Goal: Task Accomplishment & Management: Manage account settings

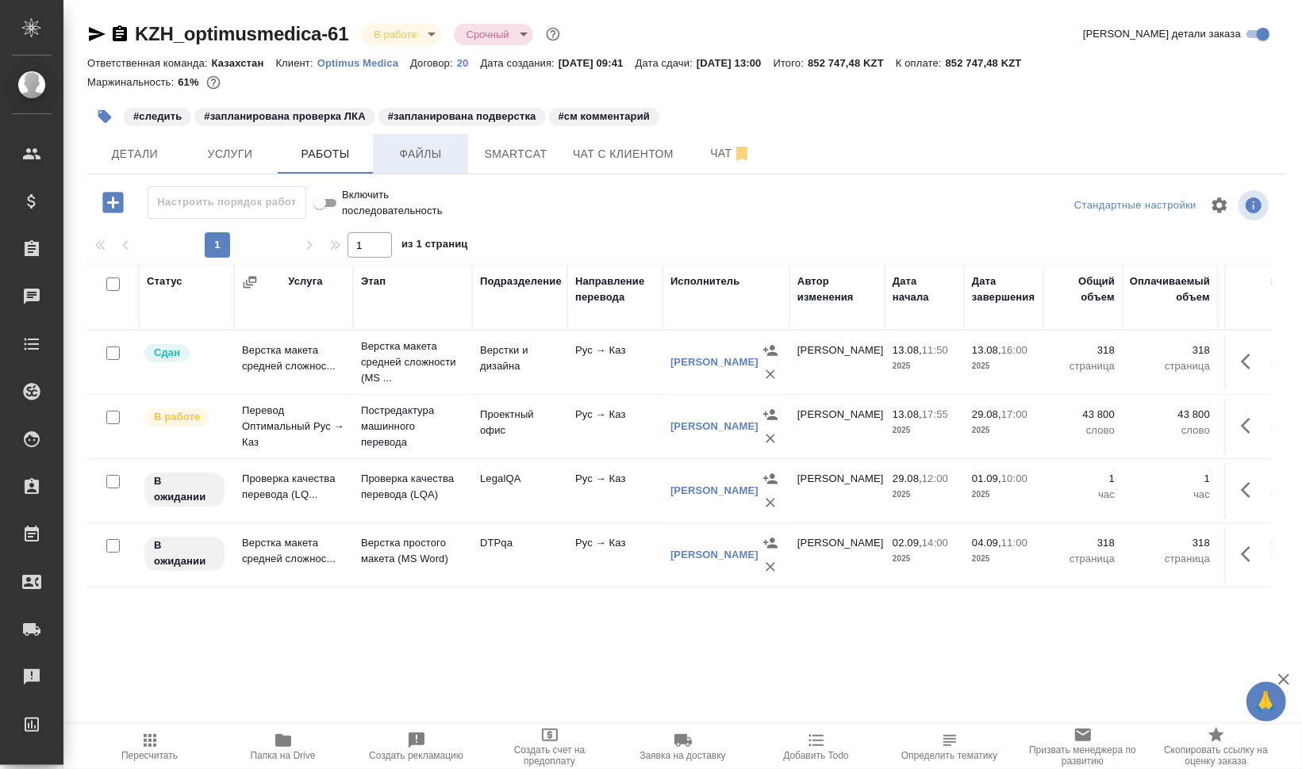
click at [420, 147] on span "Файлы" at bounding box center [420, 154] width 76 height 20
click at [313, 144] on button "Работы" at bounding box center [325, 154] width 95 height 40
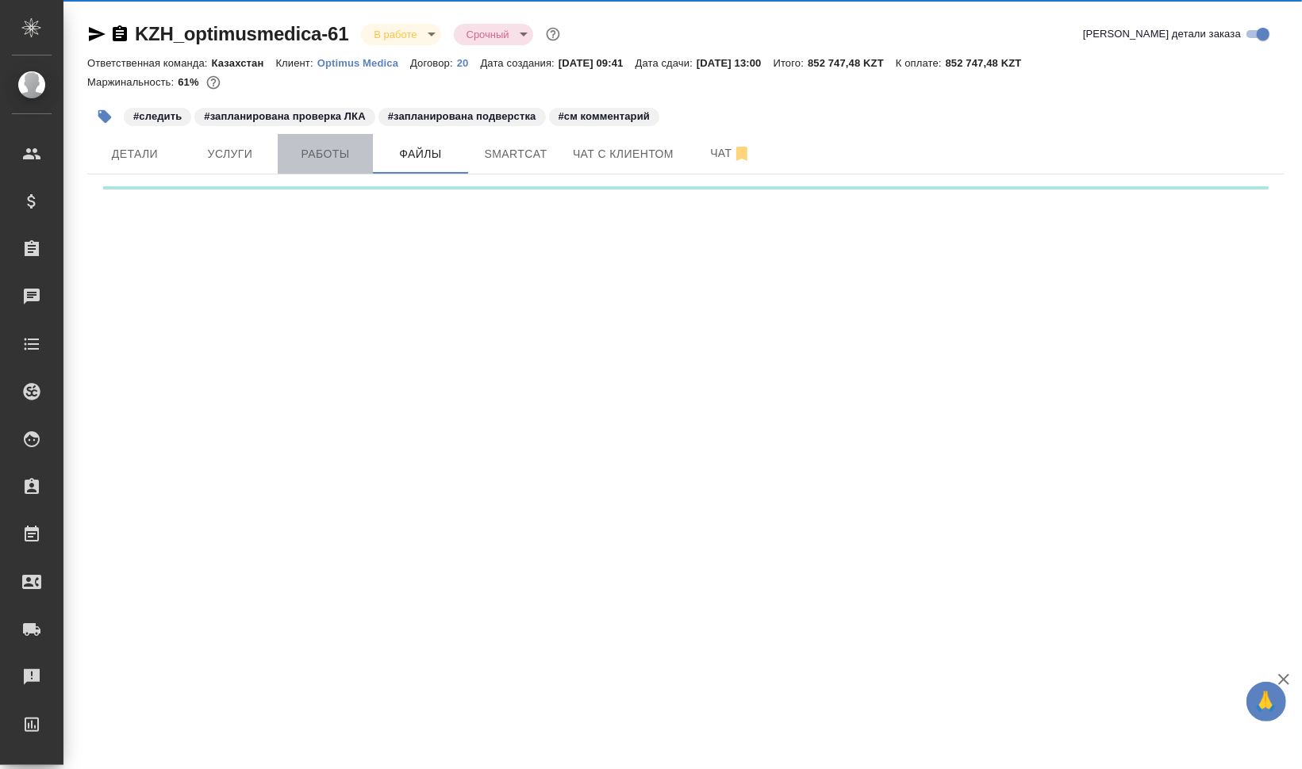
click at [313, 144] on button "Работы" at bounding box center [325, 154] width 95 height 40
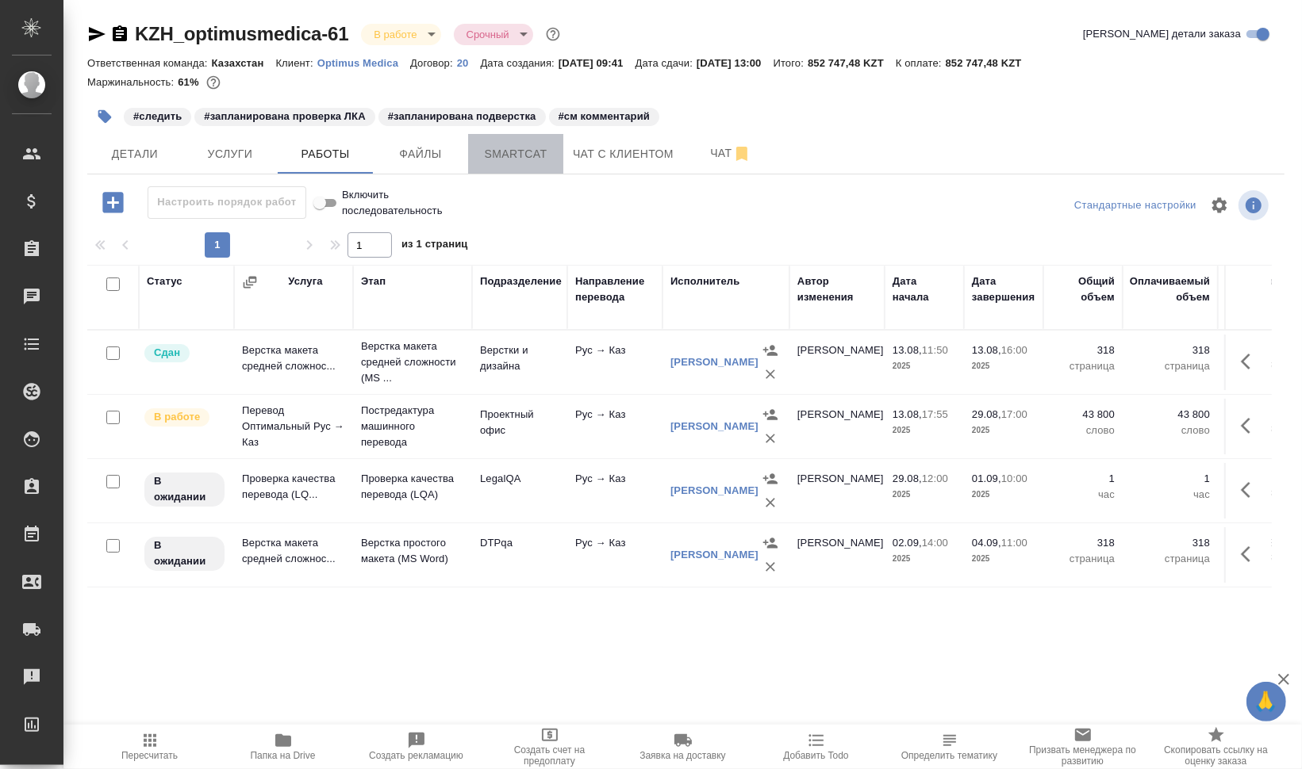
click at [534, 153] on span "Smartcat" at bounding box center [515, 154] width 76 height 20
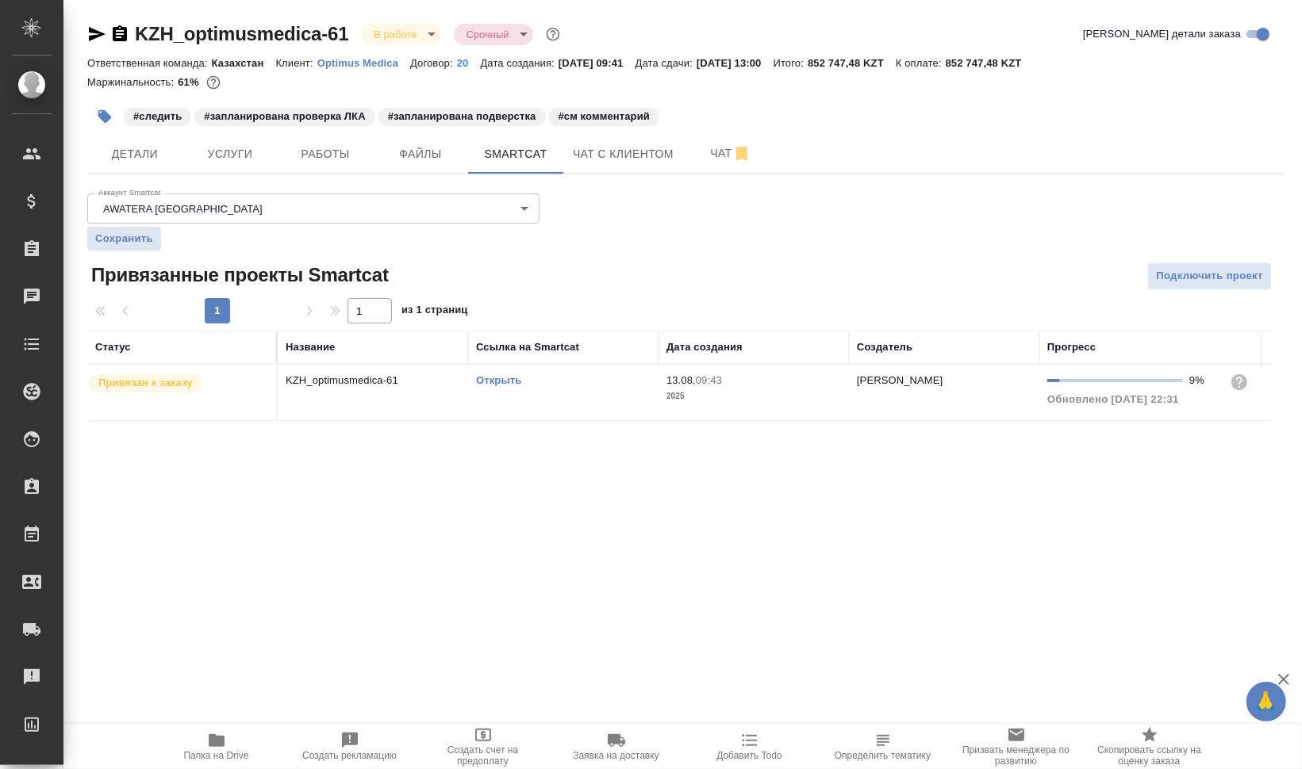
click at [502, 389] on td "Открыть" at bounding box center [563, 393] width 190 height 56
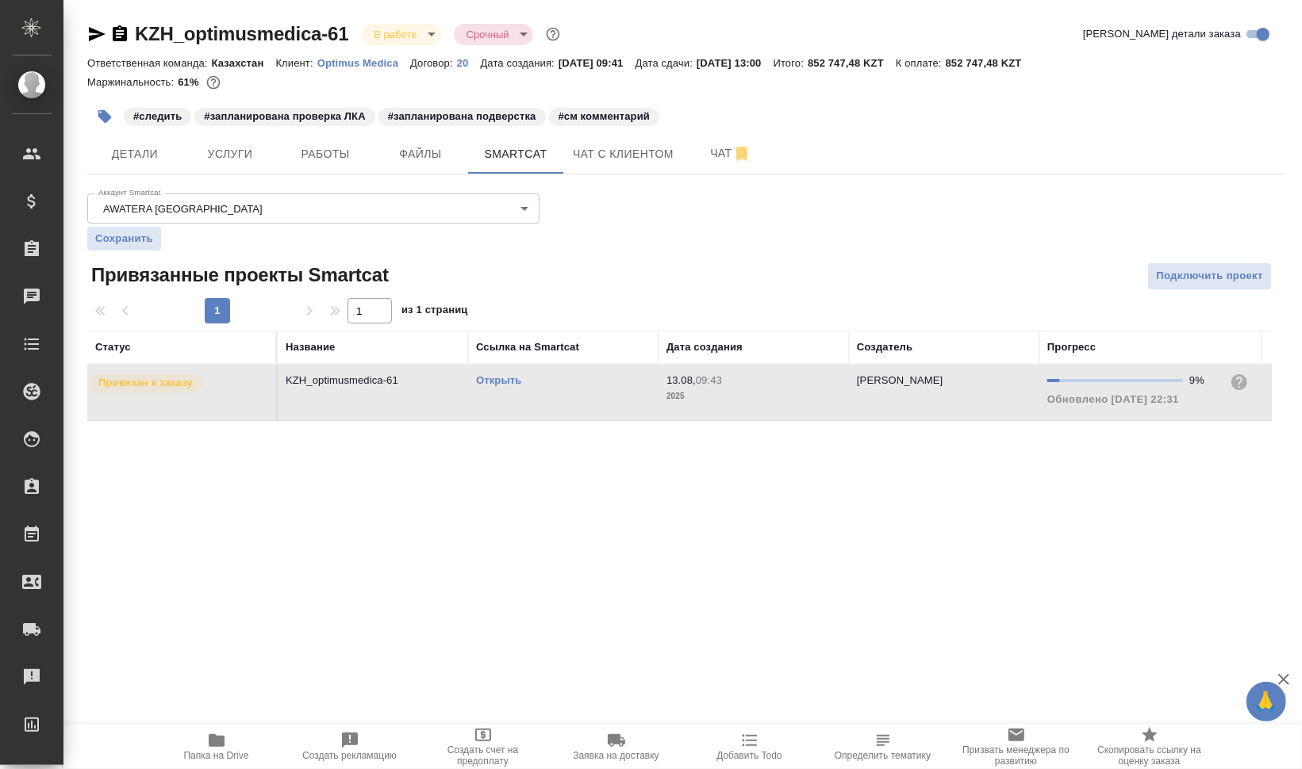
click at [502, 389] on td "Открыть" at bounding box center [563, 393] width 190 height 56
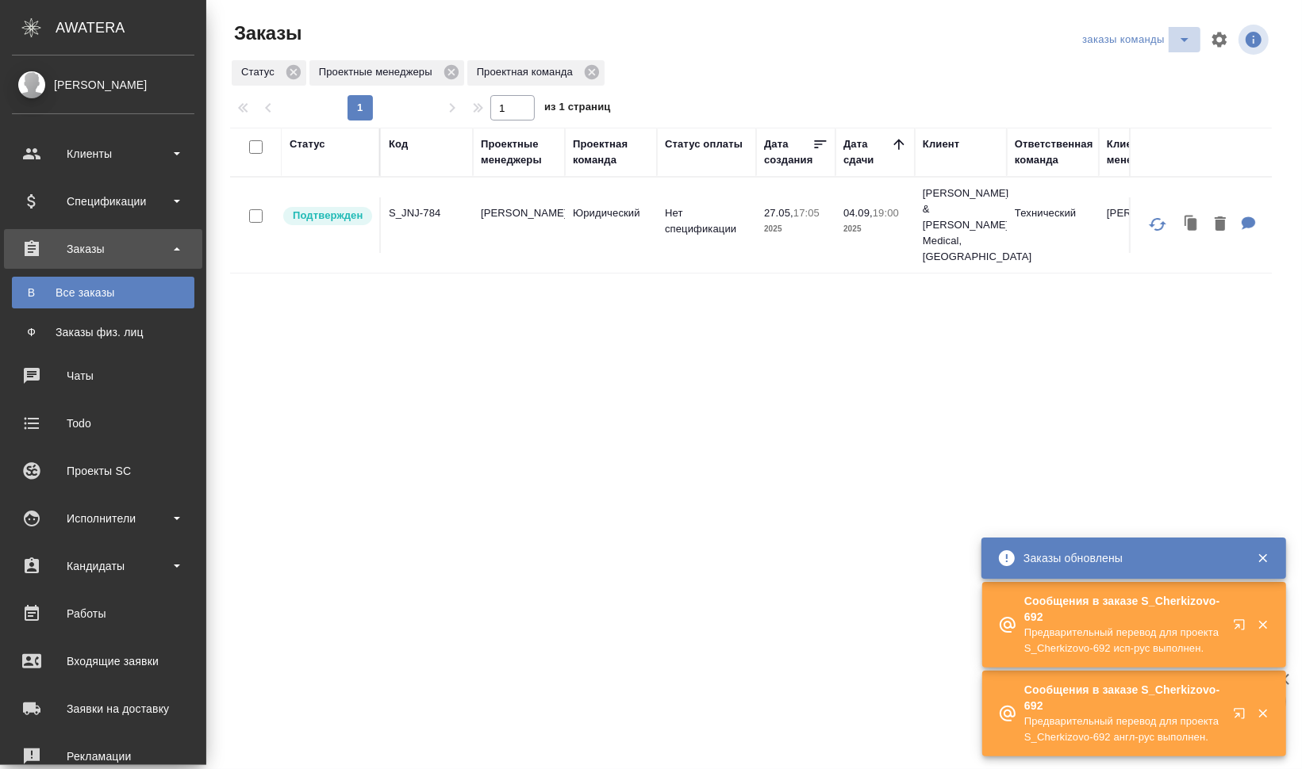
click at [1185, 39] on icon "split button" at bounding box center [1184, 40] width 8 height 4
click at [1142, 71] on li "мои заказы" at bounding box center [1139, 71] width 122 height 25
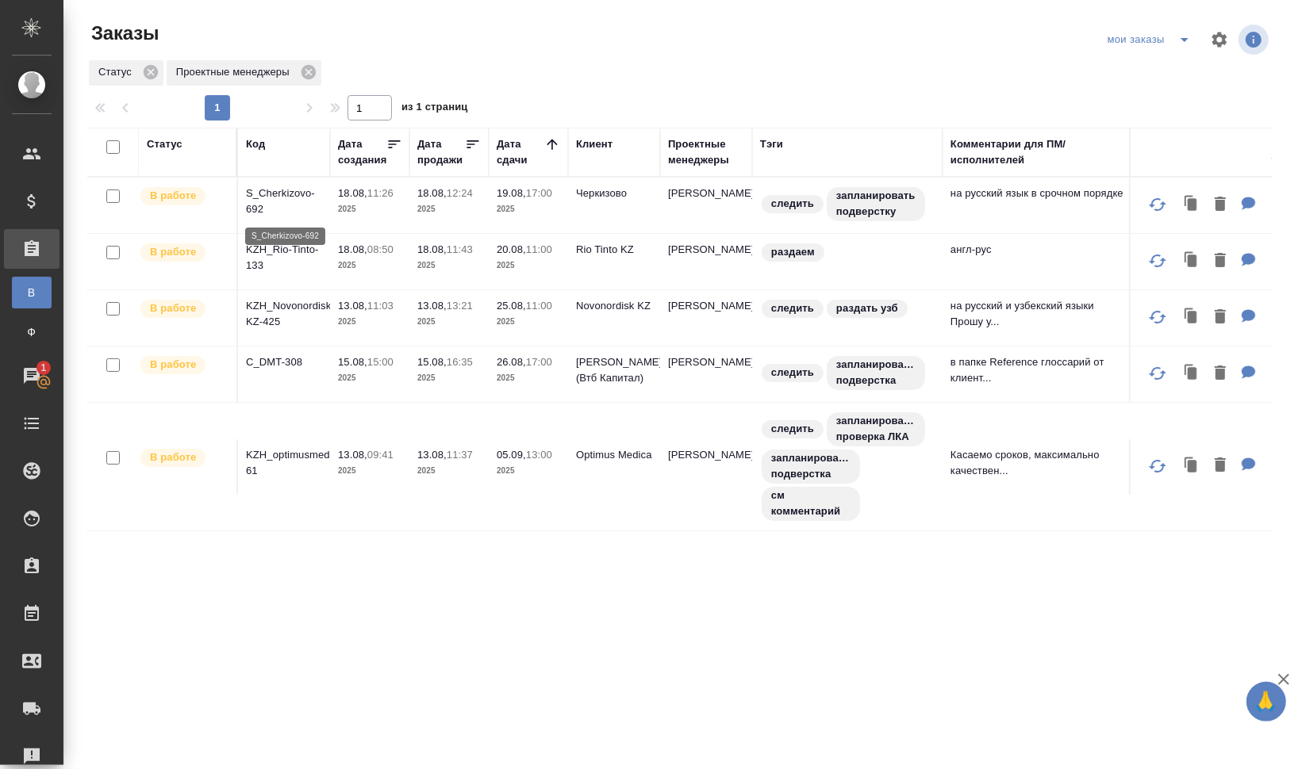
click at [305, 189] on p "S_Cherkizovo-692" at bounding box center [284, 202] width 76 height 32
click at [299, 308] on p "KZH_Novonordisk-KZ-425" at bounding box center [284, 314] width 76 height 32
click at [275, 364] on p "C_DMT-308" at bounding box center [284, 363] width 76 height 16
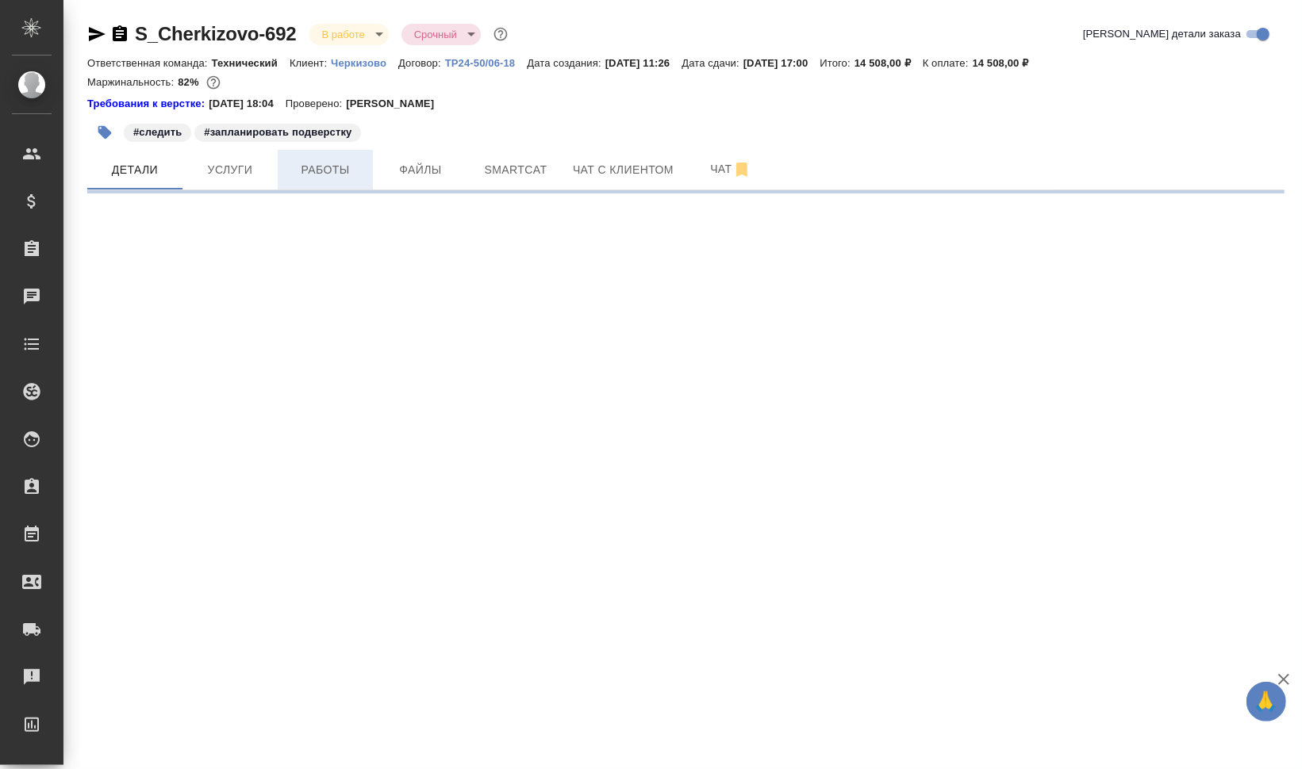
click at [338, 171] on span "Работы" at bounding box center [325, 170] width 76 height 20
select select "RU"
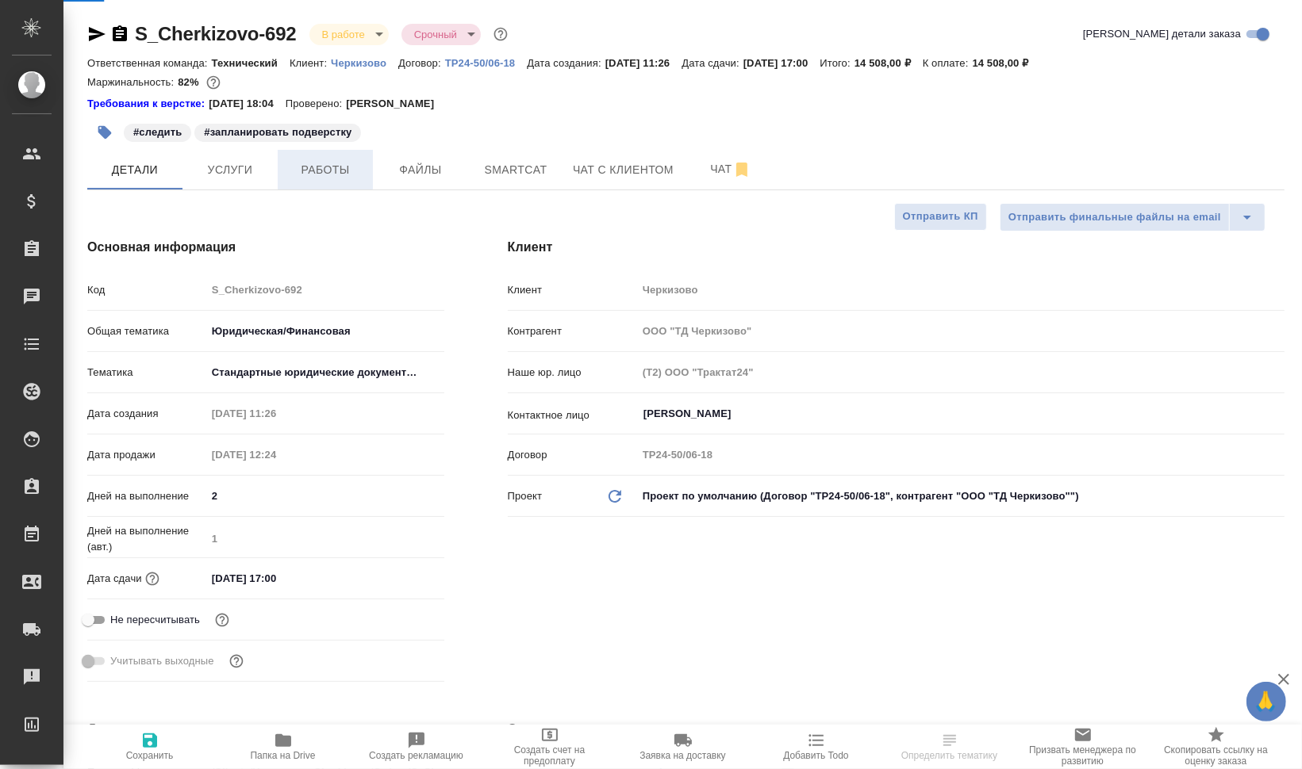
type textarea "x"
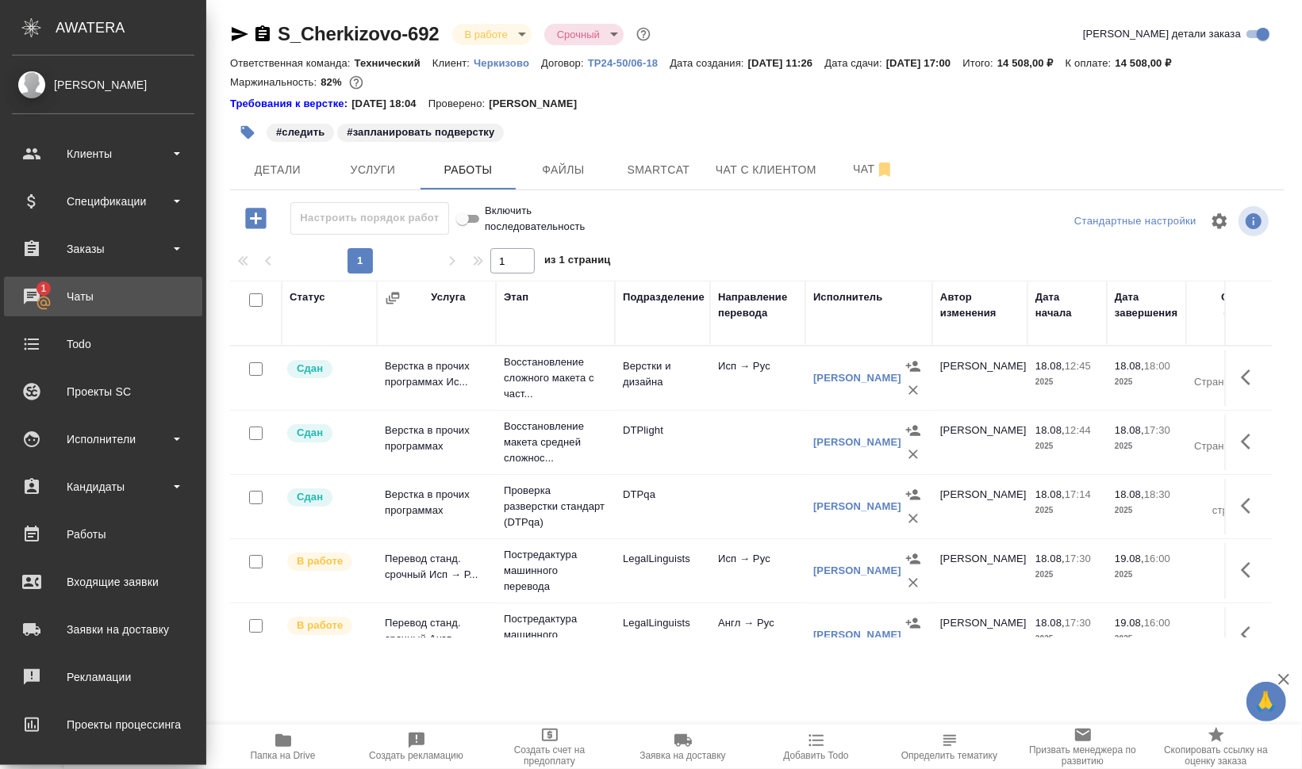
click at [74, 292] on div "Чаты" at bounding box center [103, 297] width 182 height 24
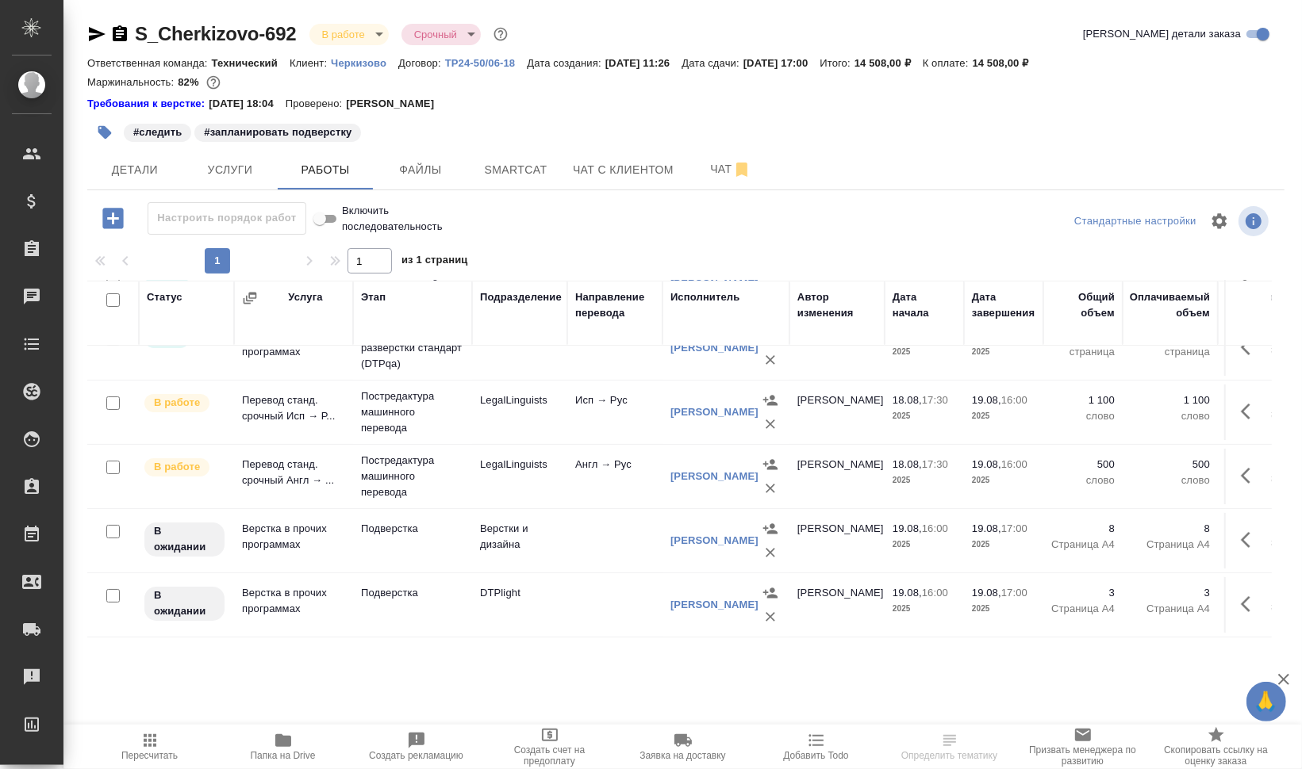
scroll to position [171, 0]
click at [165, 751] on span "Пересчитать" at bounding box center [149, 755] width 56 height 11
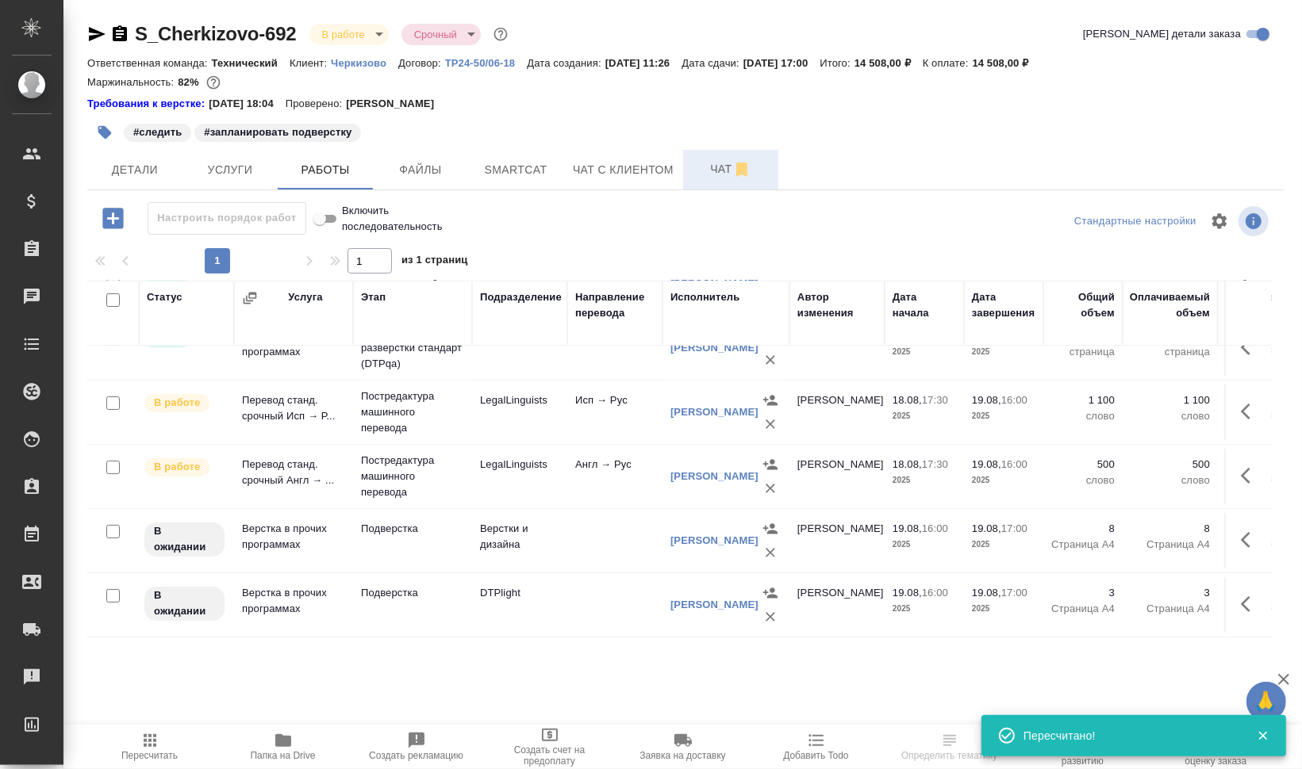
click at [691, 165] on button "Чат" at bounding box center [730, 170] width 95 height 40
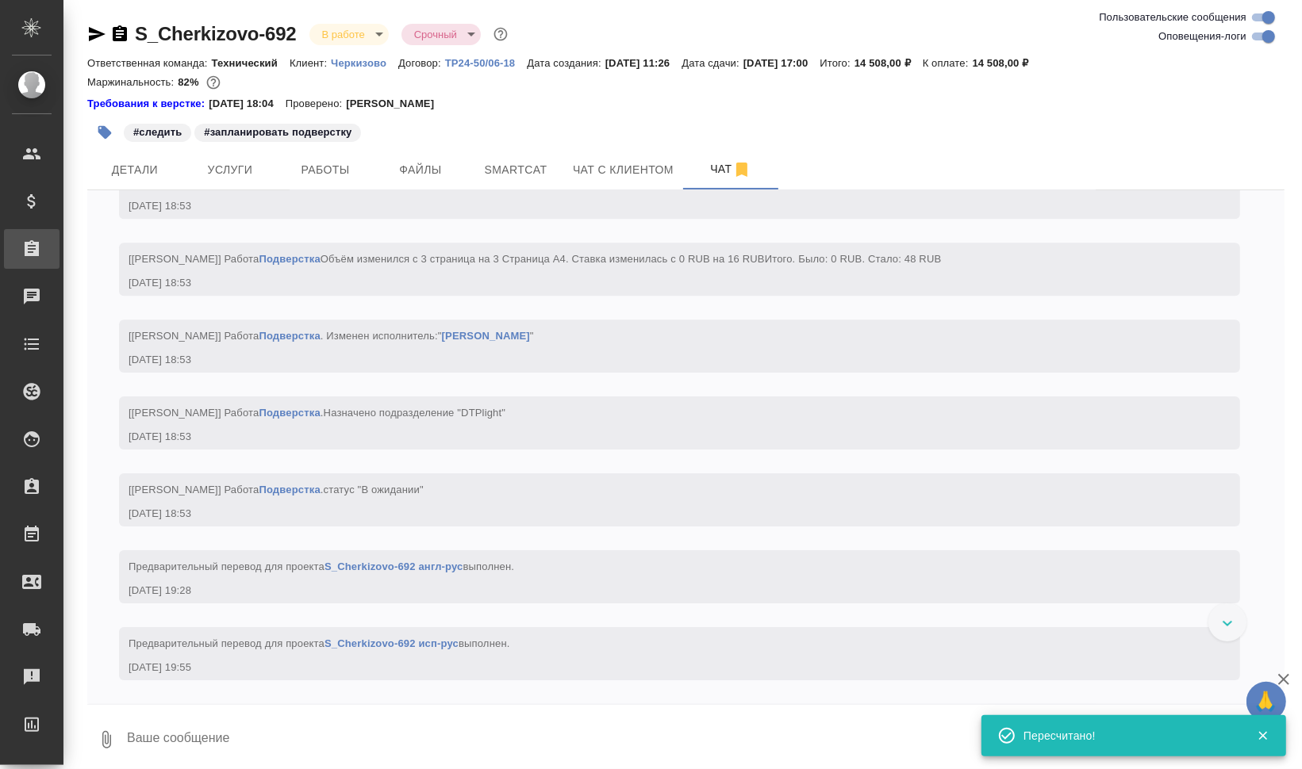
scroll to position [10010, 0]
click at [357, 163] on span "Работы" at bounding box center [325, 170] width 76 height 20
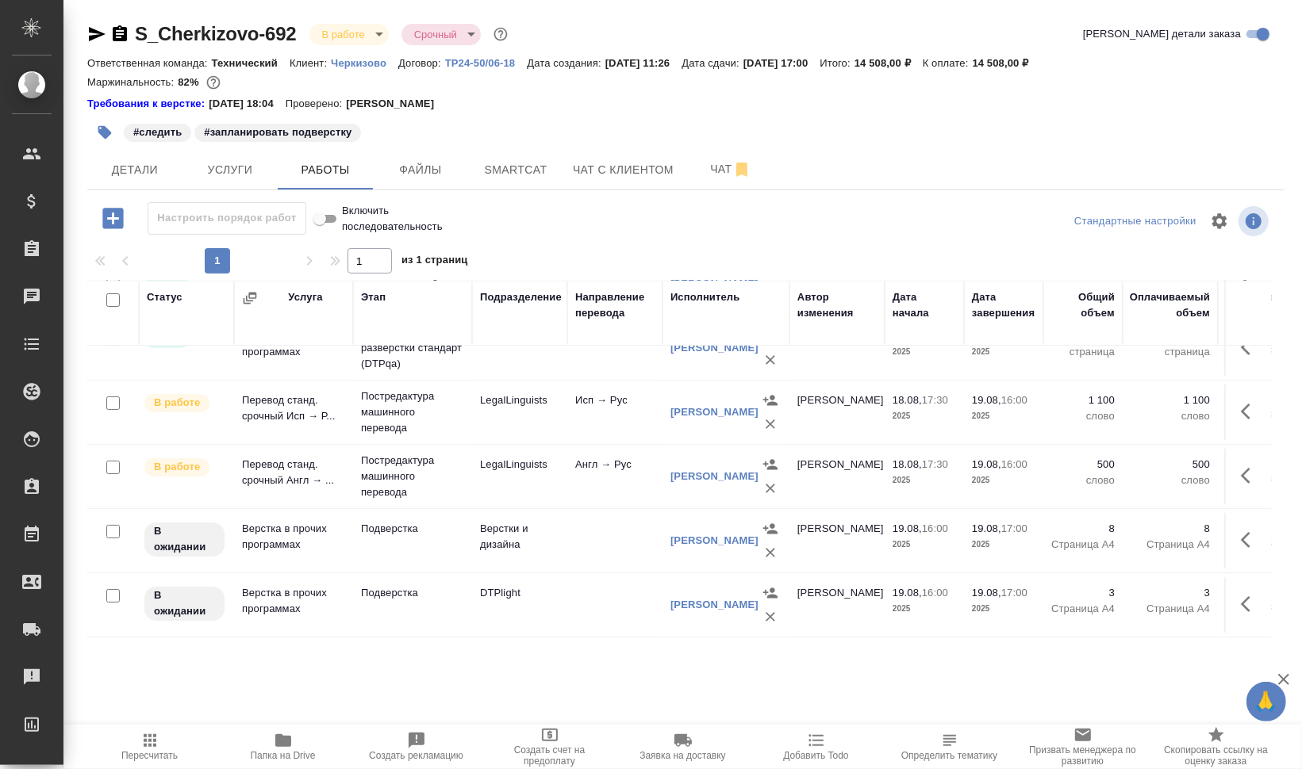
scroll to position [171, 0]
click at [107, 132] on icon "button" at bounding box center [104, 132] width 13 height 13
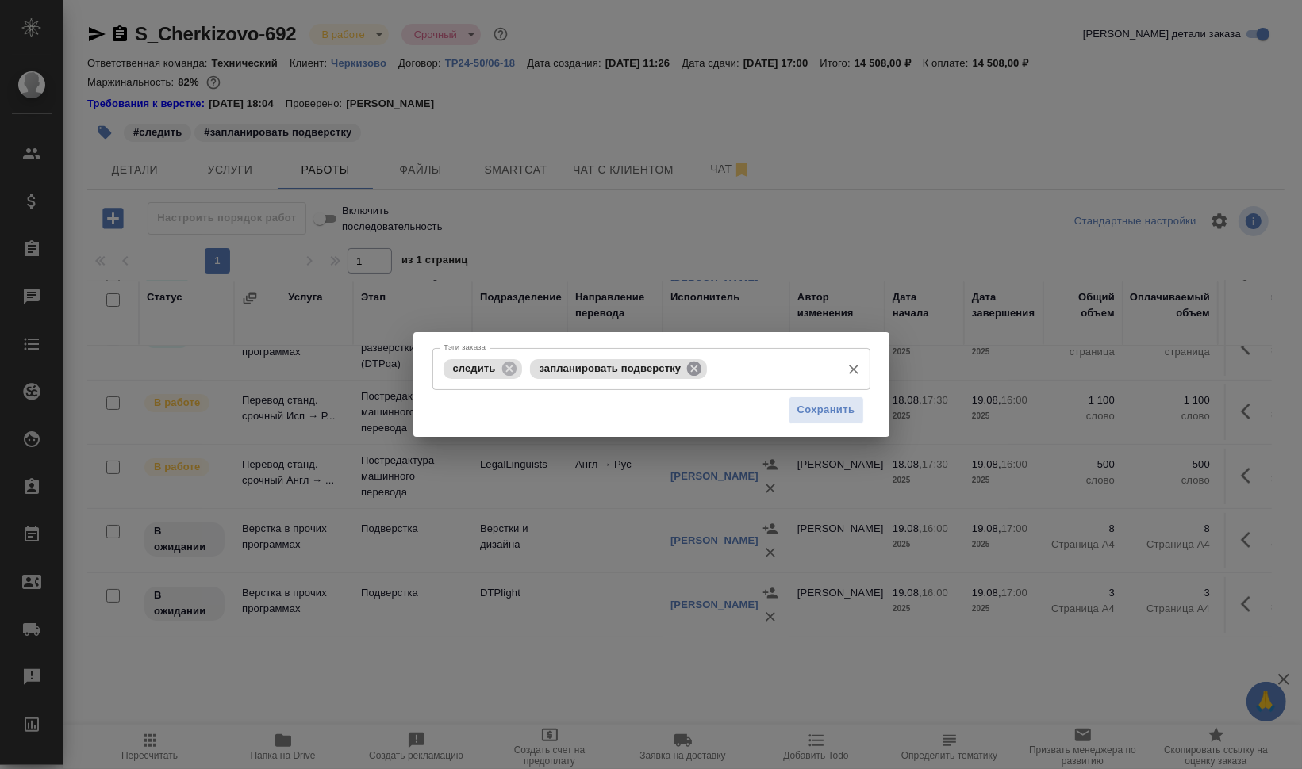
click at [696, 367] on icon at bounding box center [694, 368] width 14 height 14
click at [698, 378] on input "Тэги заказа" at bounding box center [679, 368] width 307 height 27
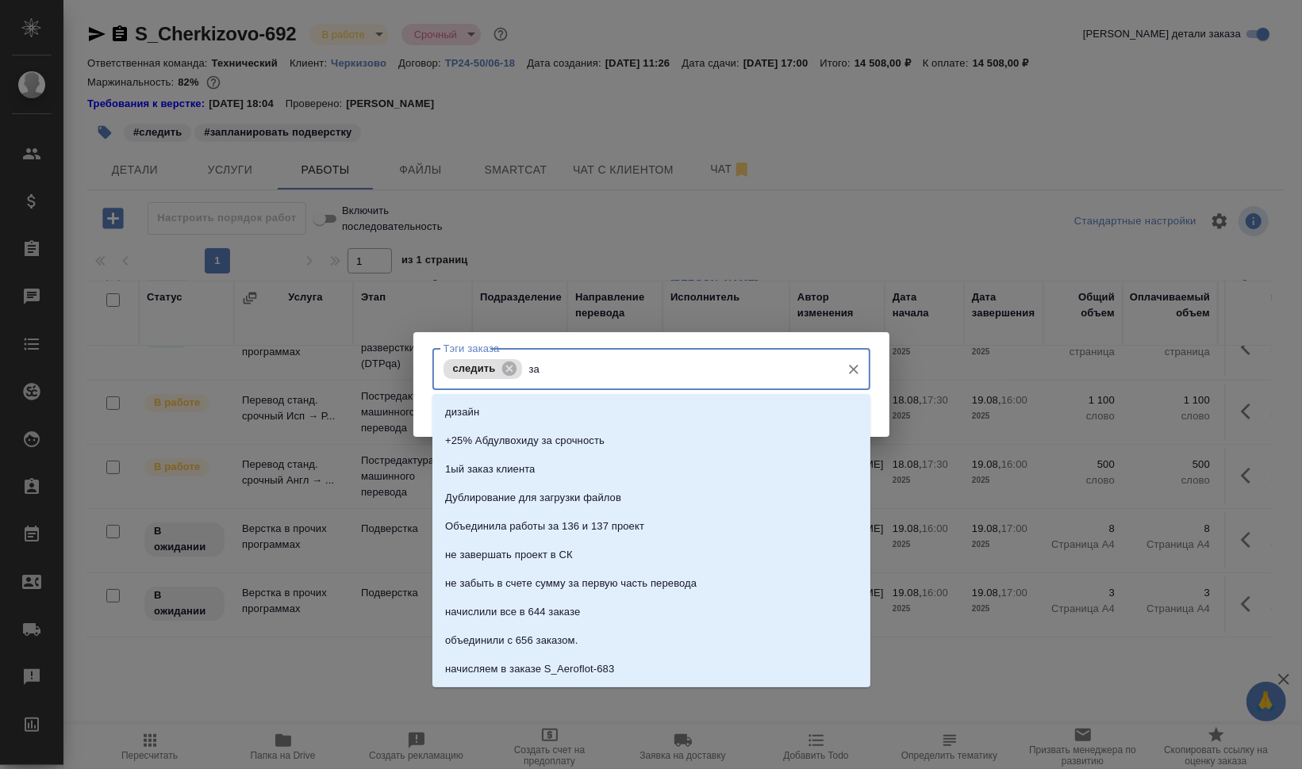
type input "зап"
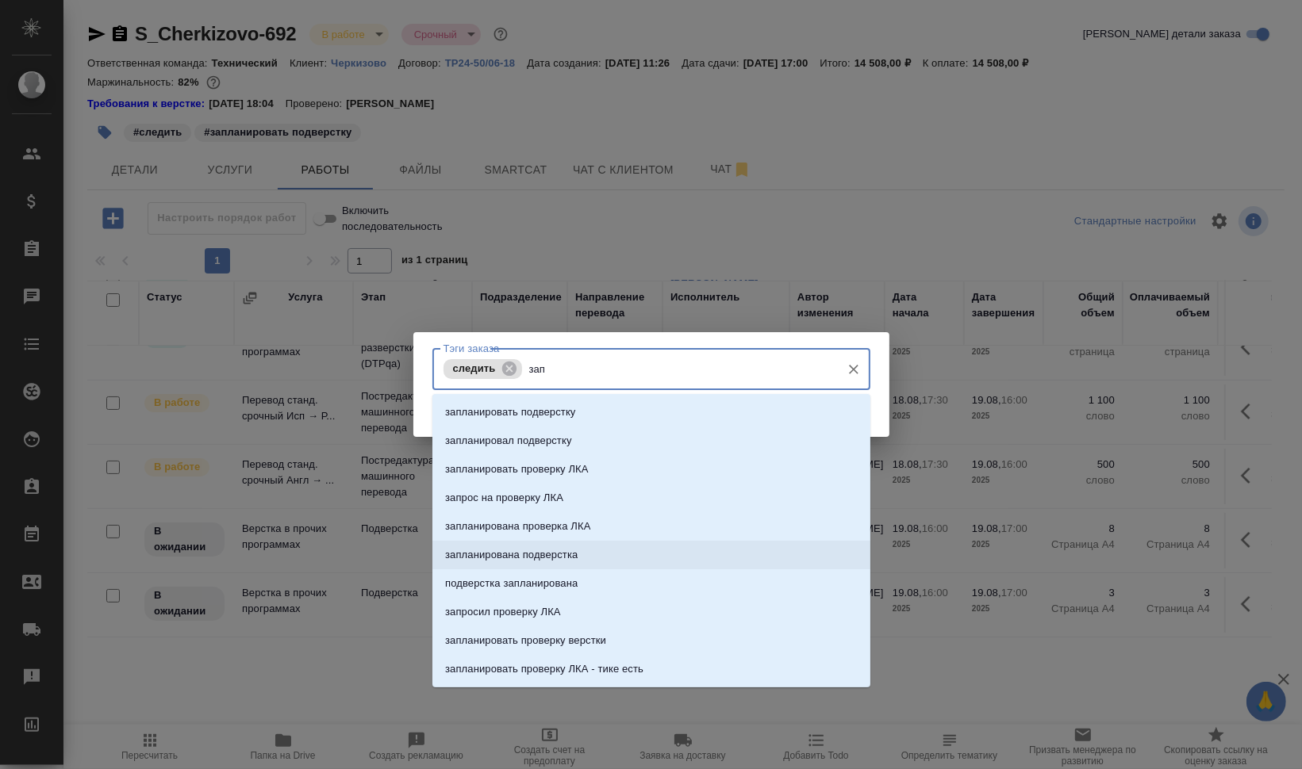
click at [682, 550] on li "запланирована подверстка" at bounding box center [651, 555] width 438 height 29
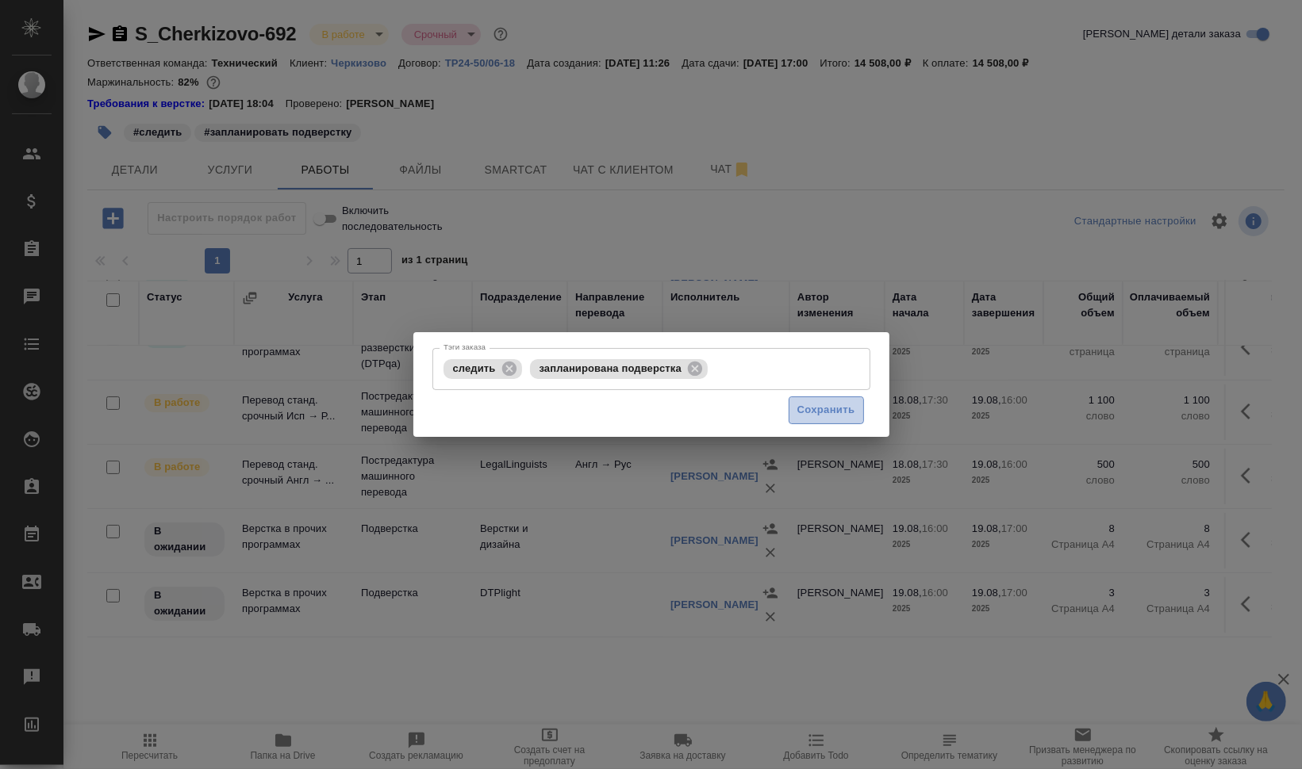
click at [830, 411] on span "Сохранить" at bounding box center [826, 410] width 58 height 18
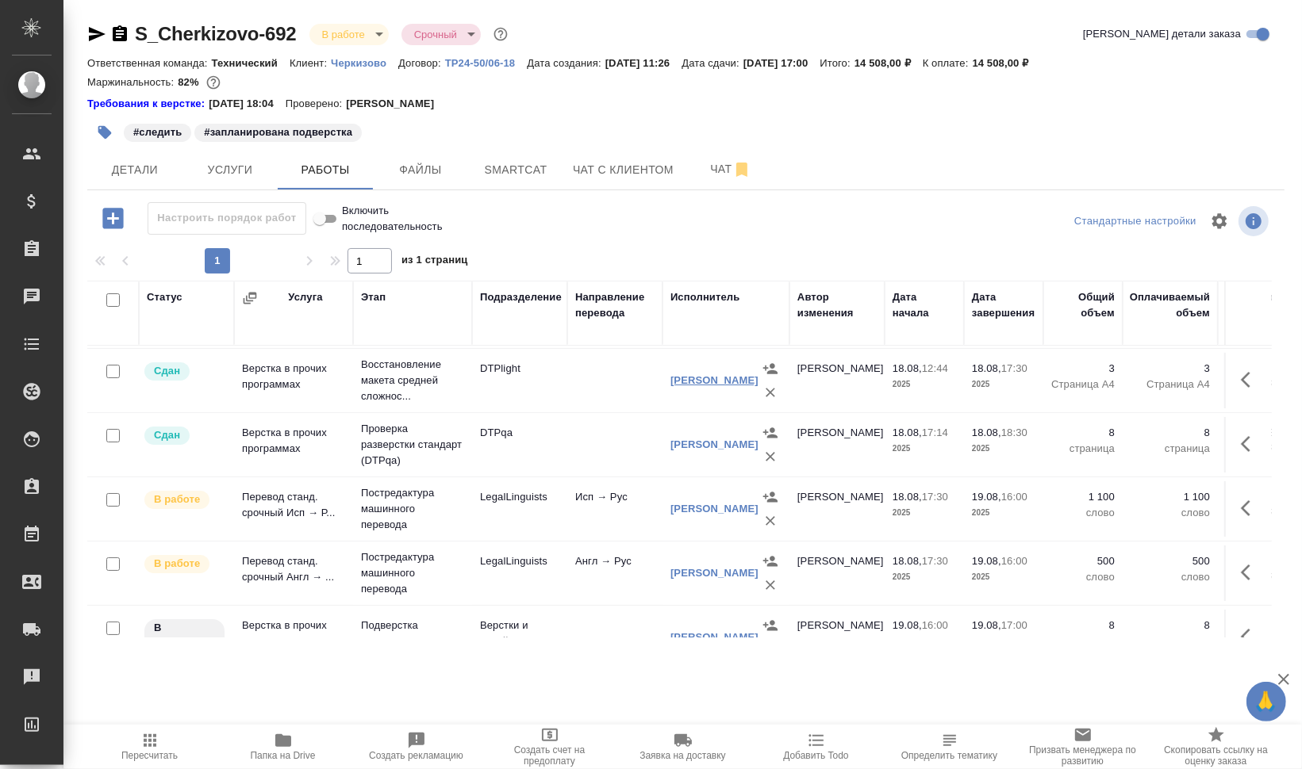
scroll to position [99, 0]
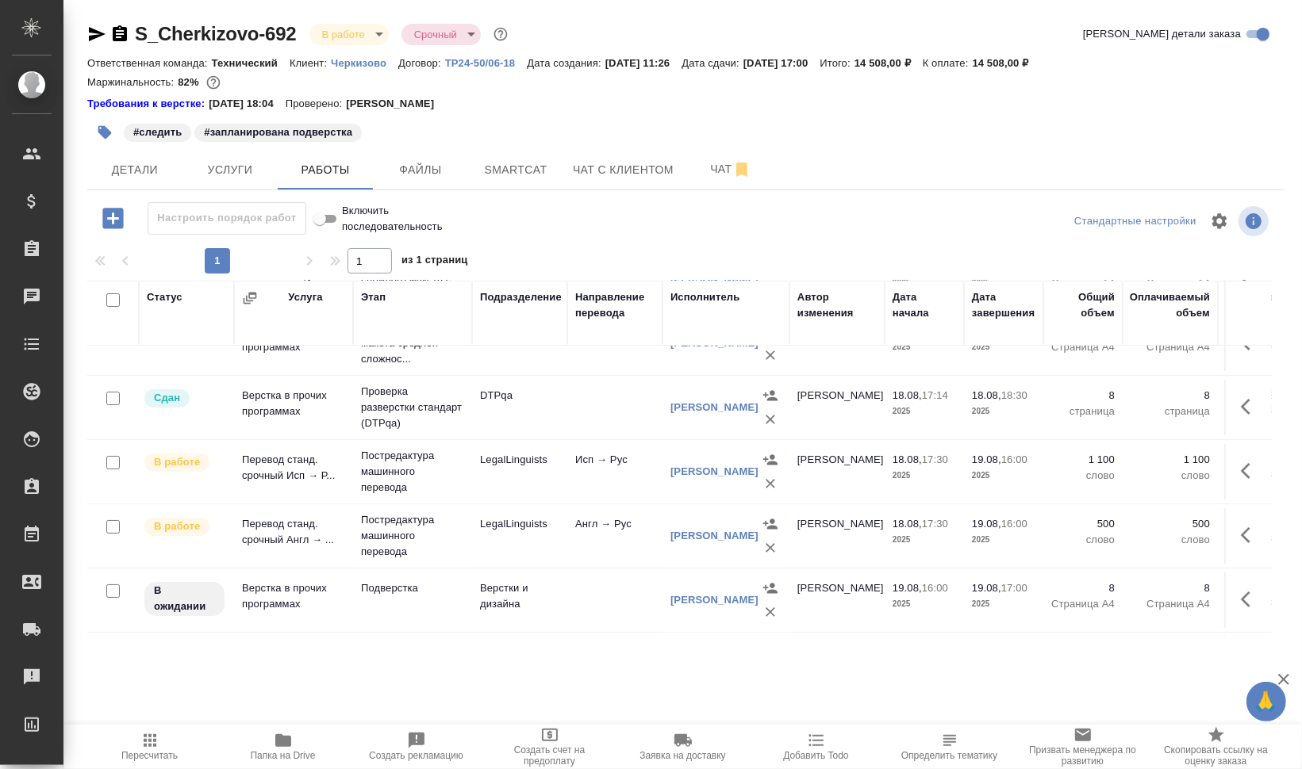
click at [841, 746] on span "Добавить Todo" at bounding box center [816, 746] width 114 height 30
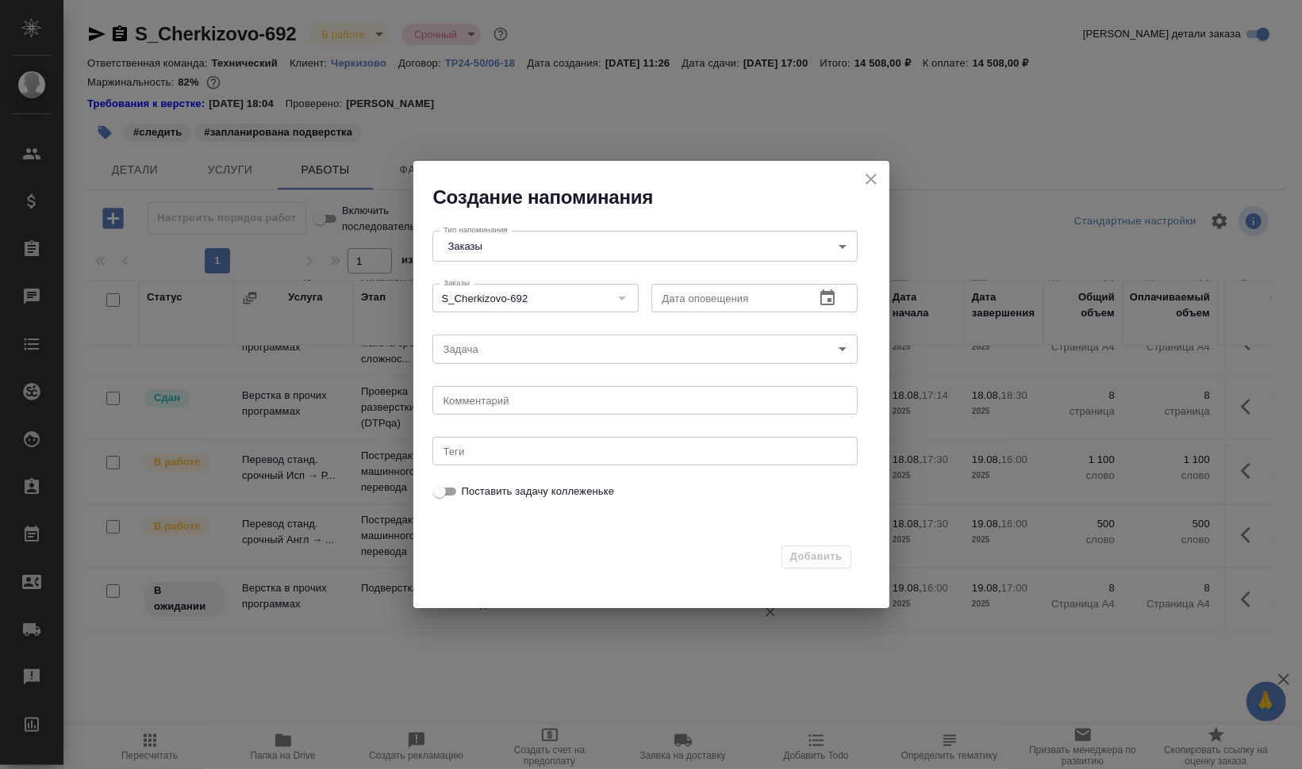
click at [819, 285] on button "button" at bounding box center [827, 298] width 38 height 38
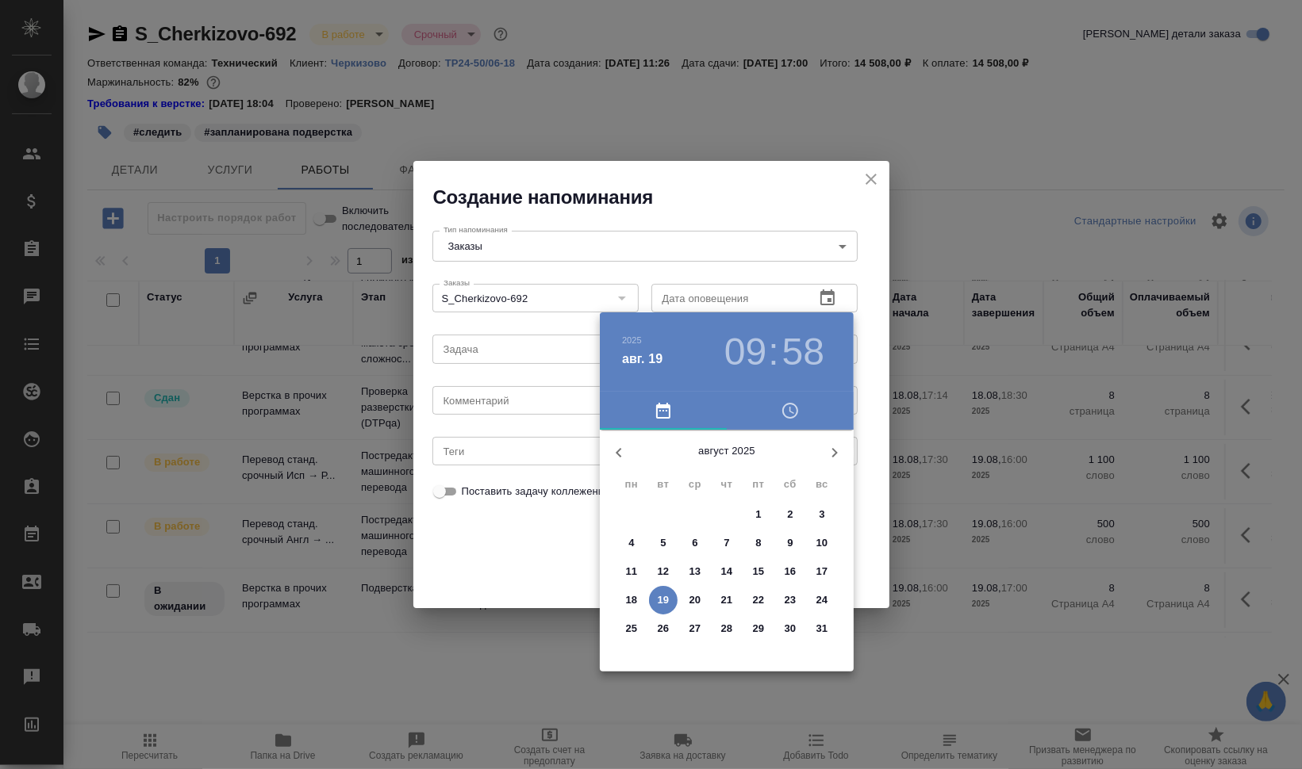
click at [761, 358] on h3 "09" at bounding box center [745, 352] width 42 height 44
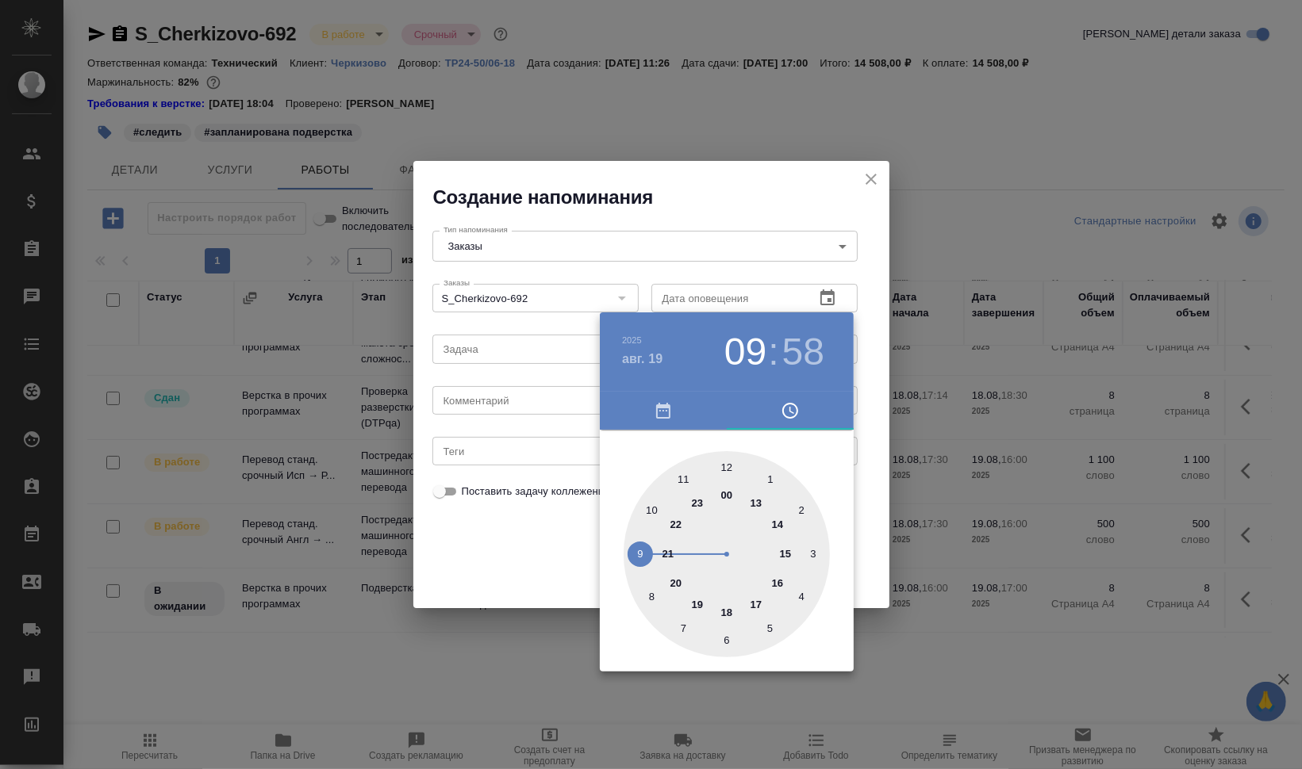
click at [782, 523] on div at bounding box center [726, 554] width 206 height 206
click at [733, 612] on div at bounding box center [726, 554] width 206 height 206
click at [731, 621] on div at bounding box center [726, 554] width 206 height 206
type input "19.08.2025 14:30"
click at [729, 631] on div at bounding box center [726, 554] width 206 height 206
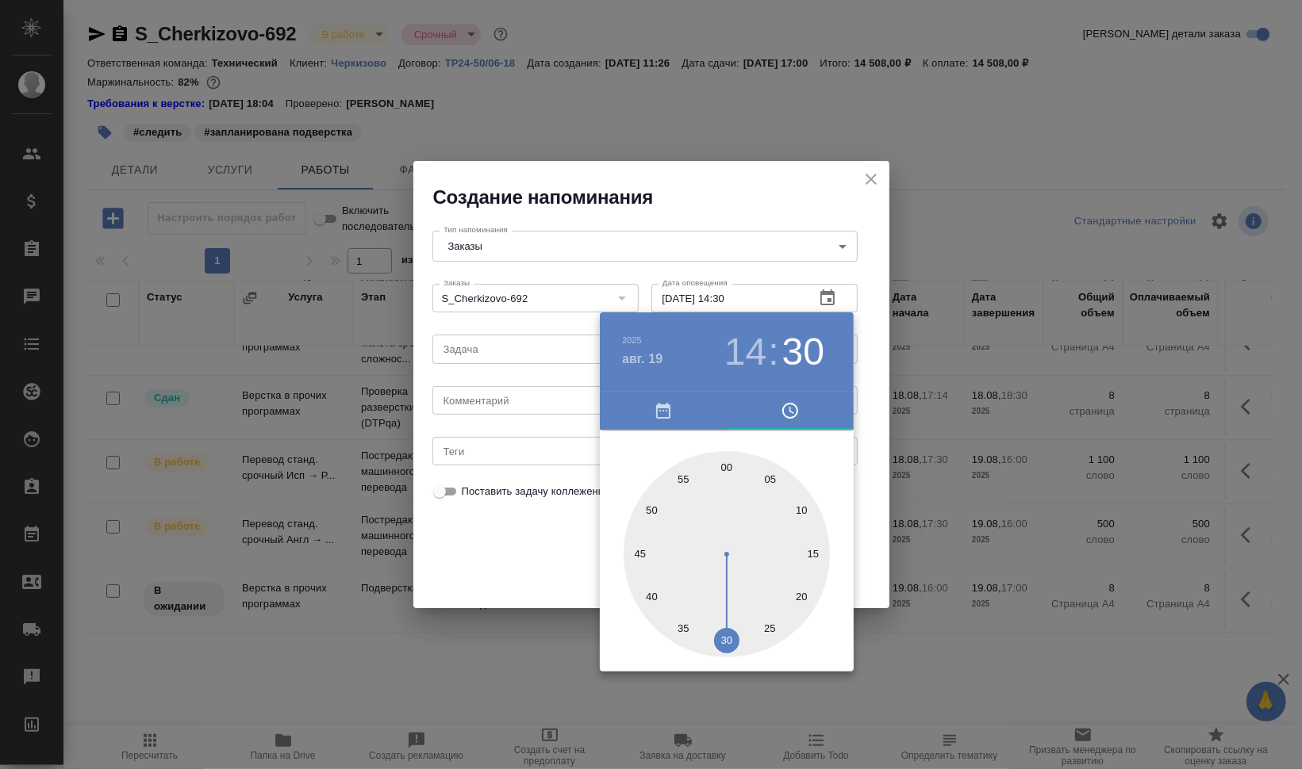
click at [910, 642] on div at bounding box center [651, 384] width 1302 height 769
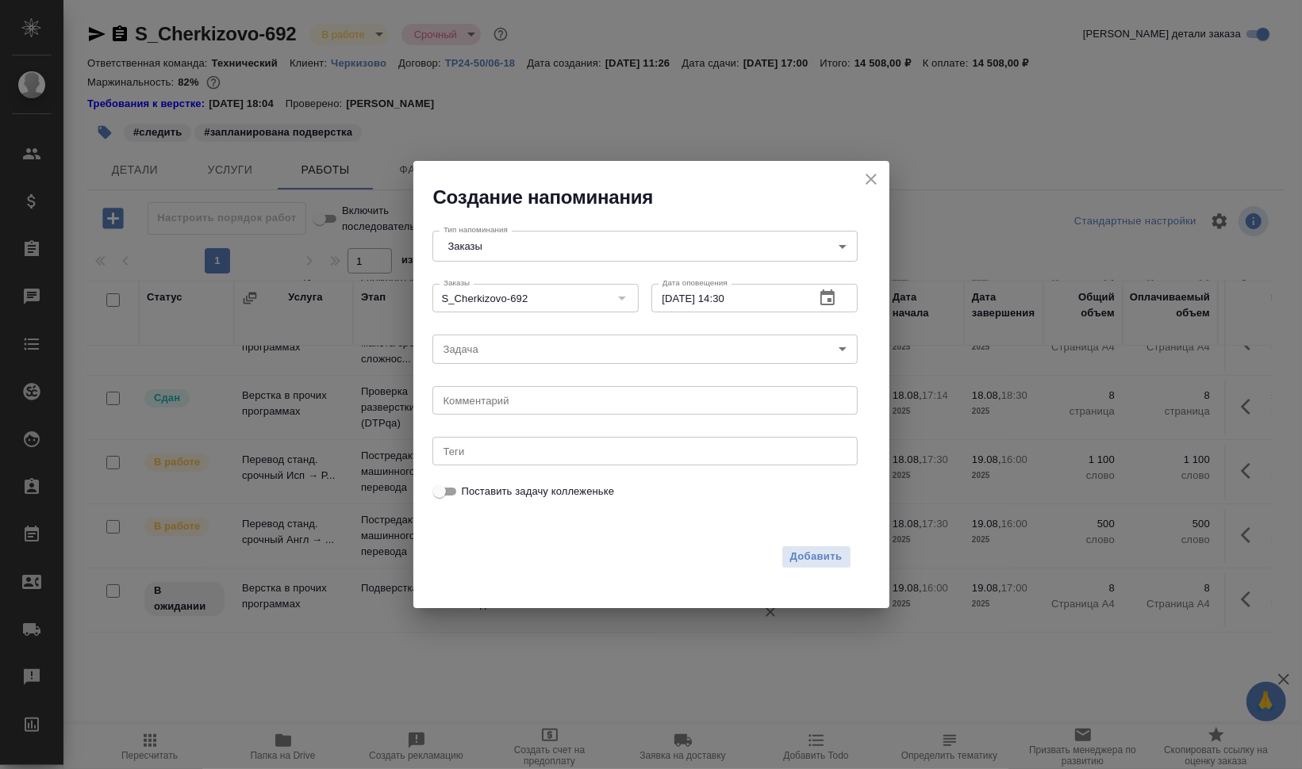
click at [639, 357] on body "🙏 .cls-1 fill:#fff; AWATERA Валеев Динар Клиенты Спецификации Заказы 0 Чаты Tod…" at bounding box center [651, 384] width 1302 height 769
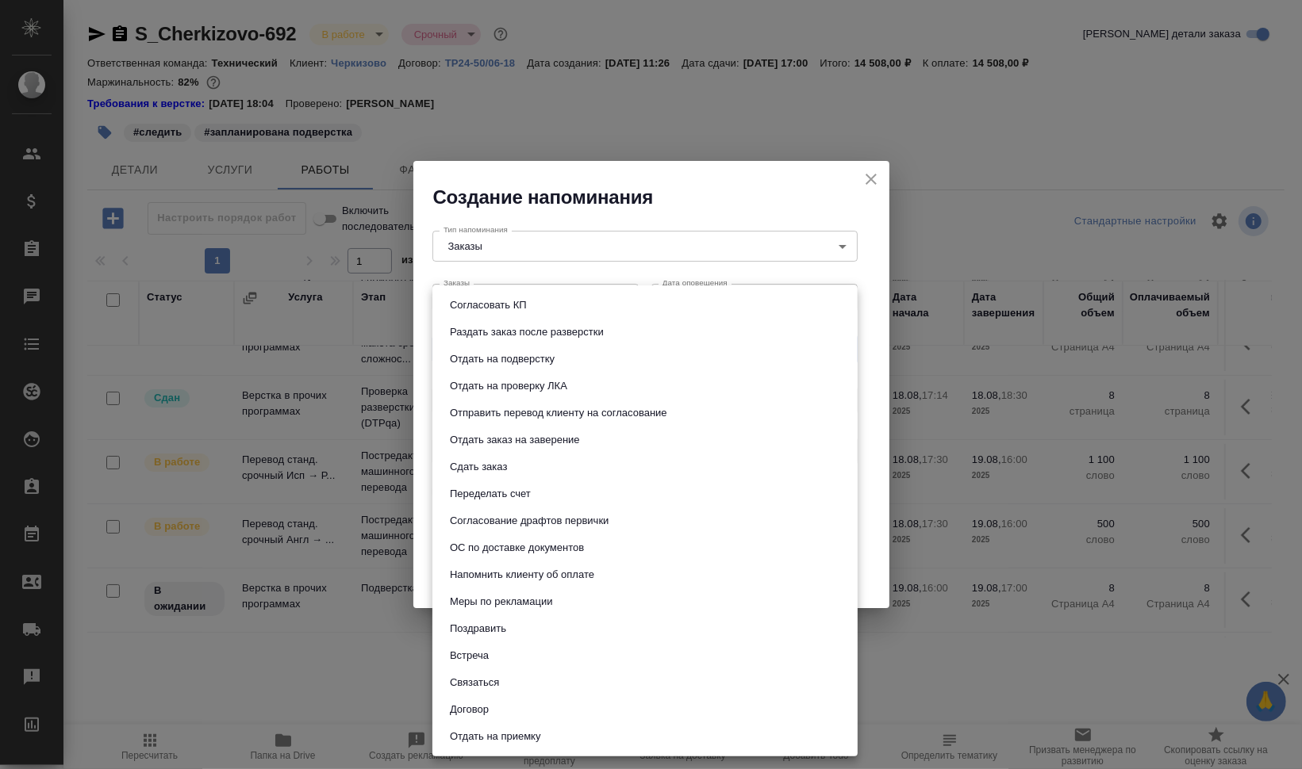
click at [929, 397] on div at bounding box center [651, 384] width 1302 height 769
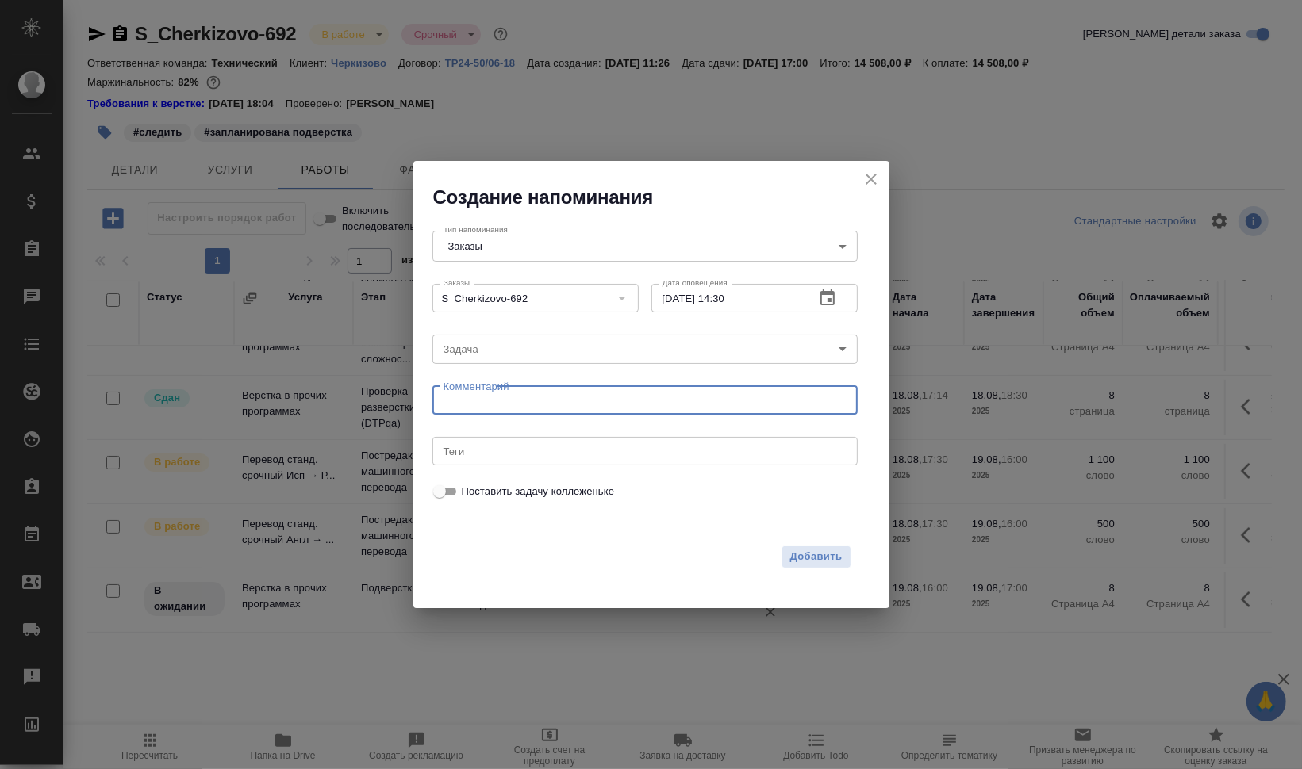
click at [649, 403] on textarea at bounding box center [644, 400] width 403 height 12
type textarea "прогресс"
click at [808, 544] on div "Добавить" at bounding box center [642, 554] width 438 height 48
click at [830, 552] on span "Добавить" at bounding box center [816, 557] width 52 height 18
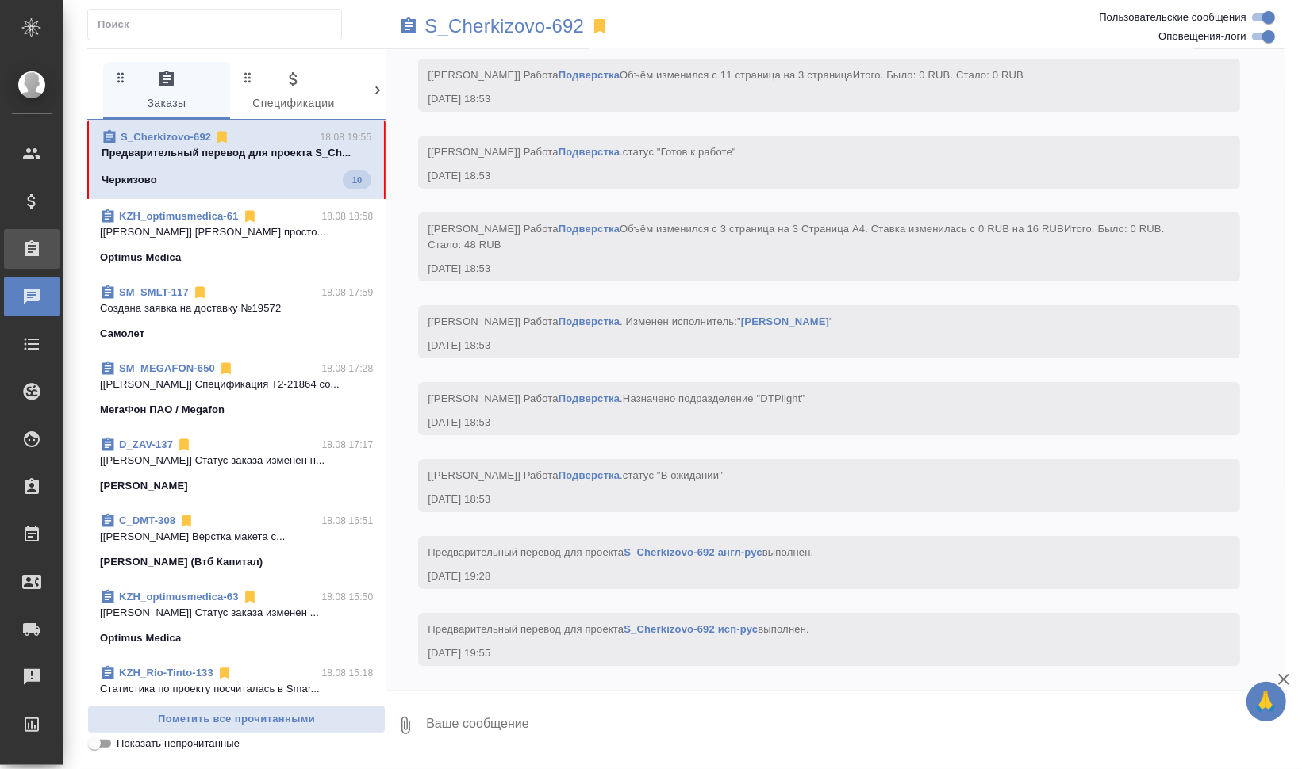
scroll to position [10310, 0]
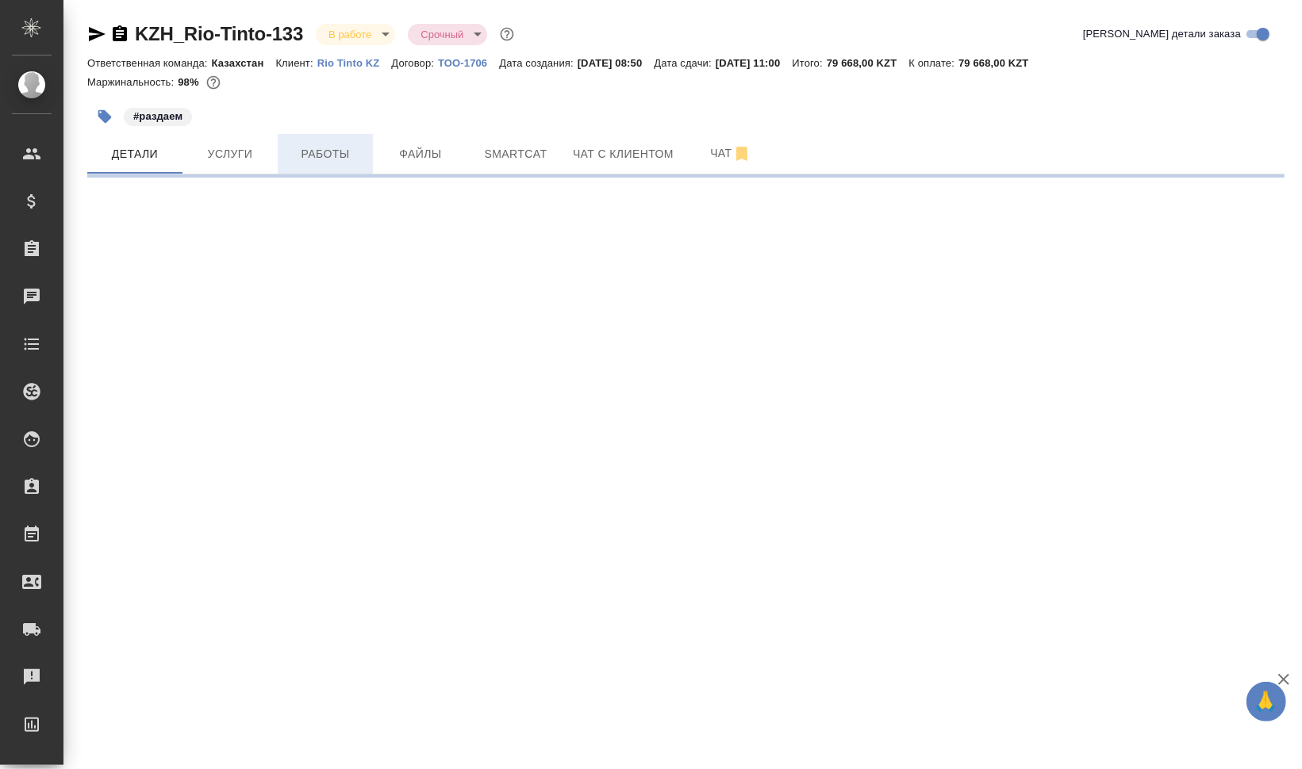
click at [329, 141] on button "Работы" at bounding box center [325, 154] width 95 height 40
select select "RU"
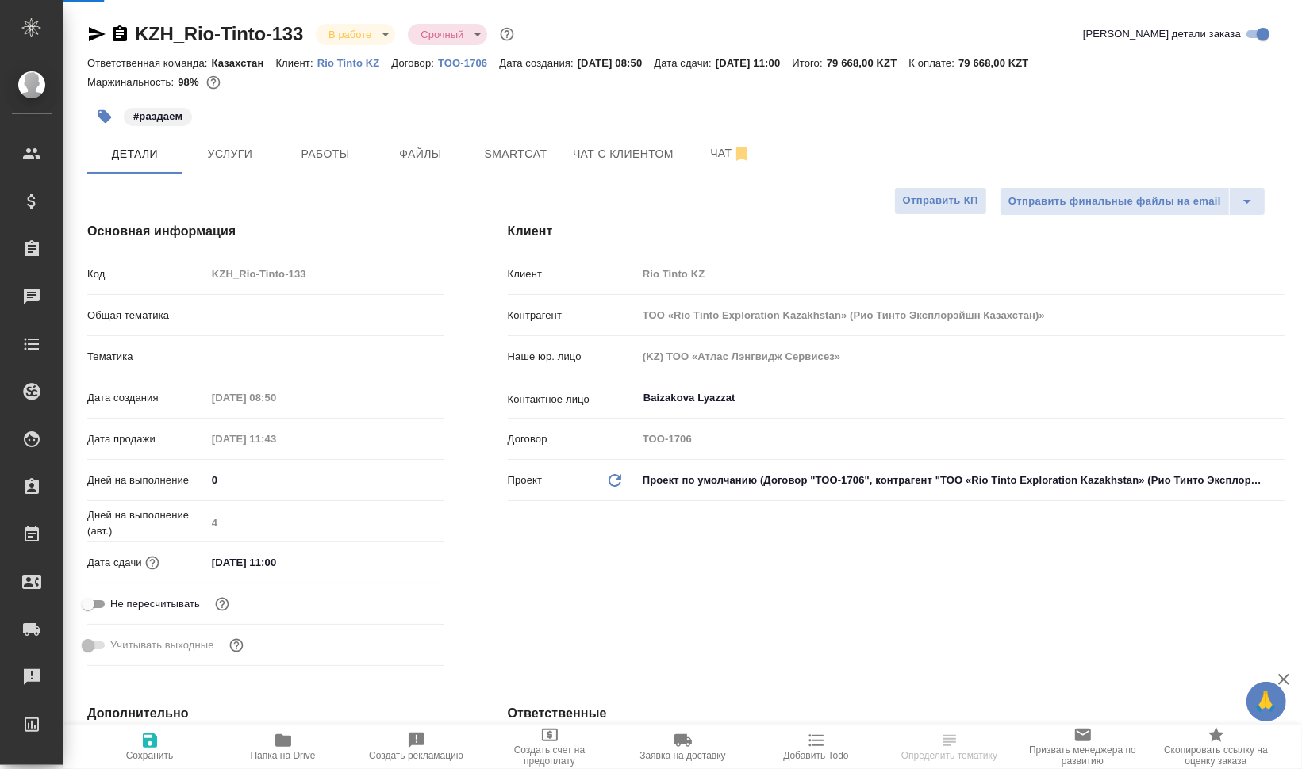
type input "Юридический"
type textarea "x"
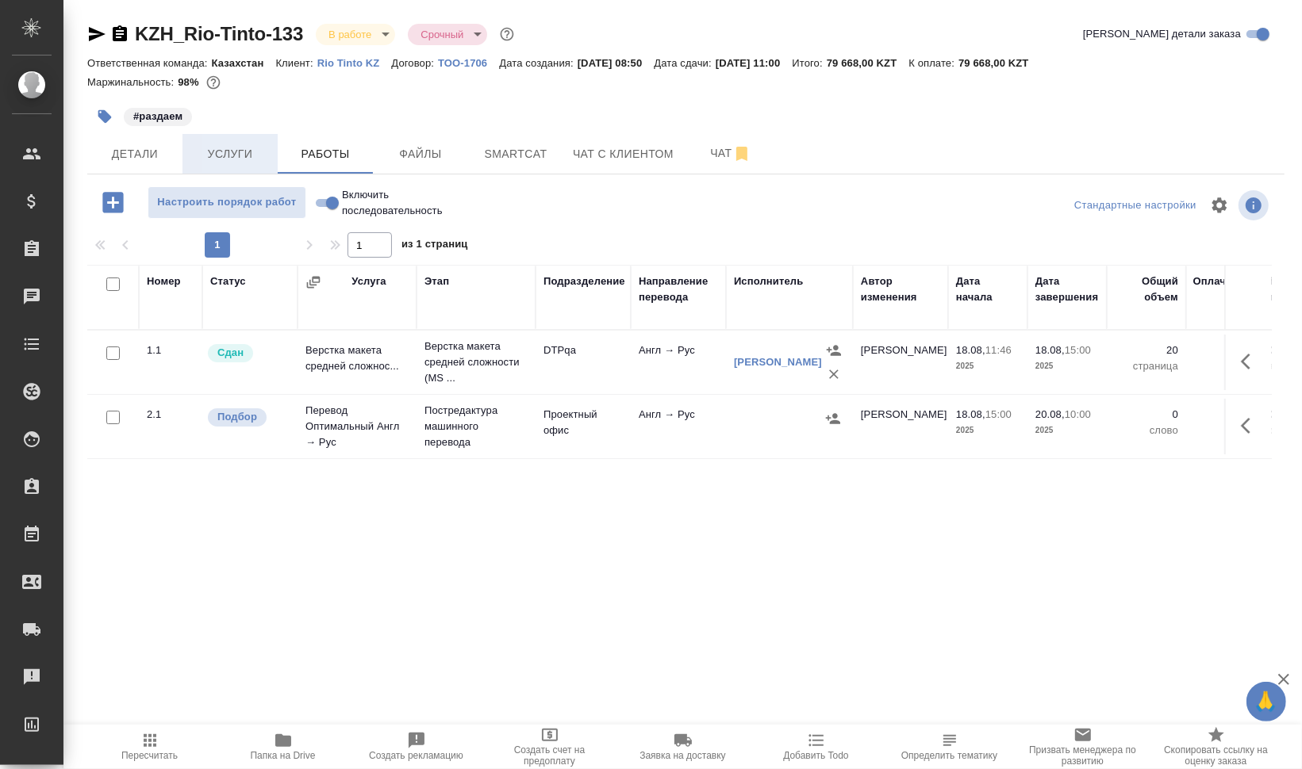
click at [238, 151] on span "Услуги" at bounding box center [230, 154] width 76 height 20
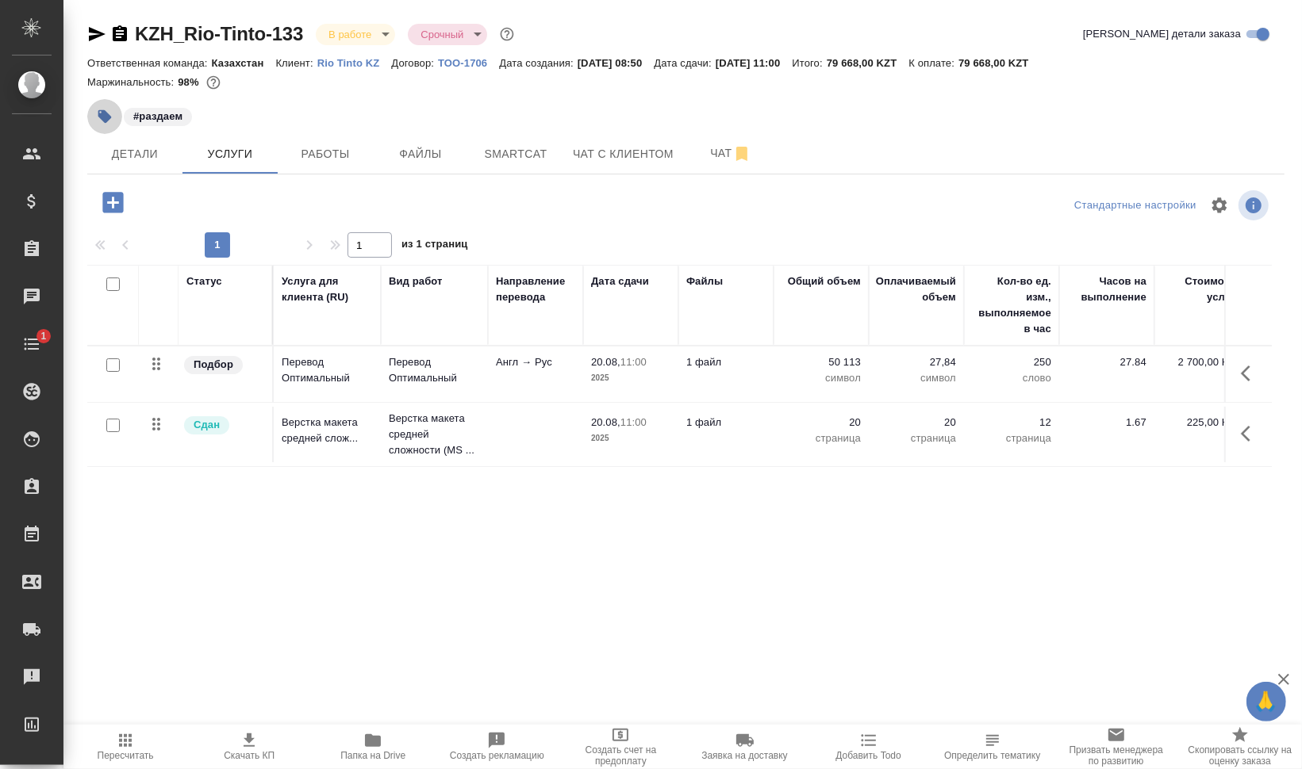
click at [113, 107] on button "button" at bounding box center [104, 116] width 35 height 35
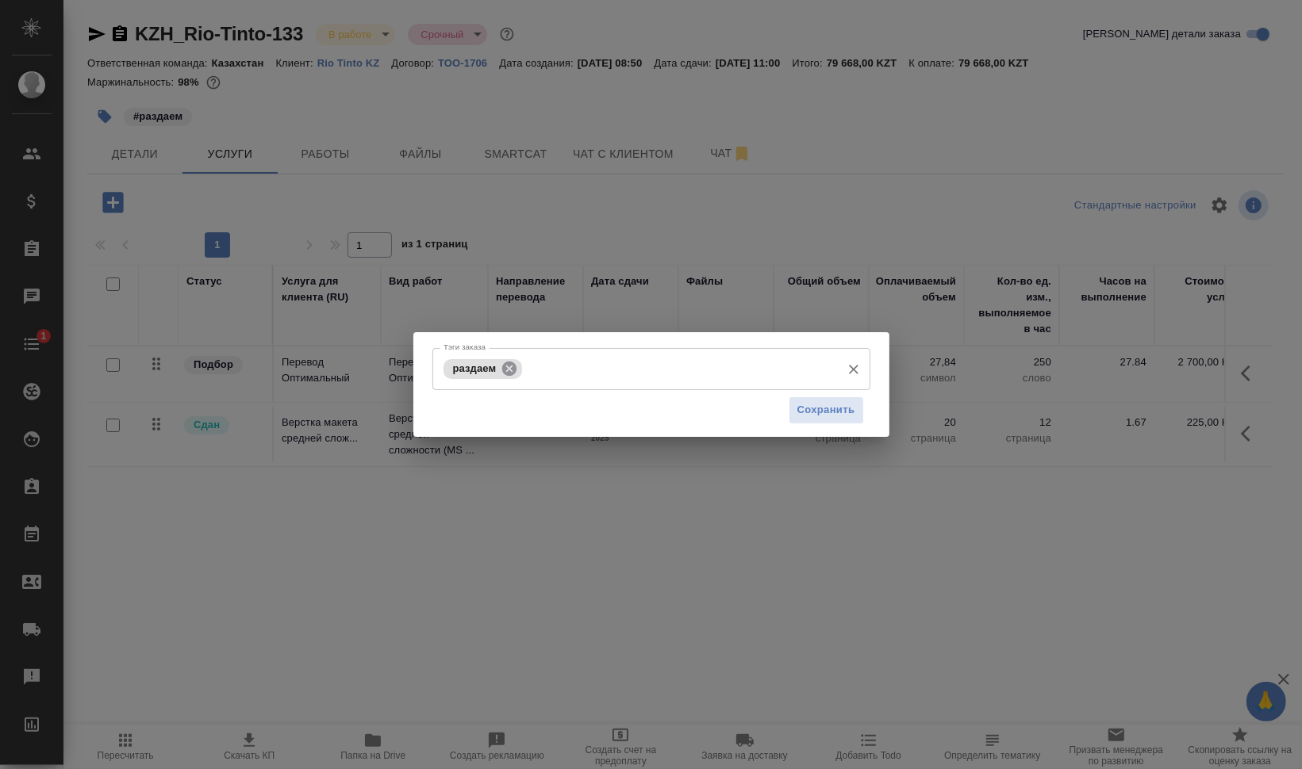
click at [514, 367] on icon at bounding box center [509, 368] width 14 height 14
click at [552, 374] on input "Тэги заказа" at bounding box center [635, 368] width 393 height 27
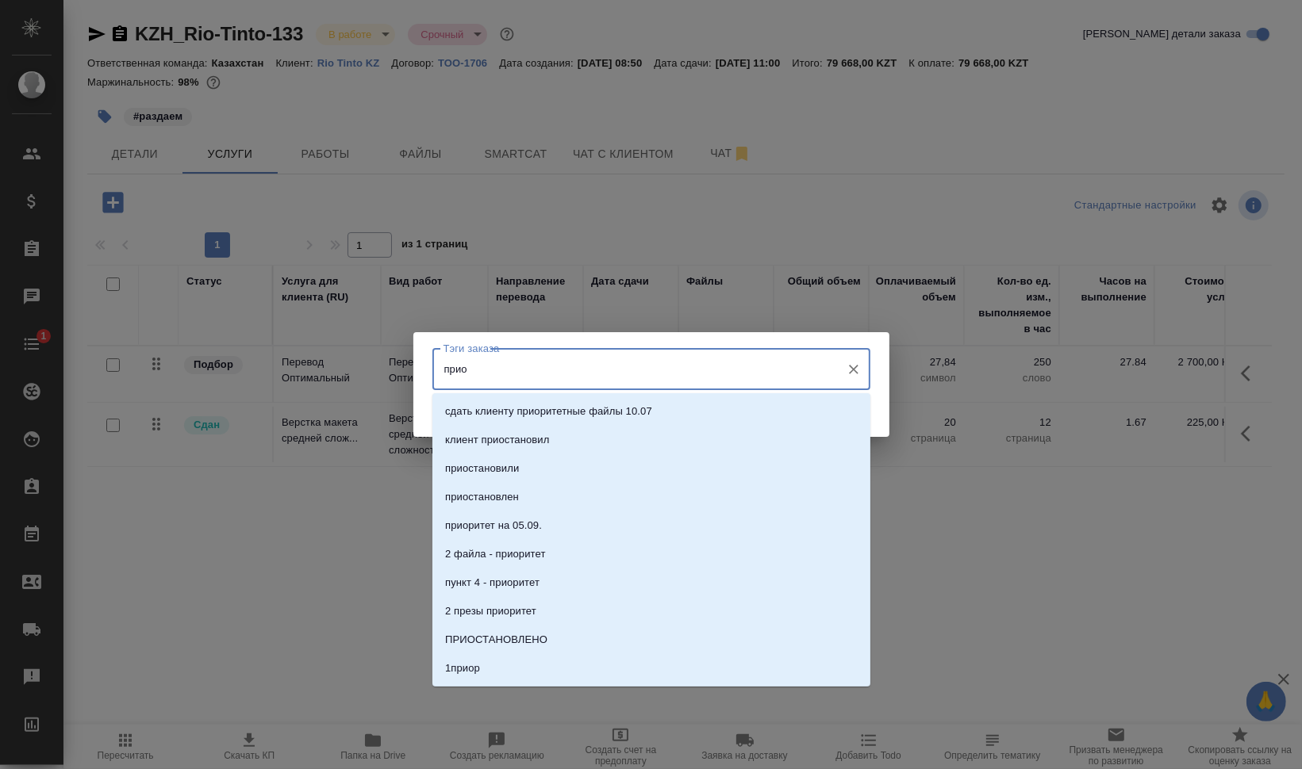
type input "приос"
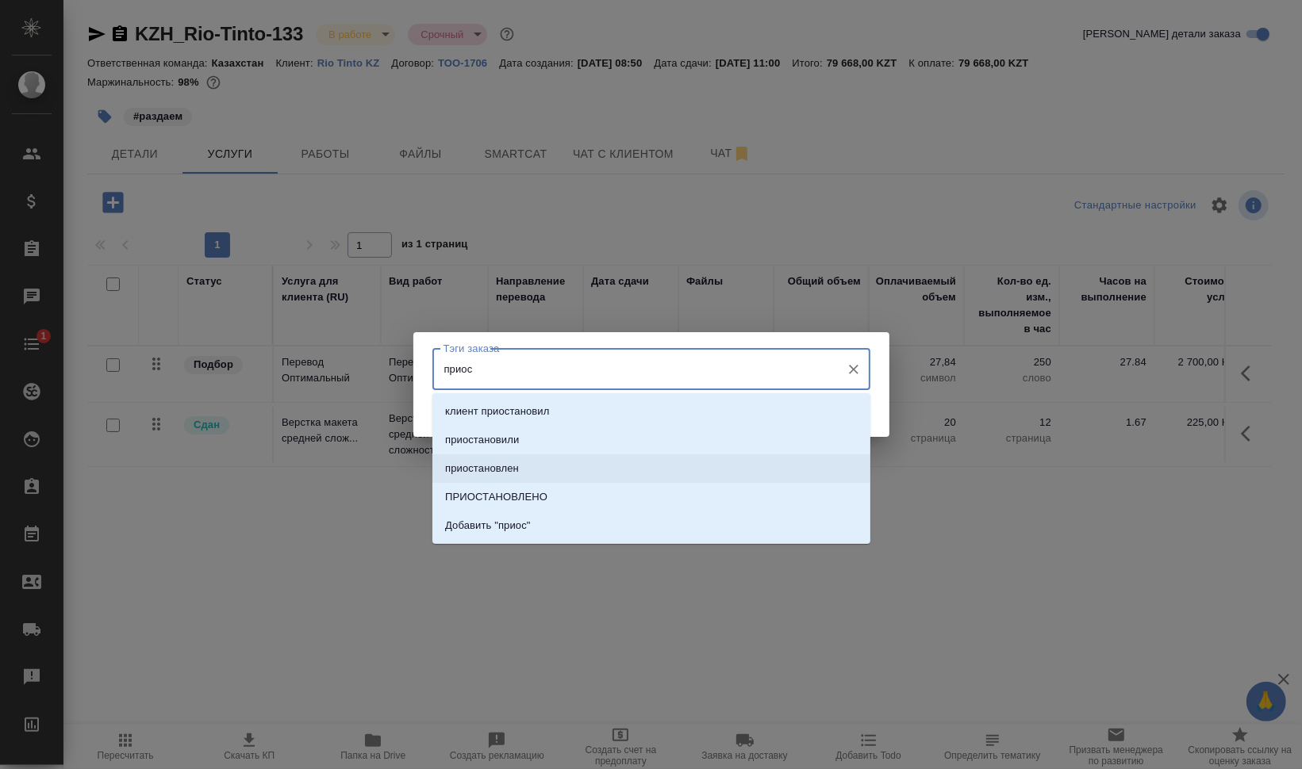
click at [569, 467] on li "приостановлен" at bounding box center [651, 468] width 438 height 29
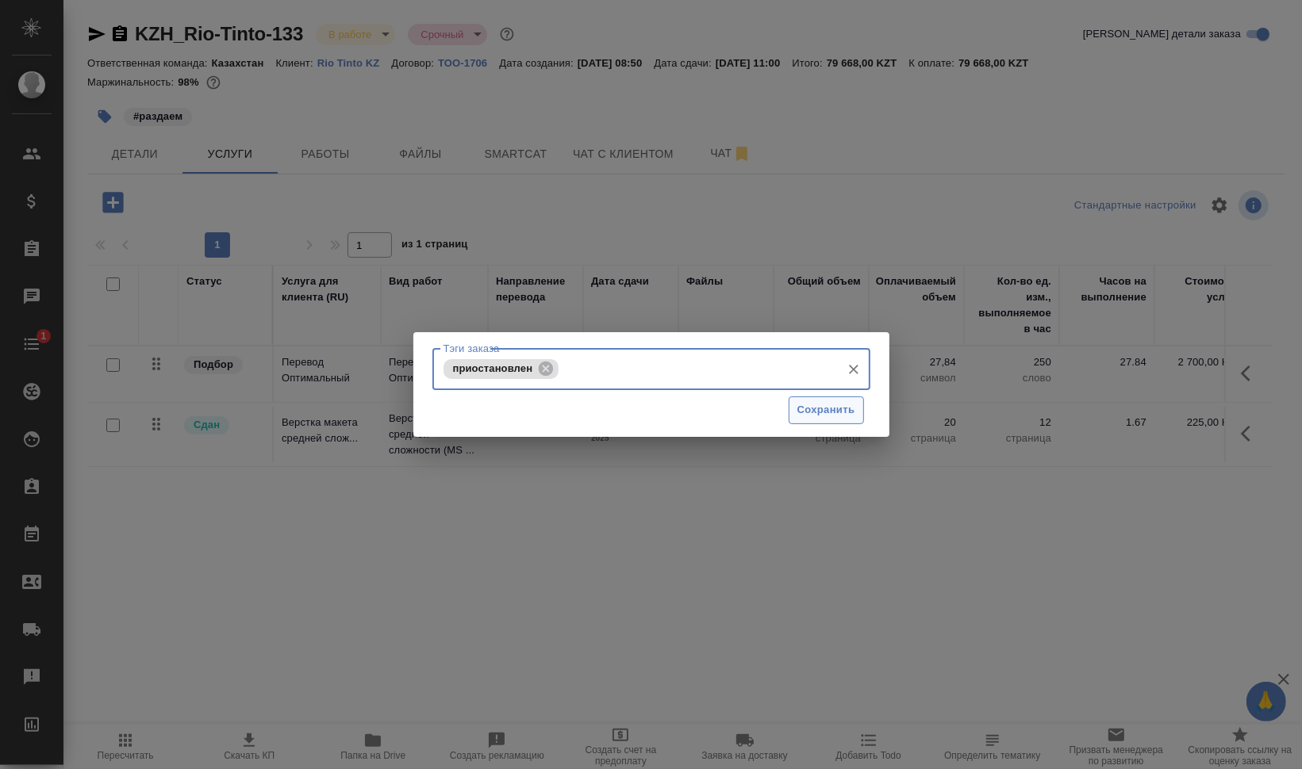
click at [820, 409] on span "Сохранить" at bounding box center [826, 410] width 58 height 18
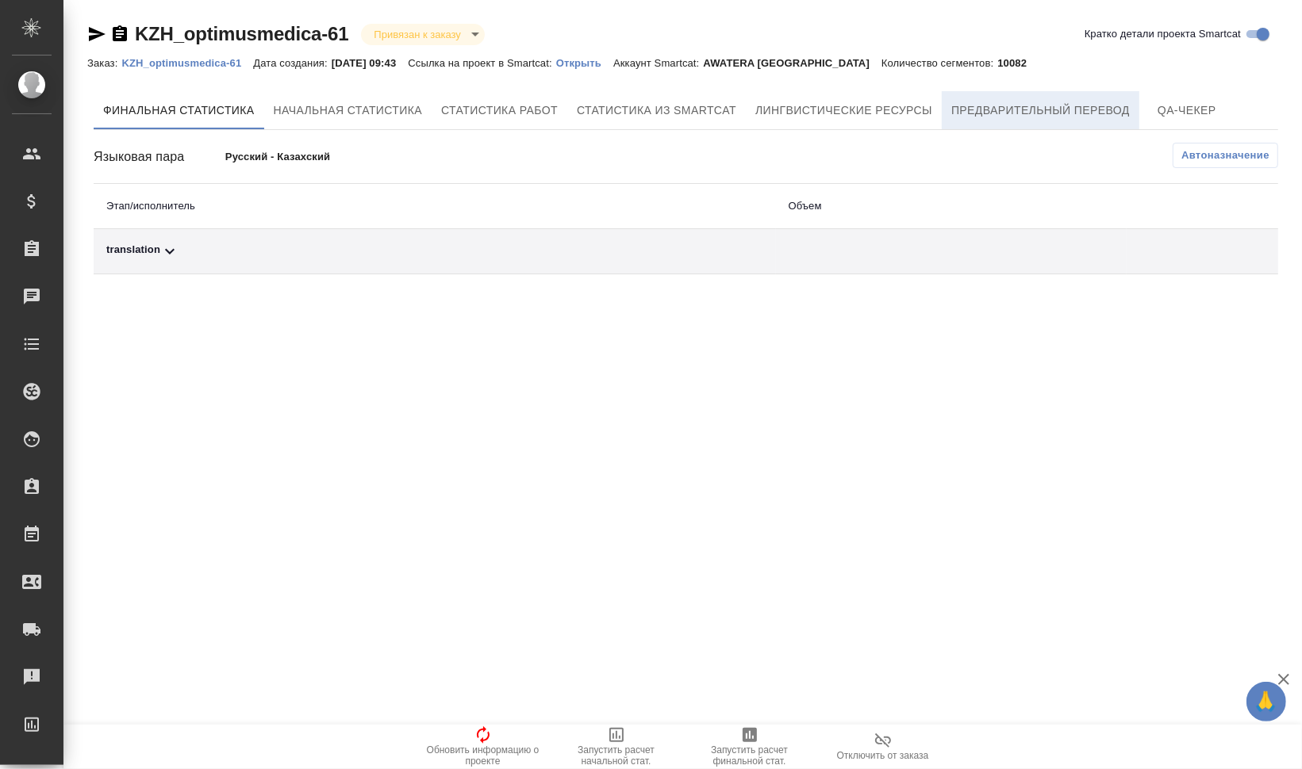
click at [1009, 116] on span "Предварительный перевод" at bounding box center [1040, 111] width 178 height 20
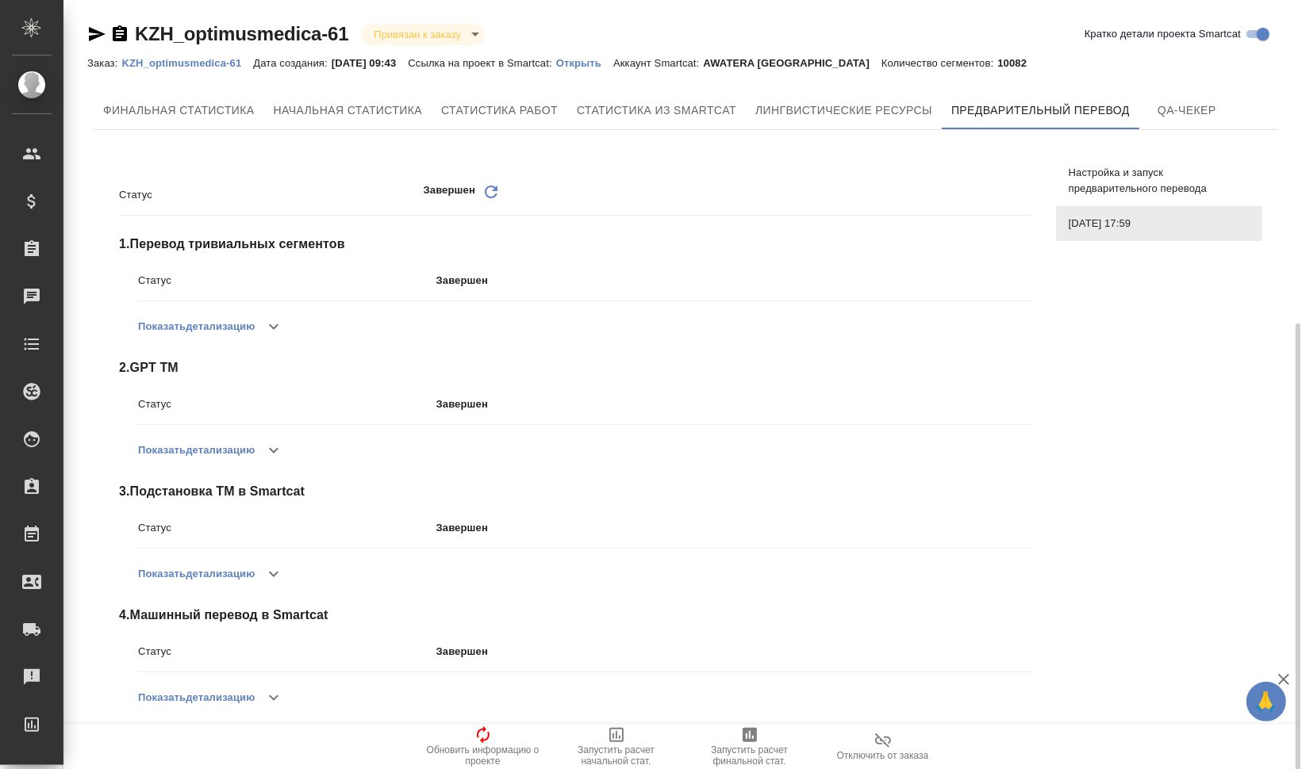
scroll to position [178, 0]
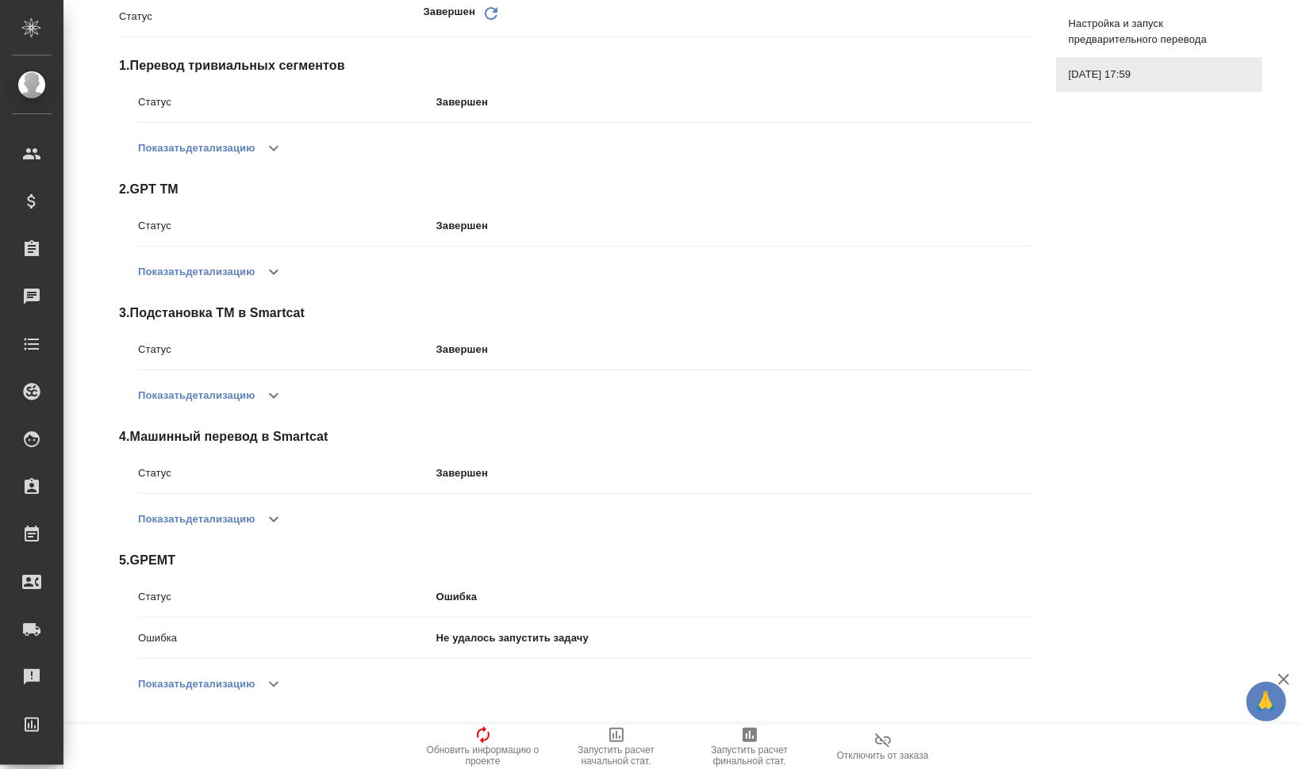
click at [230, 677] on button "Показать детализацию" at bounding box center [196, 684] width 117 height 38
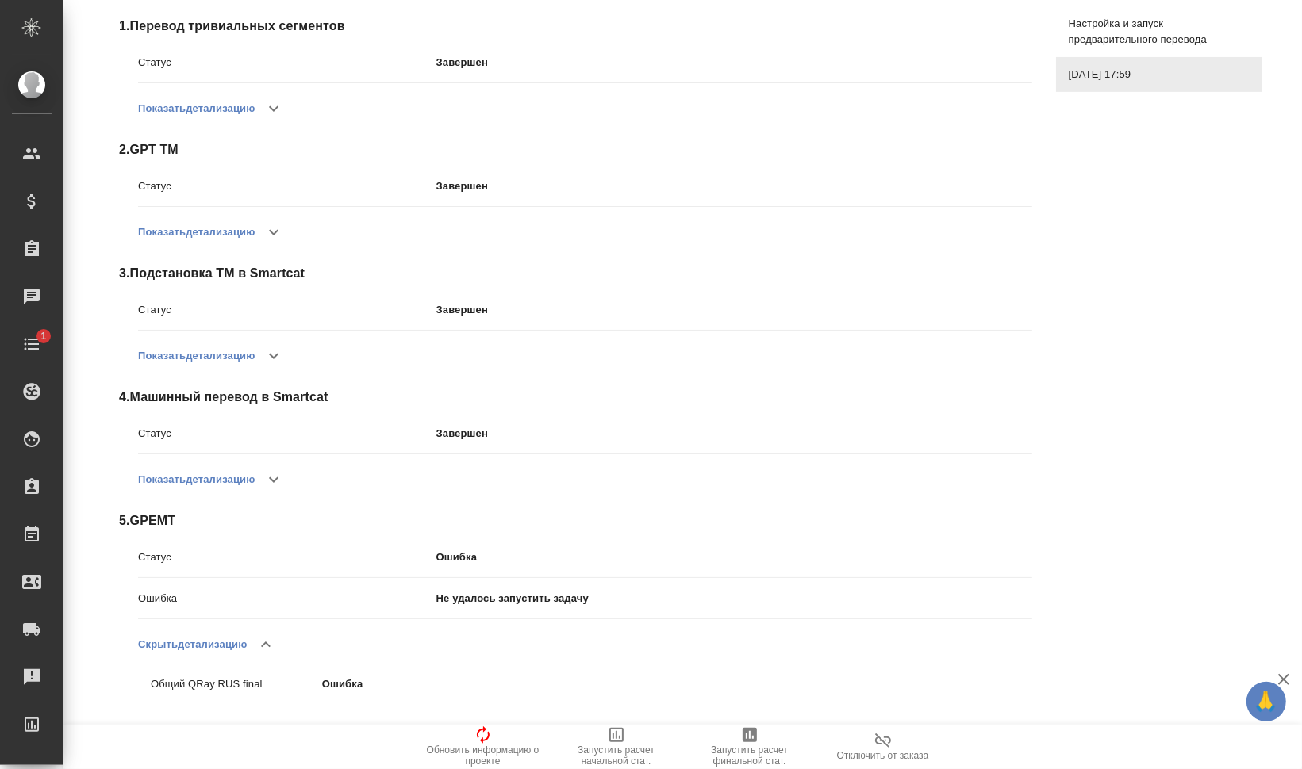
scroll to position [0, 0]
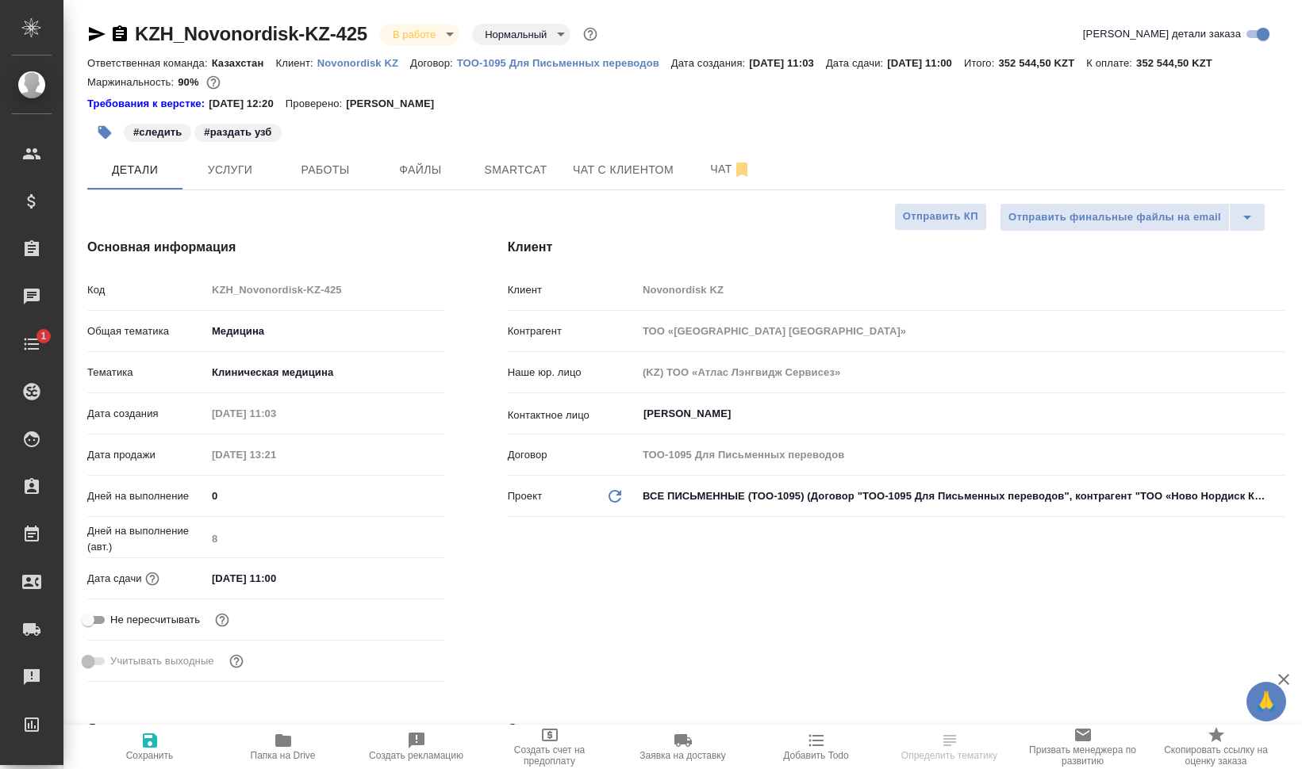
select select "RU"
click at [325, 172] on span "Работы" at bounding box center [325, 170] width 76 height 20
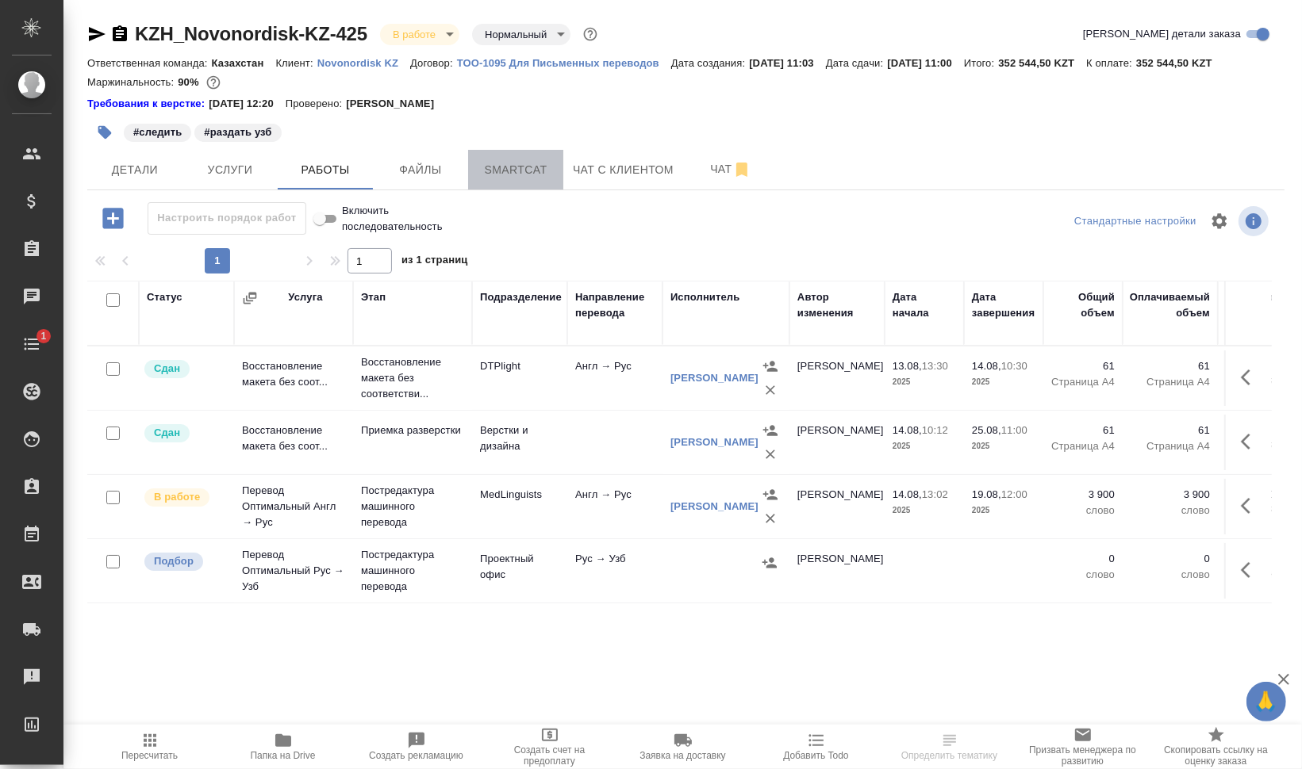
click at [514, 174] on span "Smartcat" at bounding box center [515, 170] width 76 height 20
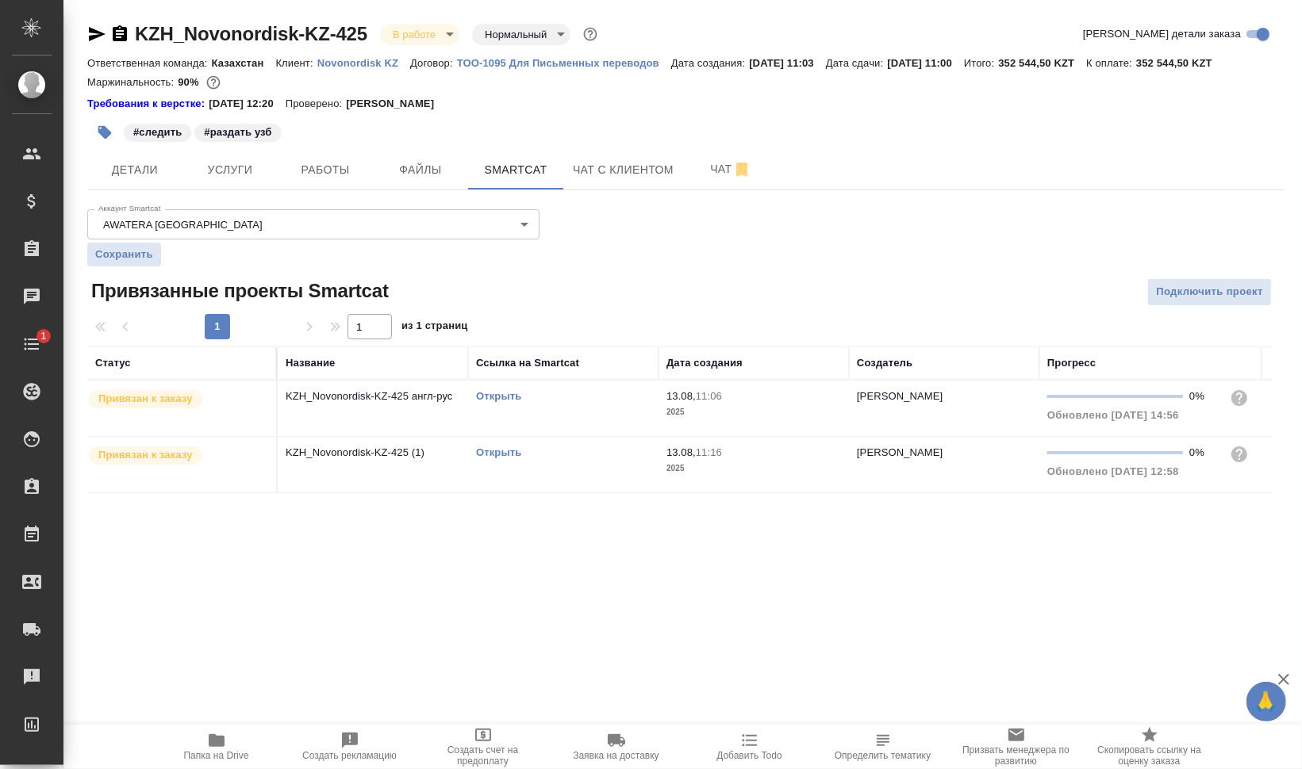
click at [504, 393] on link "Открыть" at bounding box center [498, 396] width 45 height 12
click at [316, 179] on button "Работы" at bounding box center [325, 170] width 95 height 40
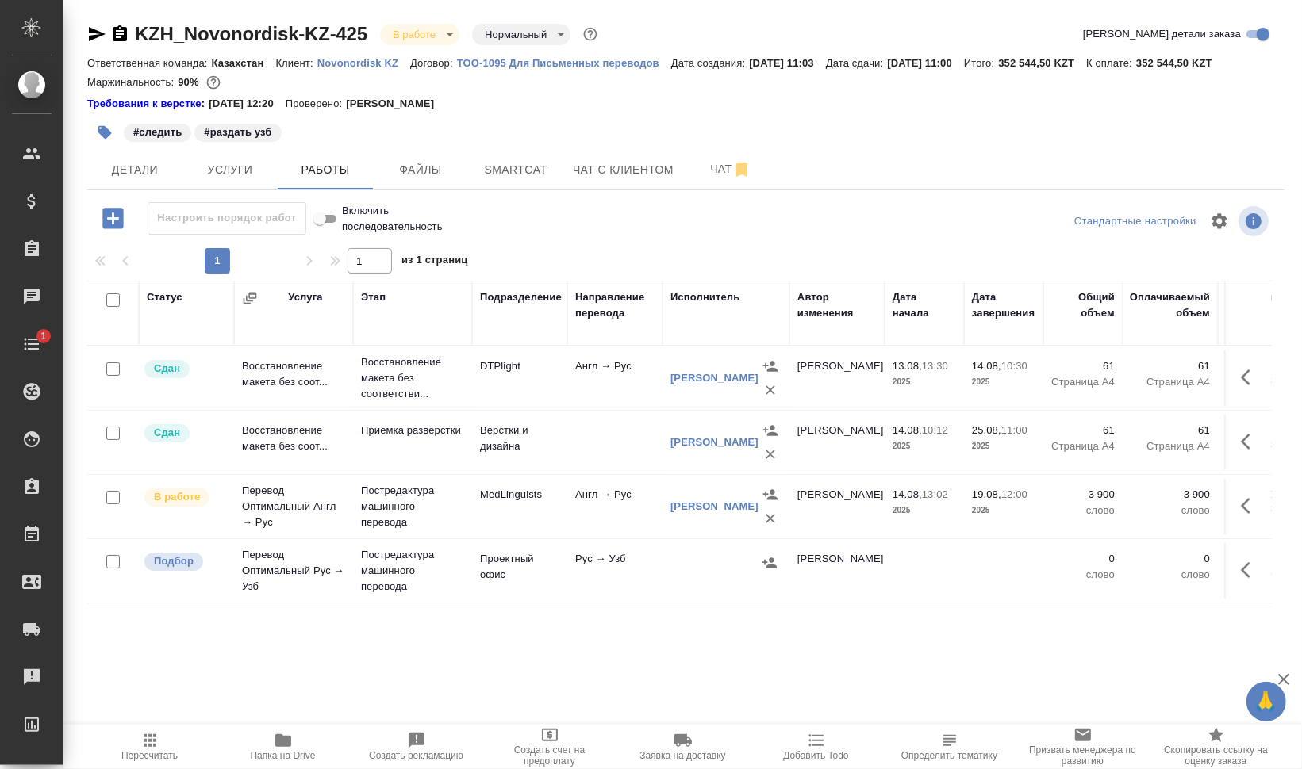
click at [840, 757] on span "Добавить Todo" at bounding box center [815, 755] width 65 height 11
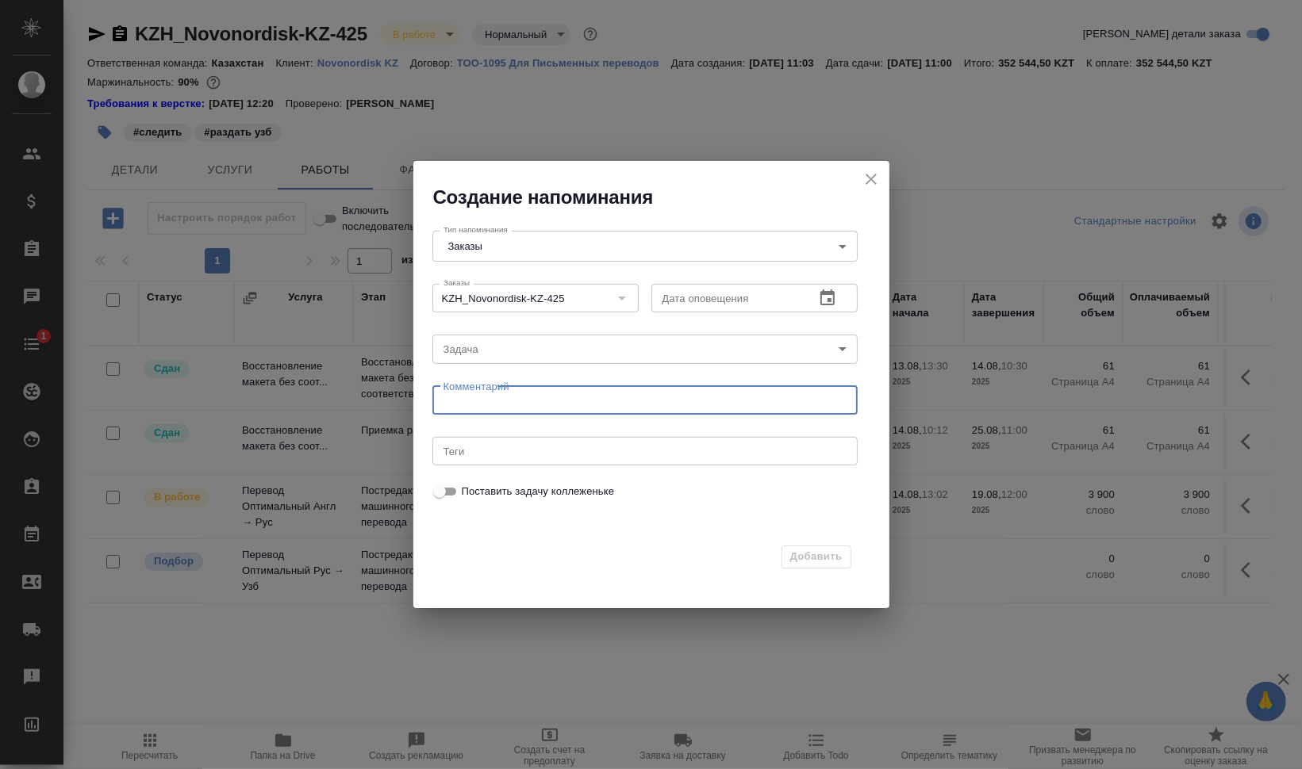
click at [740, 399] on textarea at bounding box center [644, 400] width 403 height 12
type textarea "отдать рус на согл"
click at [821, 302] on icon "button" at bounding box center [827, 298] width 14 height 16
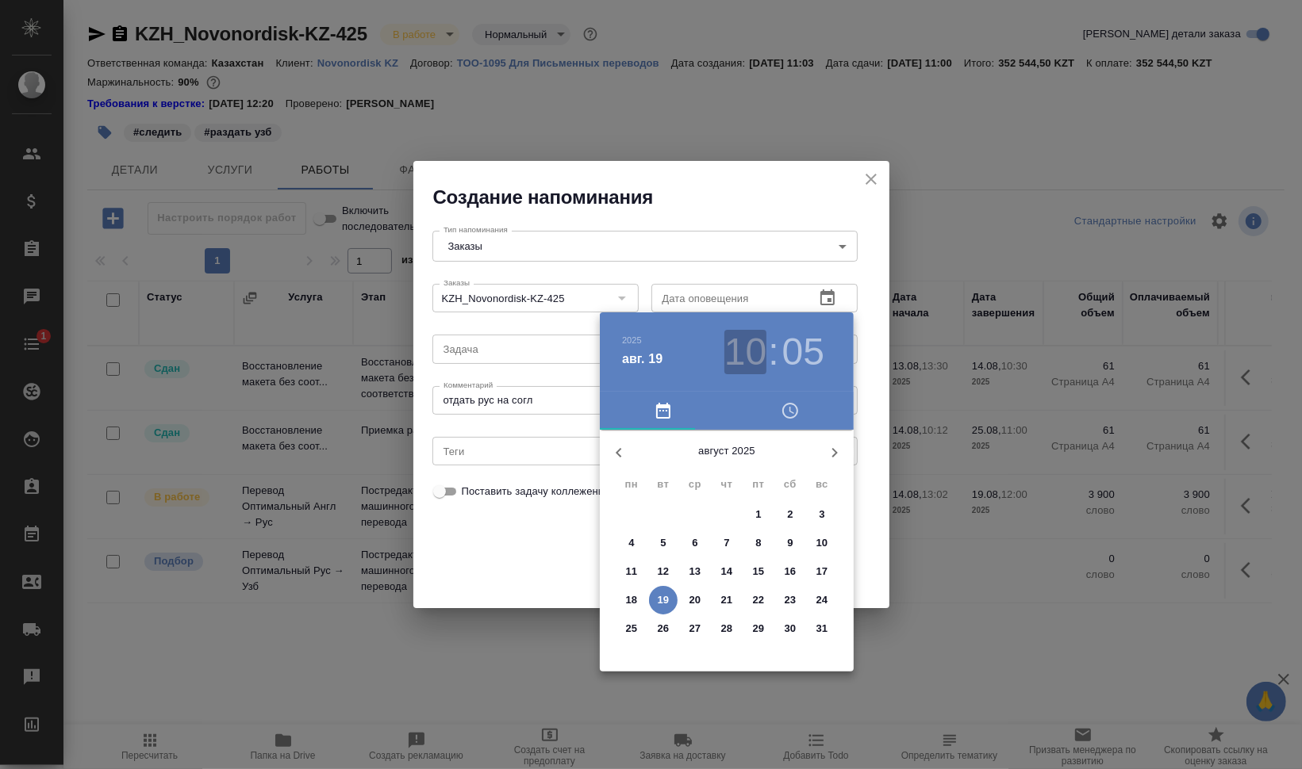
click at [749, 362] on h3 "10" at bounding box center [745, 352] width 42 height 44
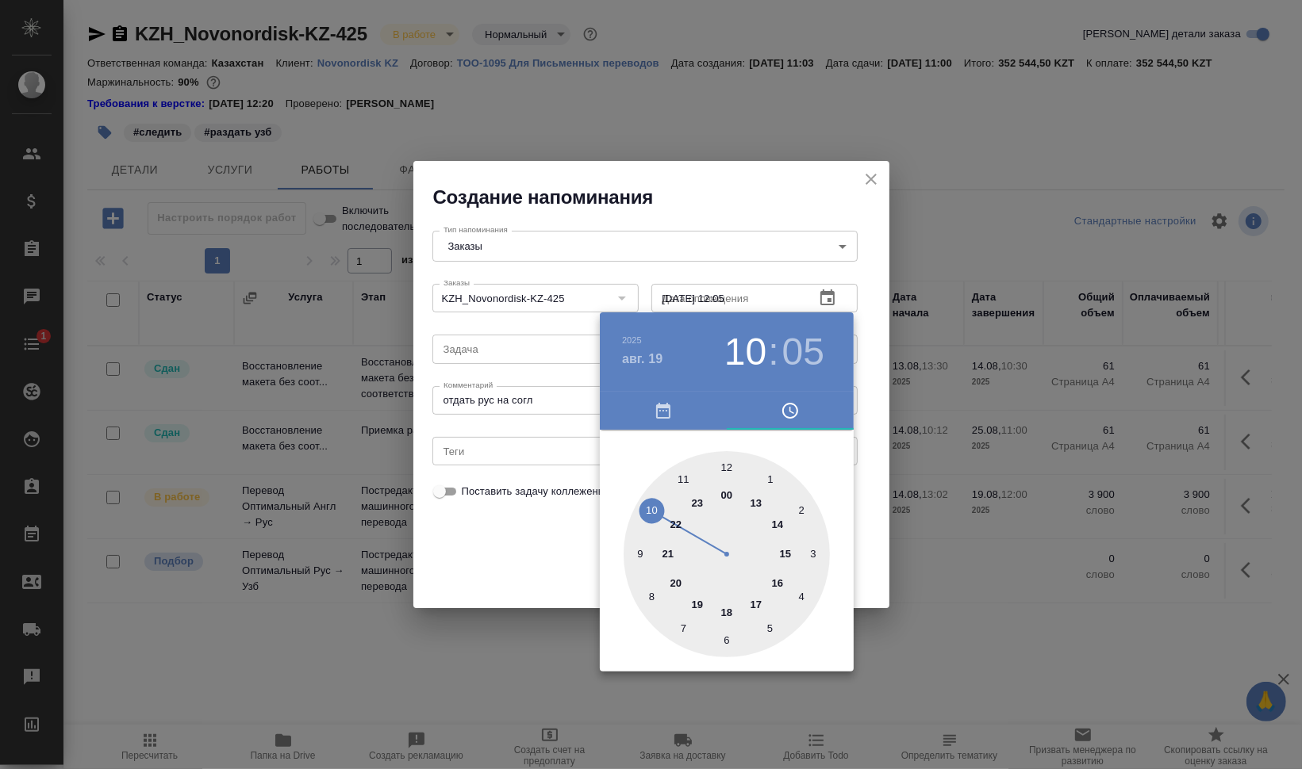
click at [728, 469] on div at bounding box center [726, 554] width 206 height 206
type input "19.08.2025 12:00"
click at [724, 466] on div at bounding box center [726, 554] width 206 height 206
click at [929, 470] on div at bounding box center [651, 384] width 1302 height 769
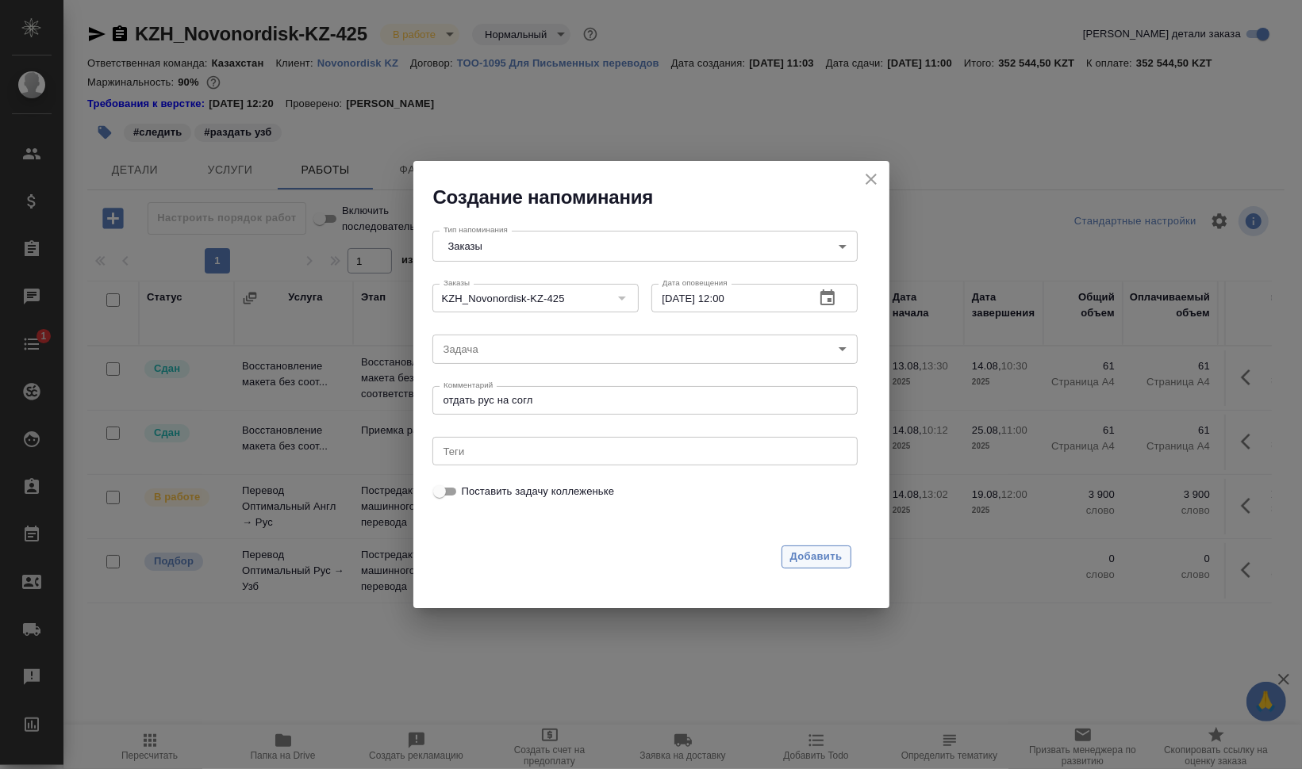
click at [826, 555] on span "Добавить" at bounding box center [816, 557] width 52 height 18
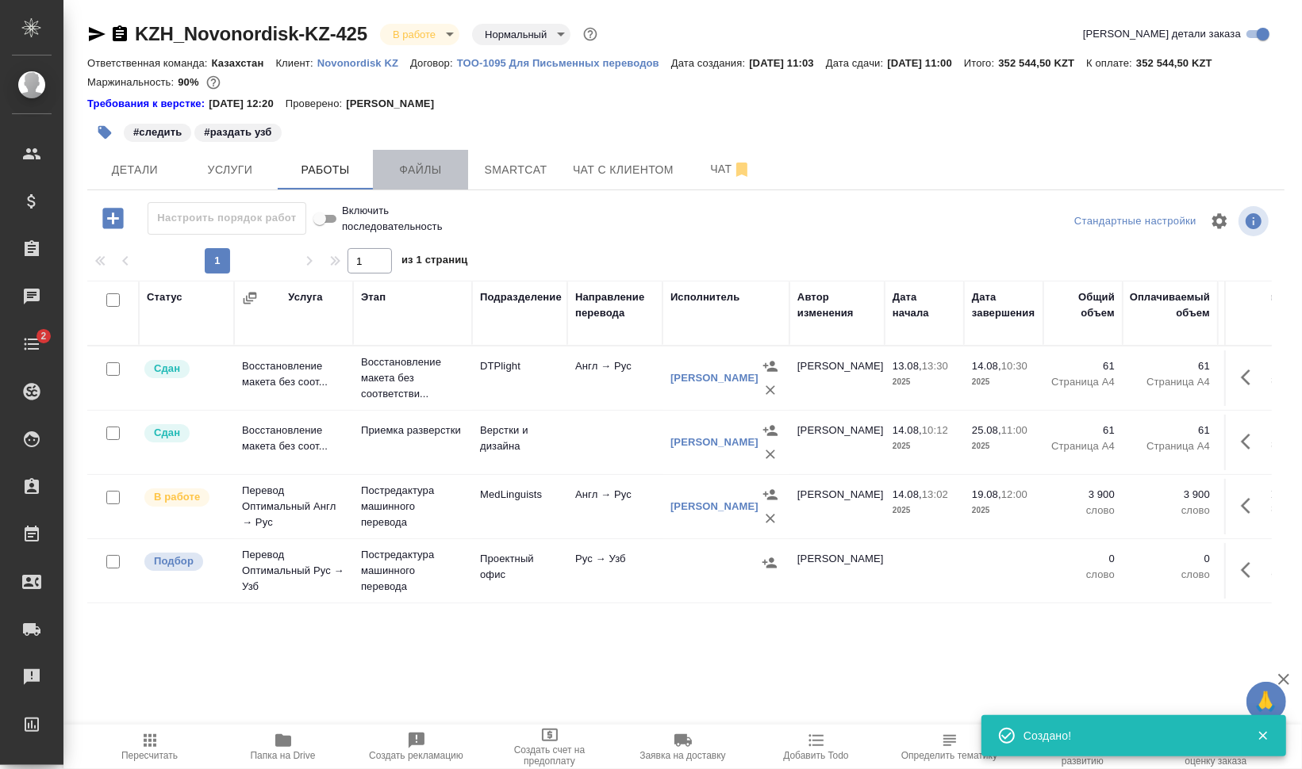
click at [420, 160] on span "Файлы" at bounding box center [420, 170] width 76 height 20
click at [321, 165] on span "Работы" at bounding box center [325, 170] width 76 height 20
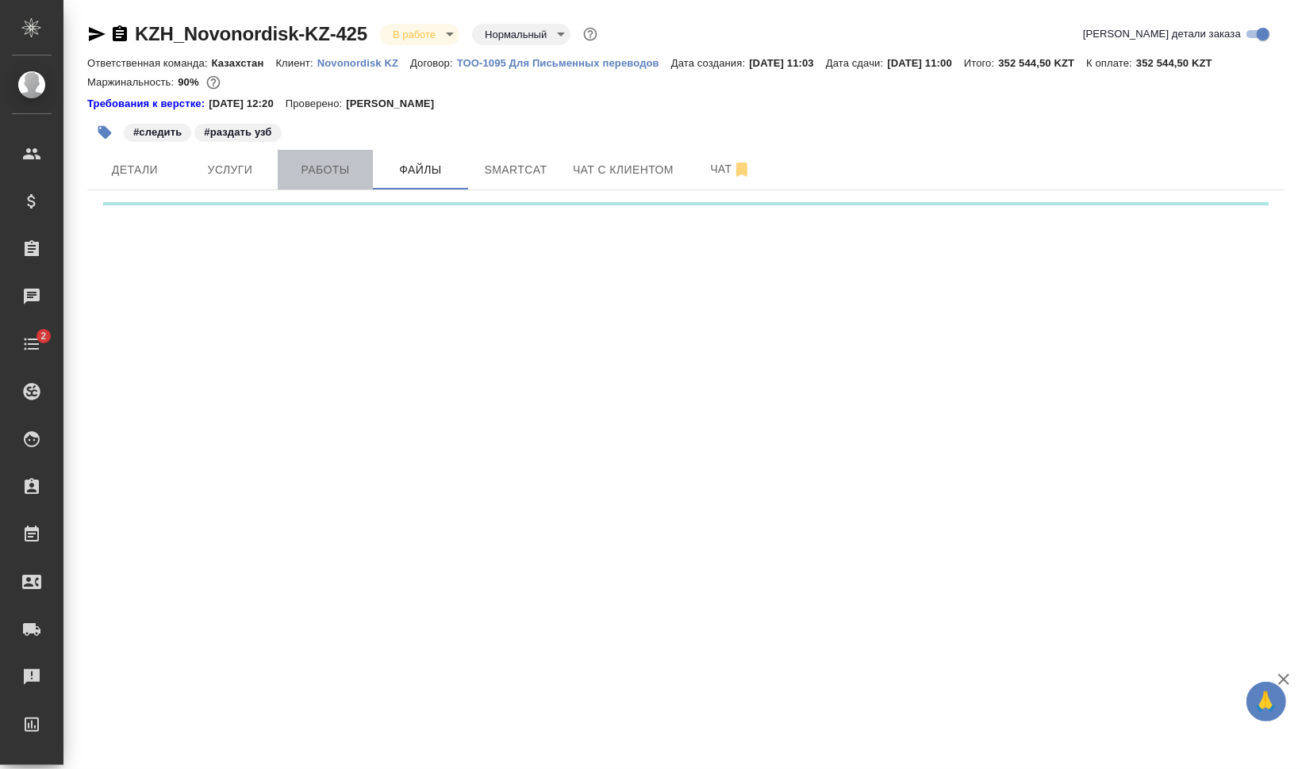
click at [321, 165] on span "Работы" at bounding box center [325, 170] width 76 height 20
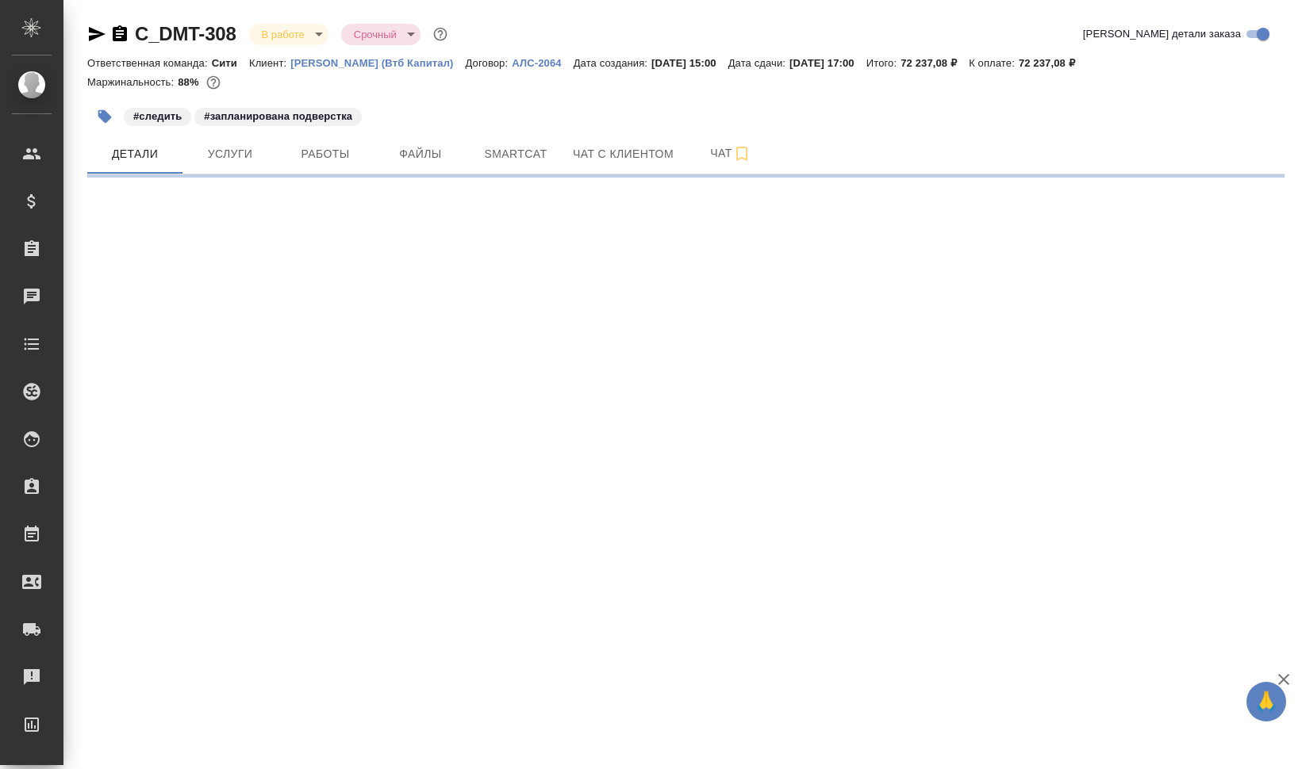
select select "RU"
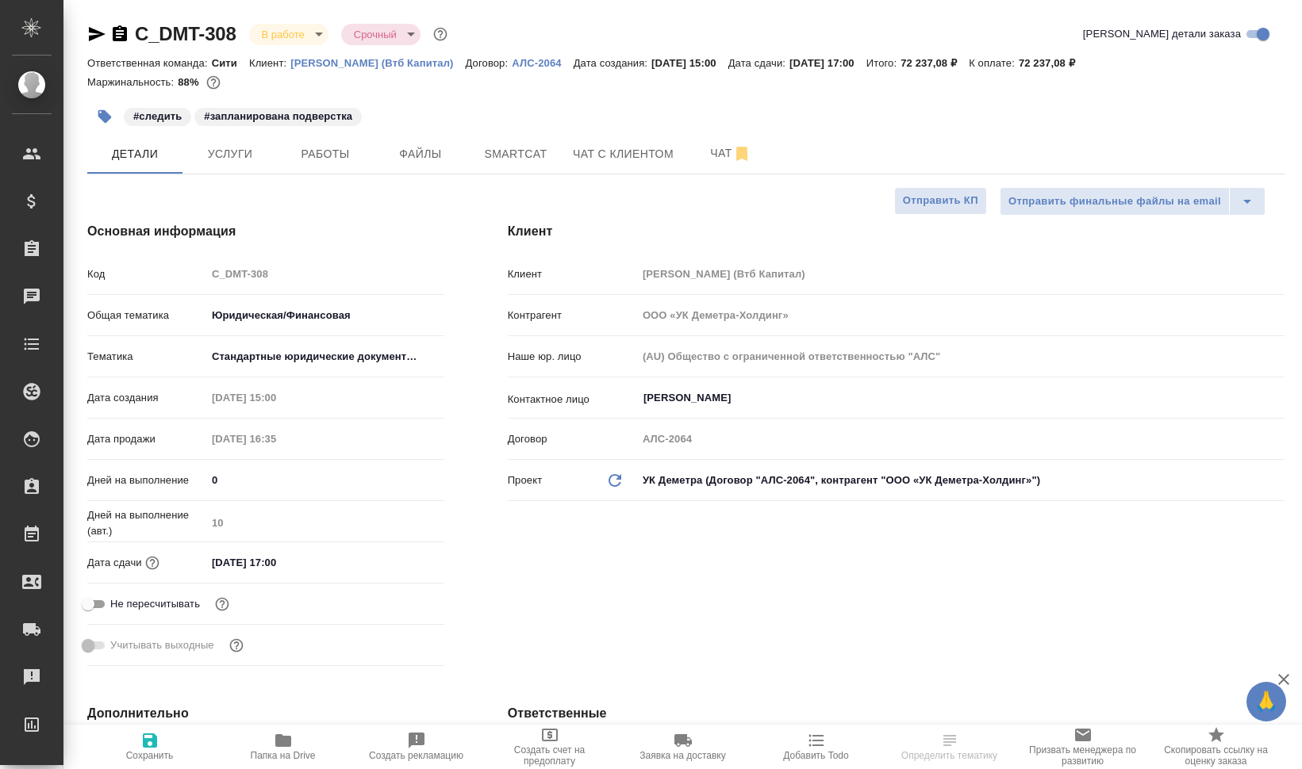
type textarea "x"
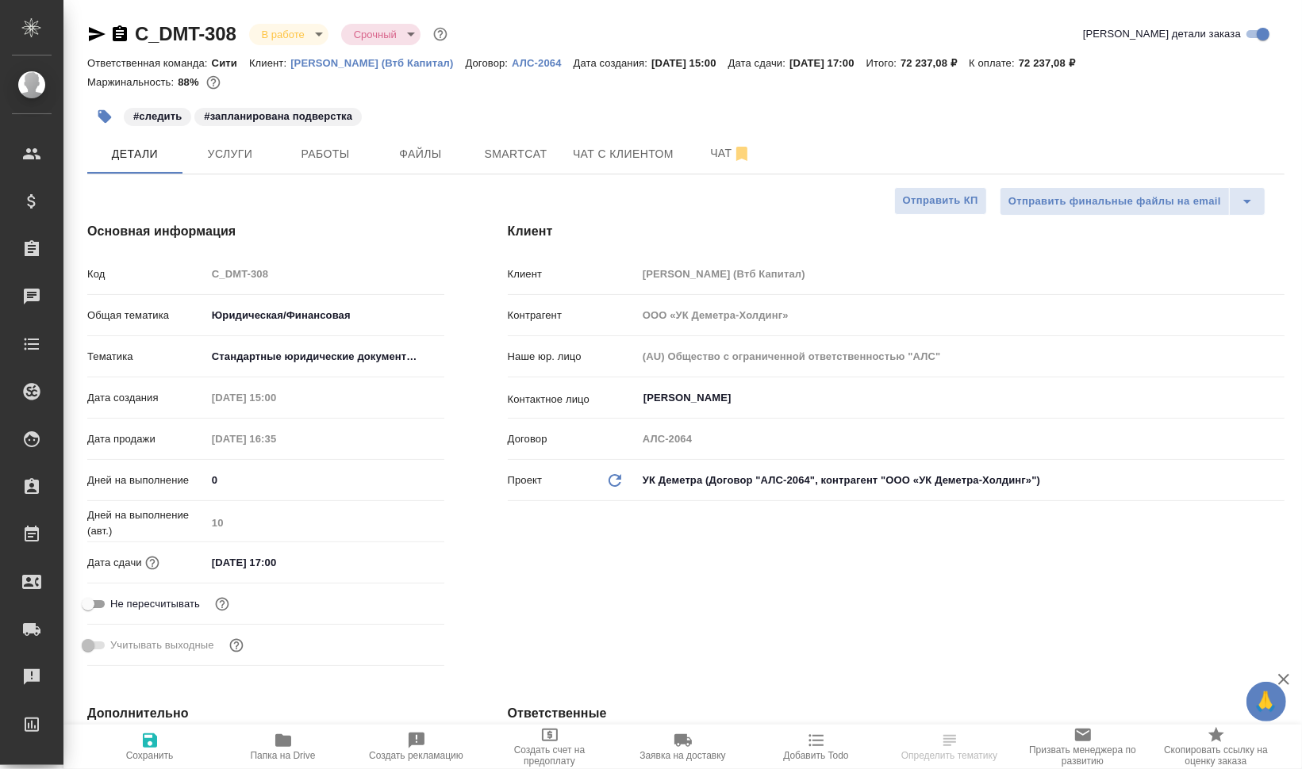
type textarea "x"
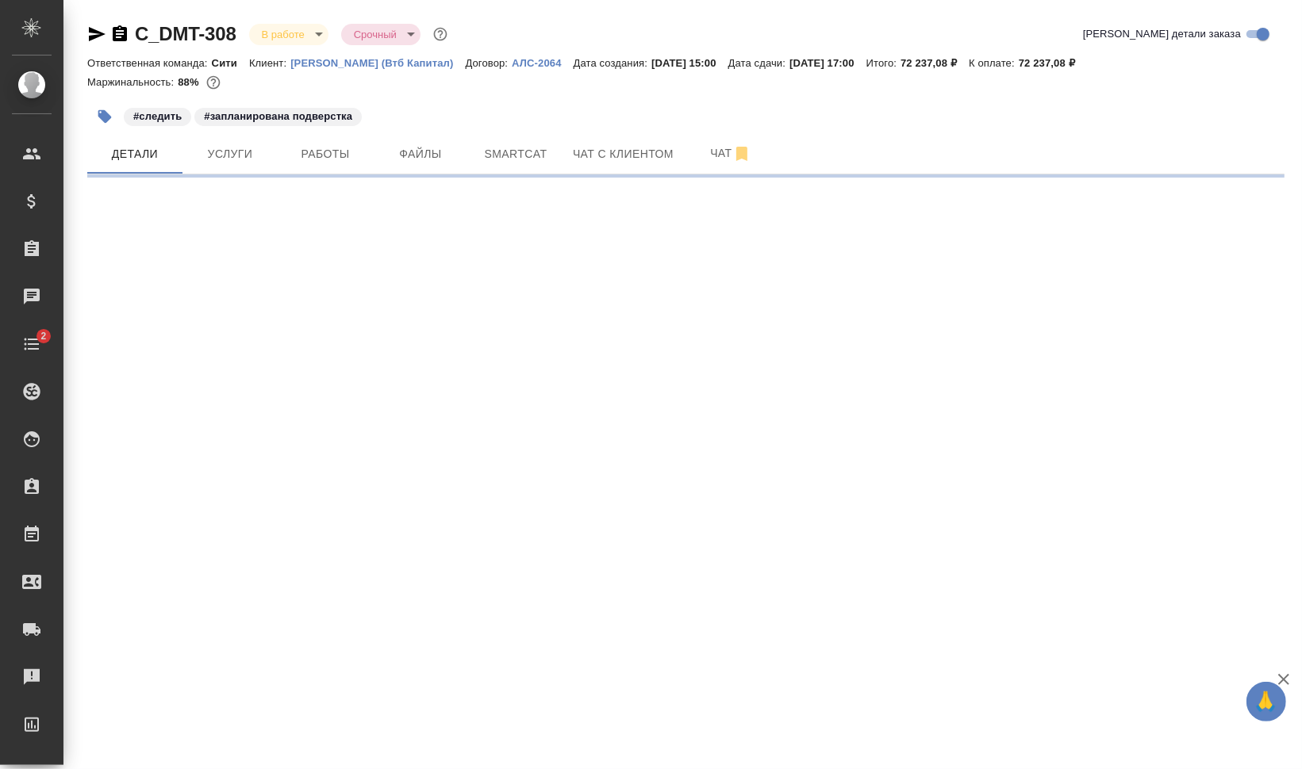
select select "RU"
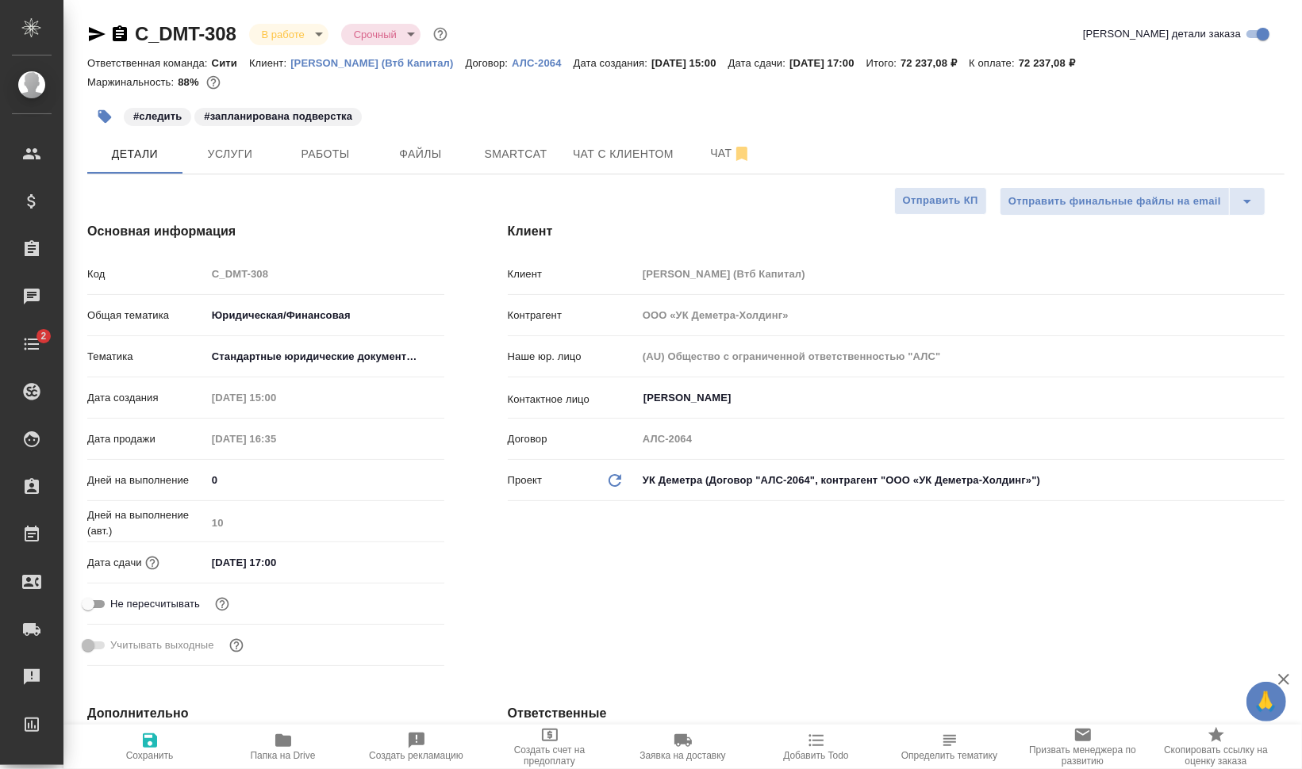
type textarea "x"
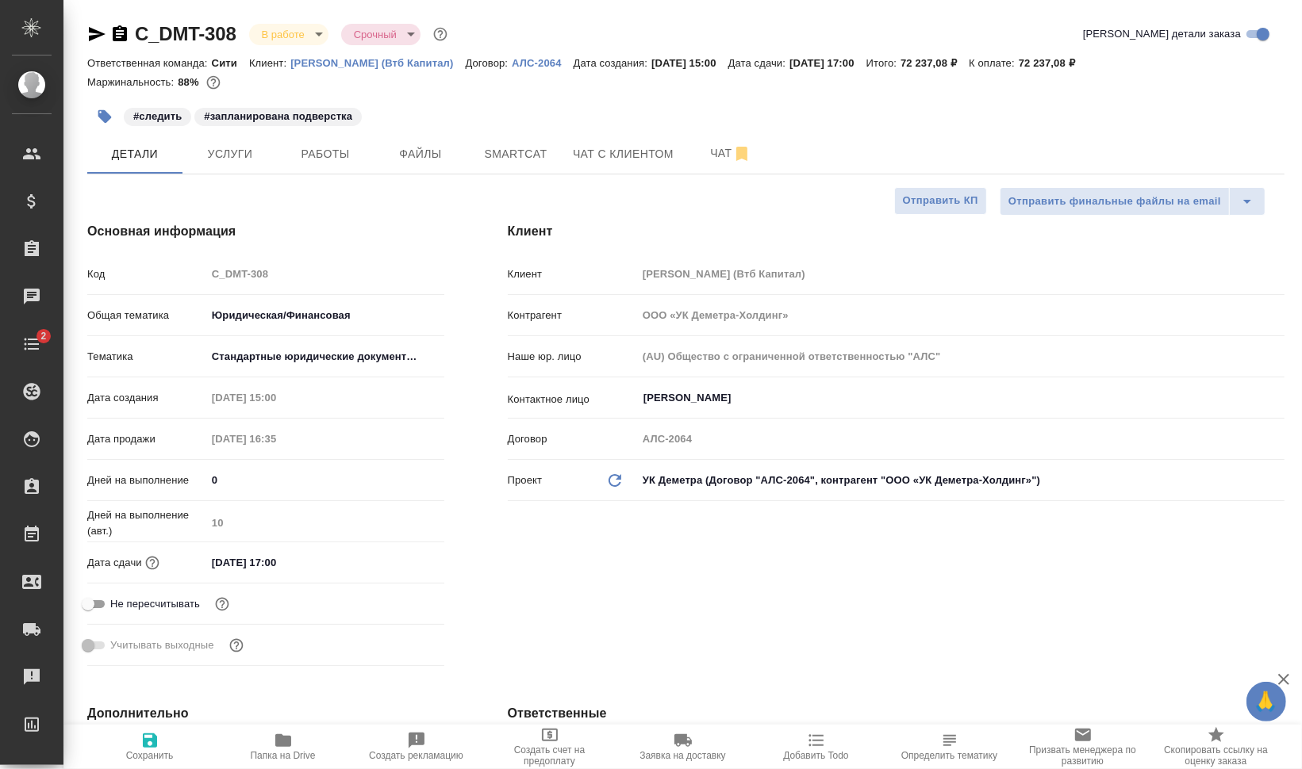
type textarea "x"
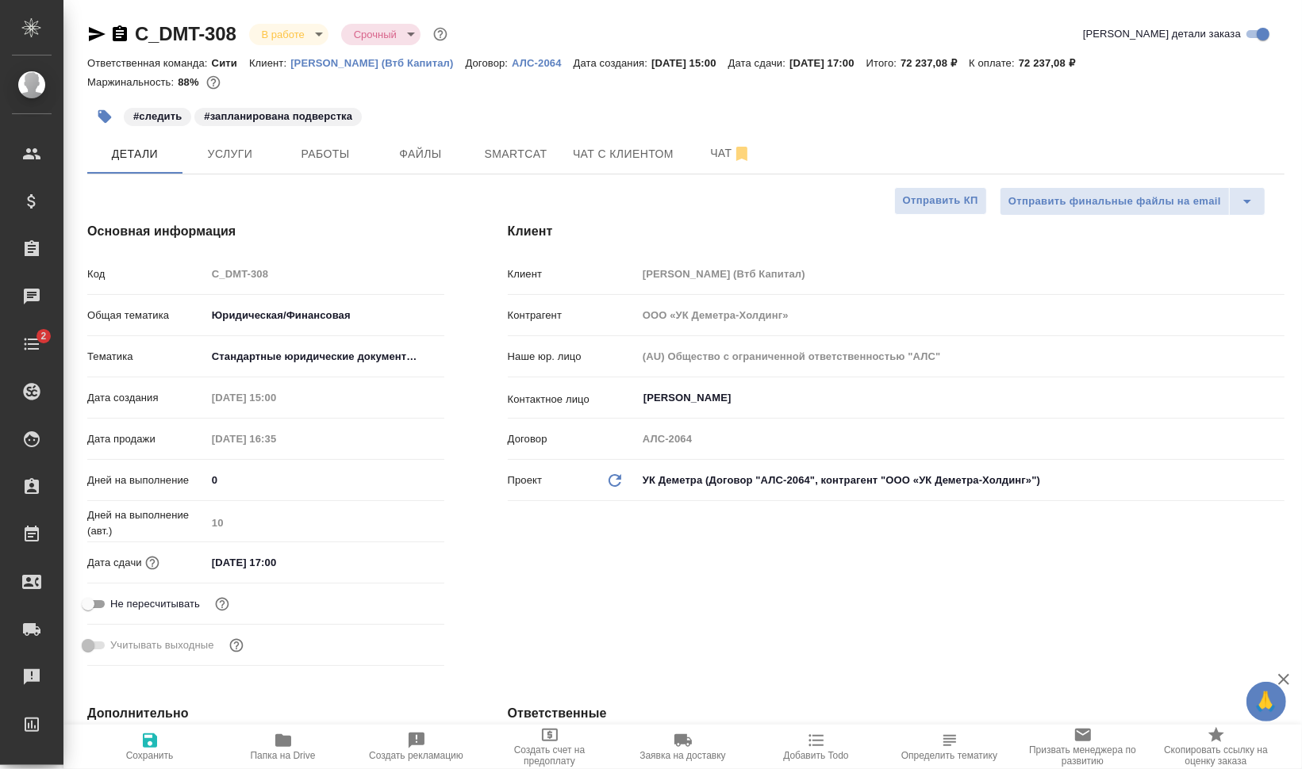
type textarea "x"
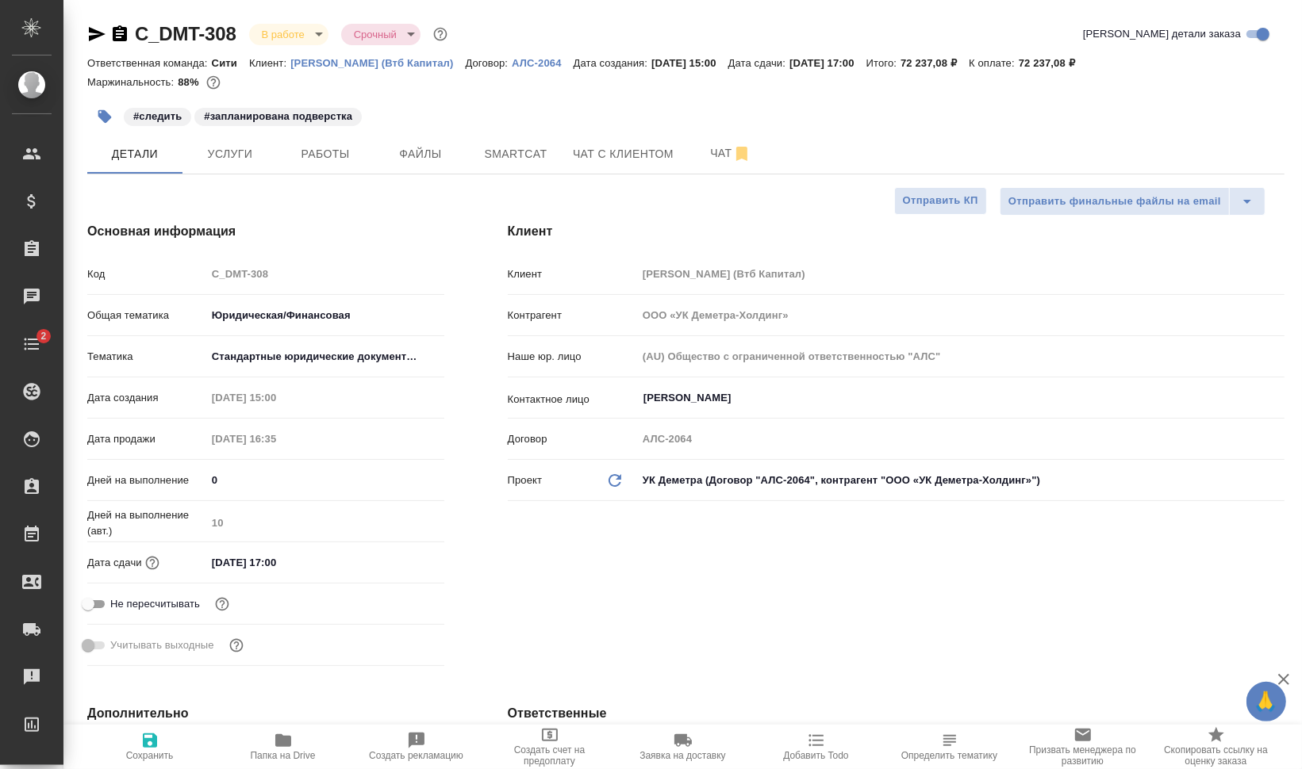
type textarea "x"
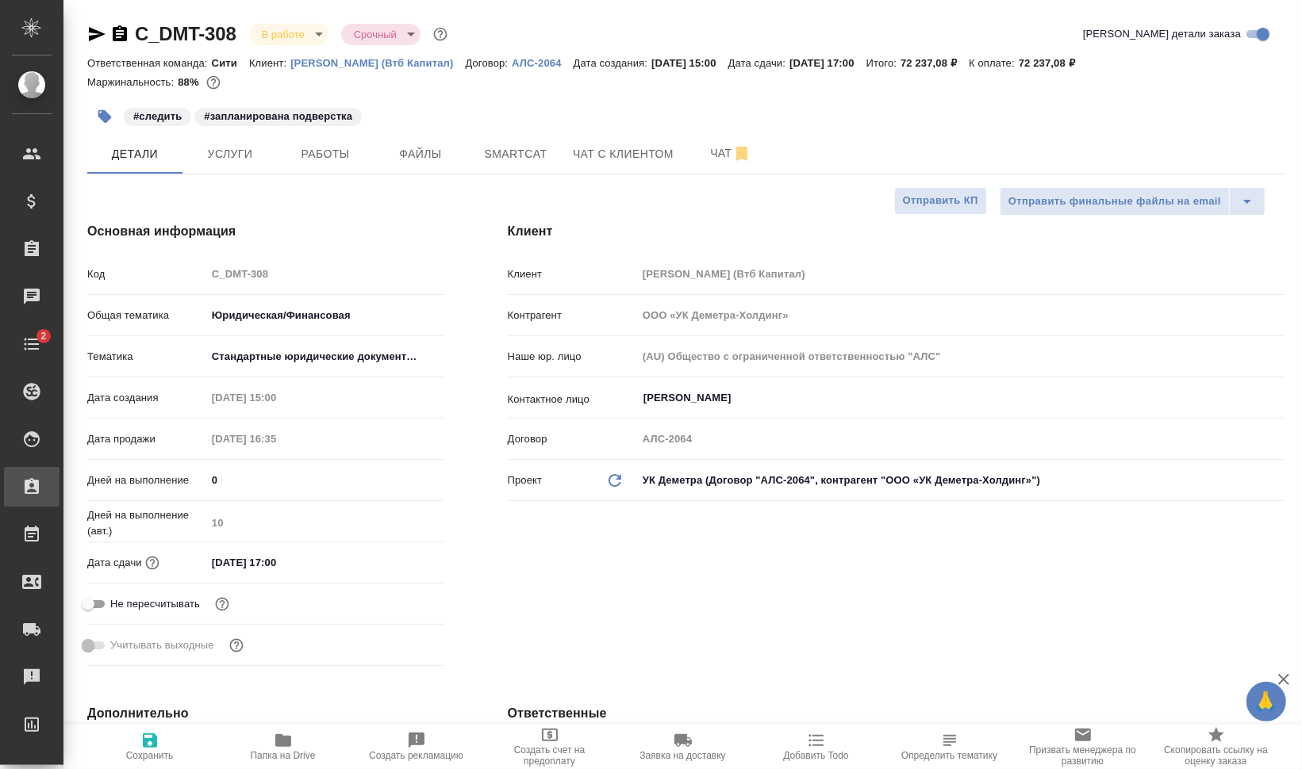
type textarea "x"
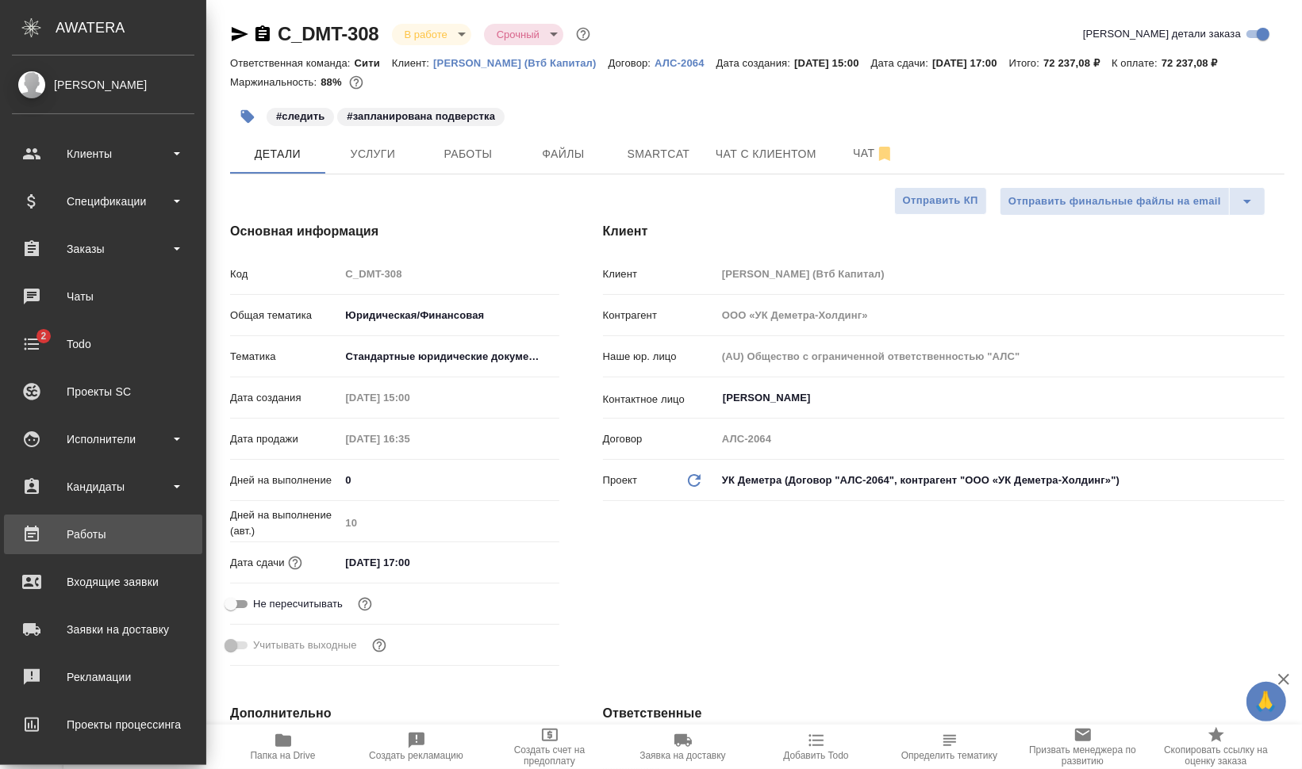
type textarea "x"
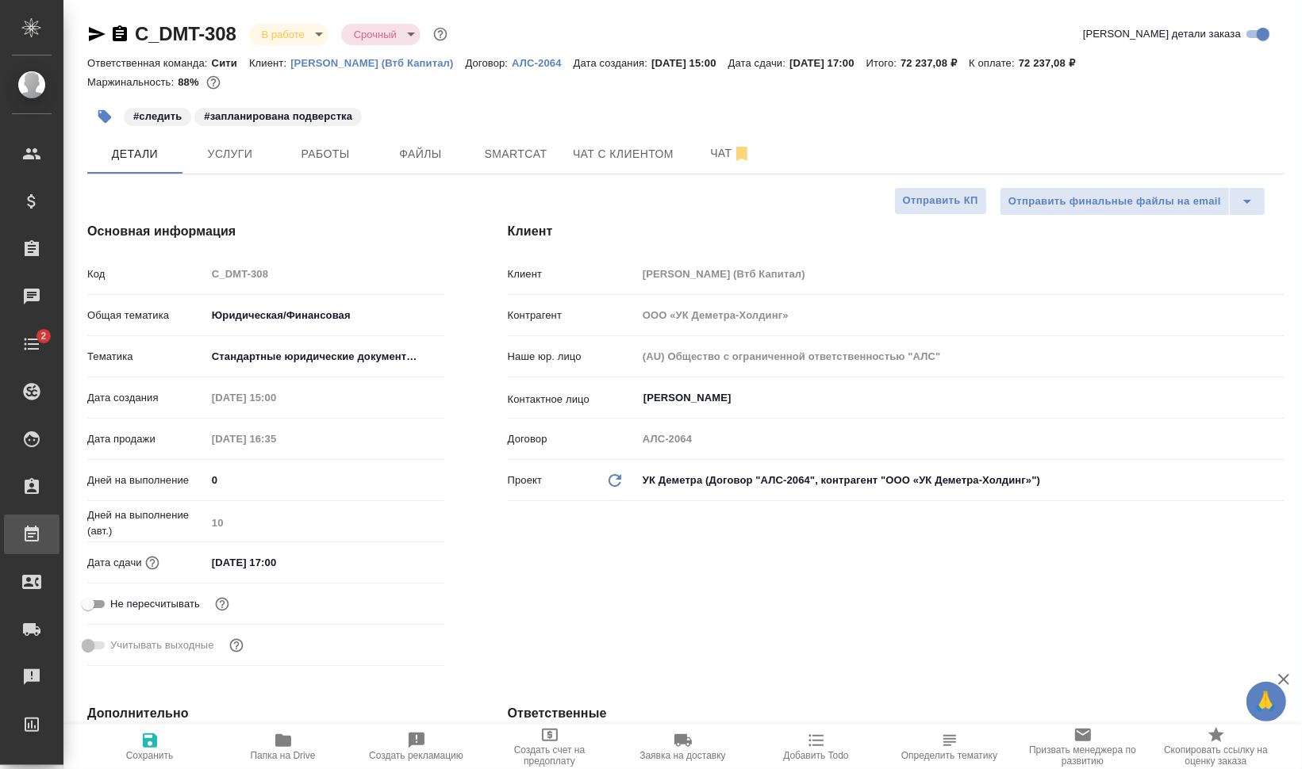
type textarea "x"
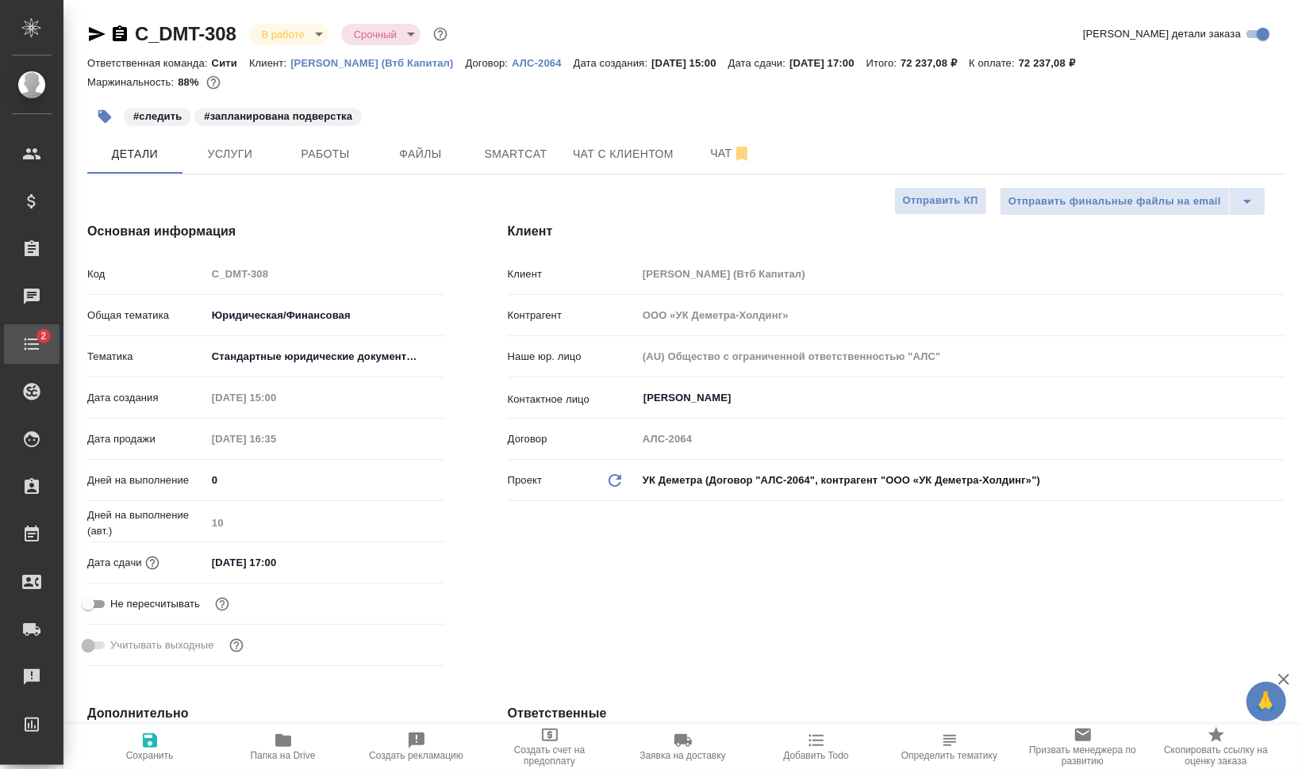
type textarea "x"
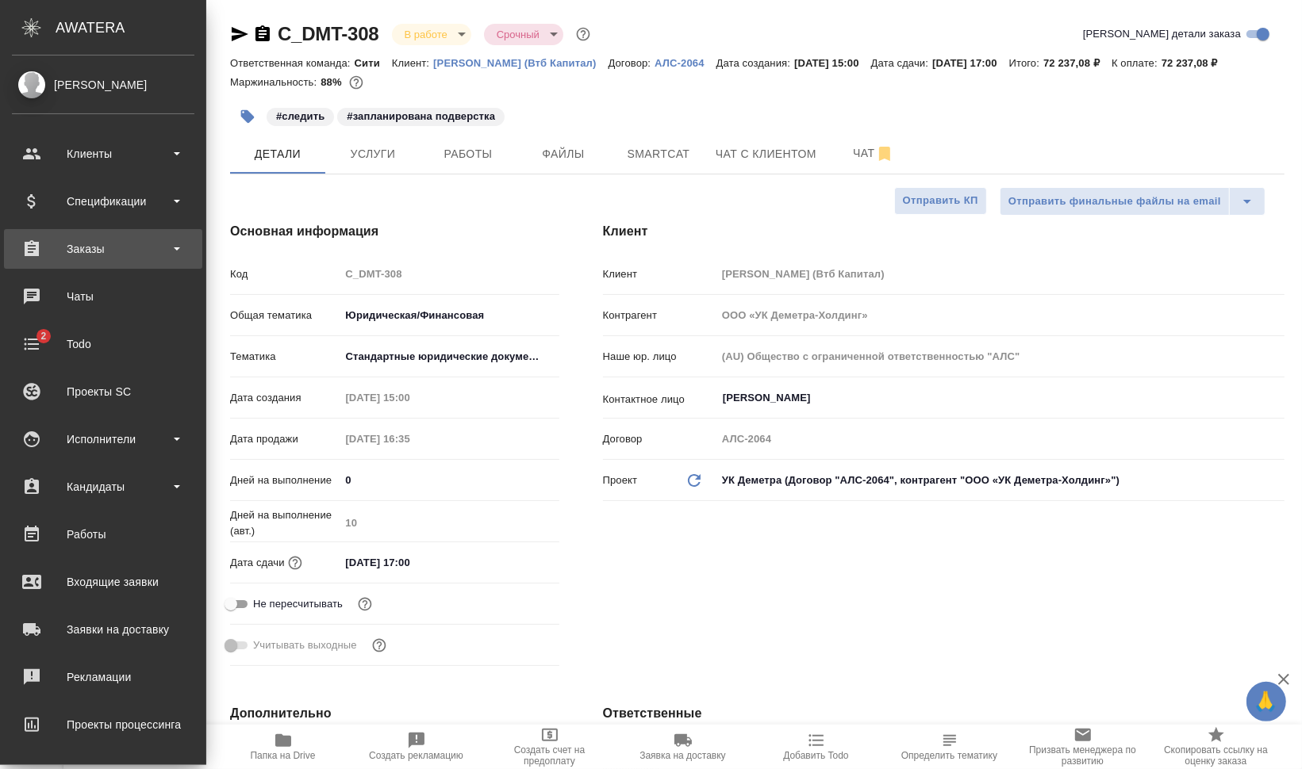
click at [108, 263] on div "Заказы" at bounding box center [103, 249] width 198 height 40
type textarea "x"
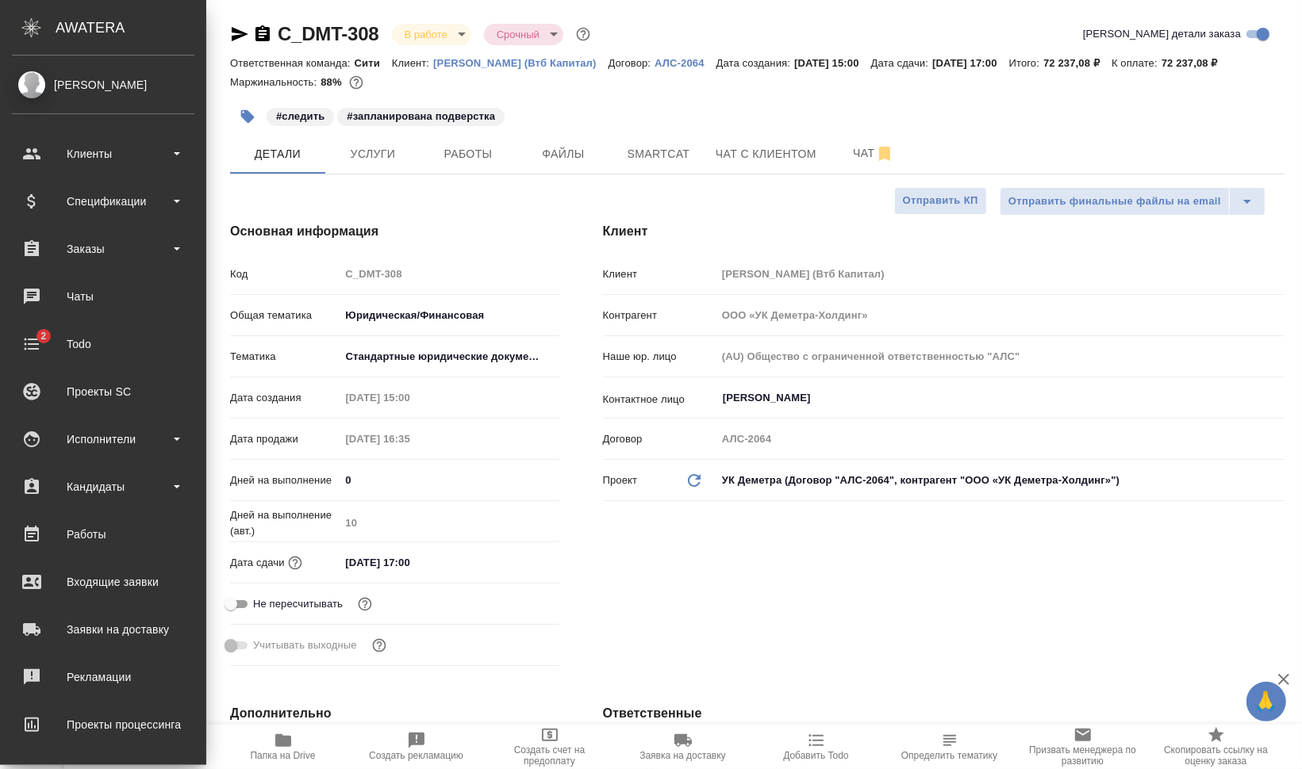
type textarea "x"
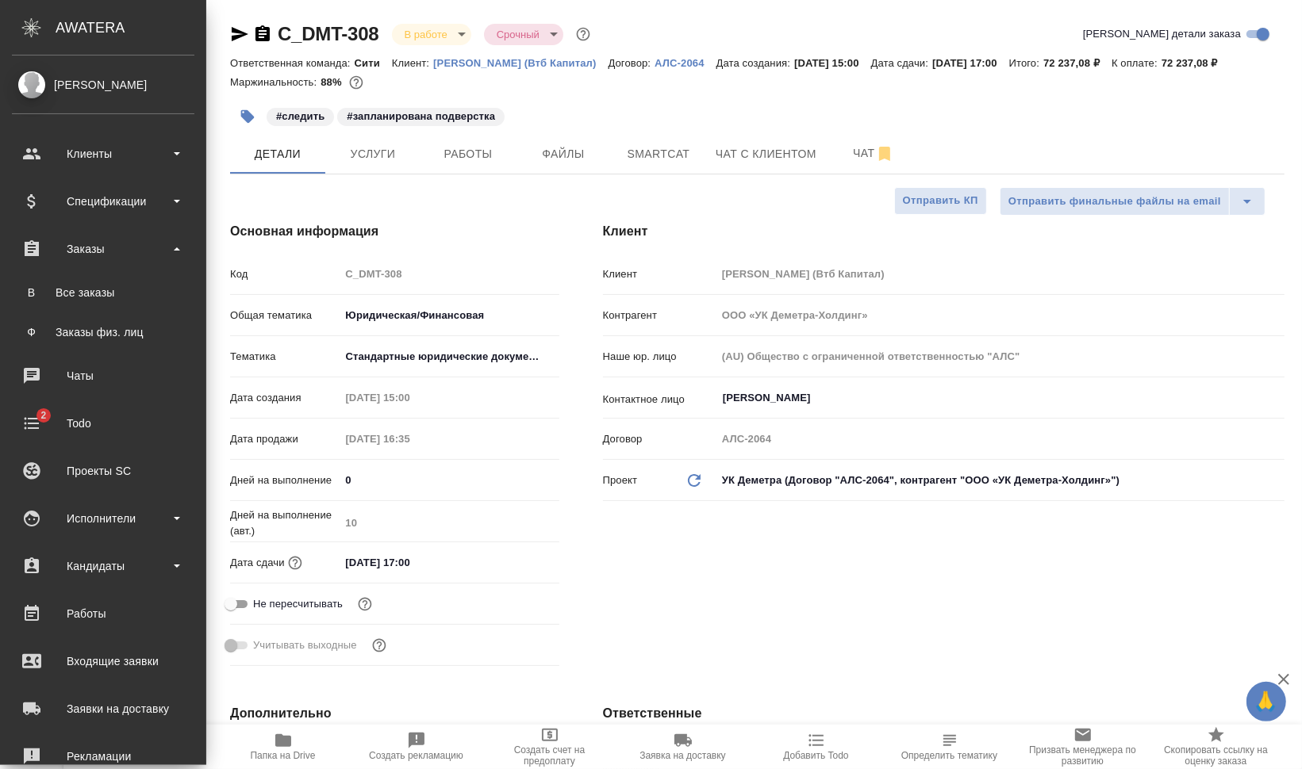
type textarea "x"
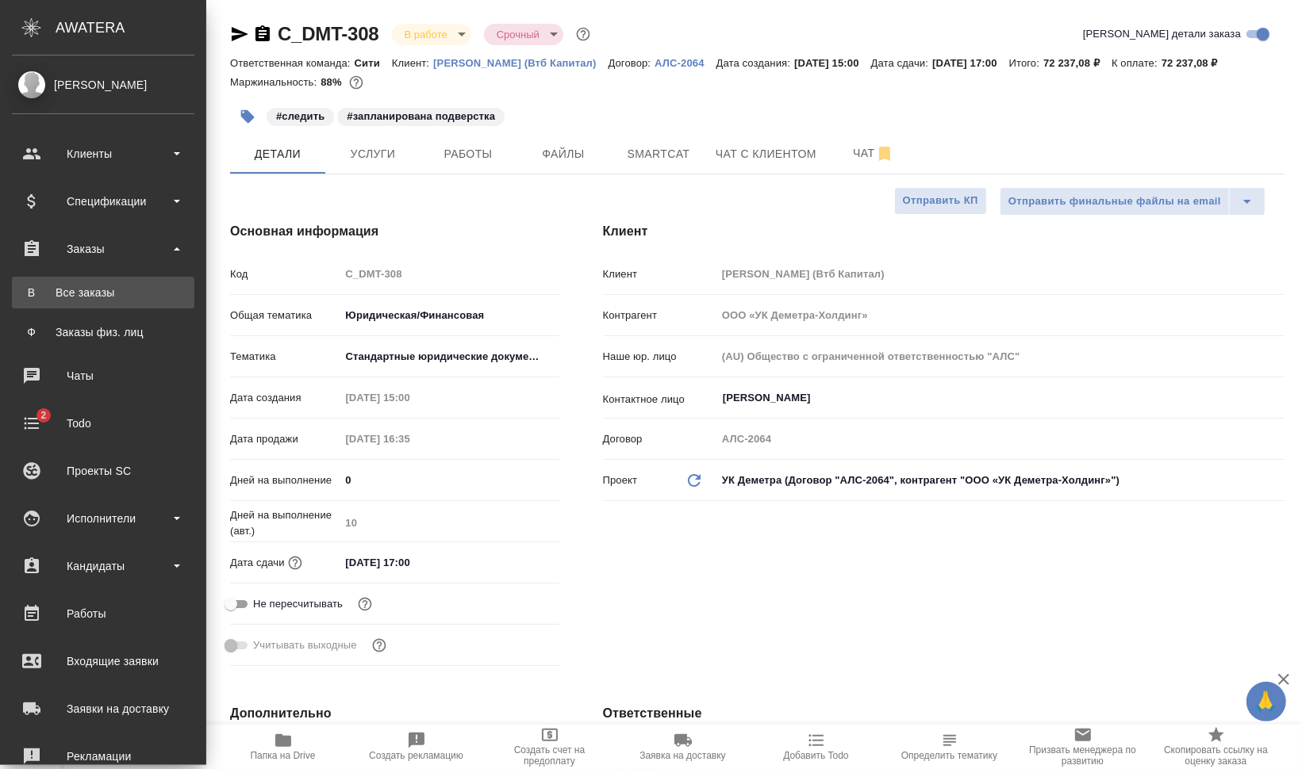
type textarea "x"
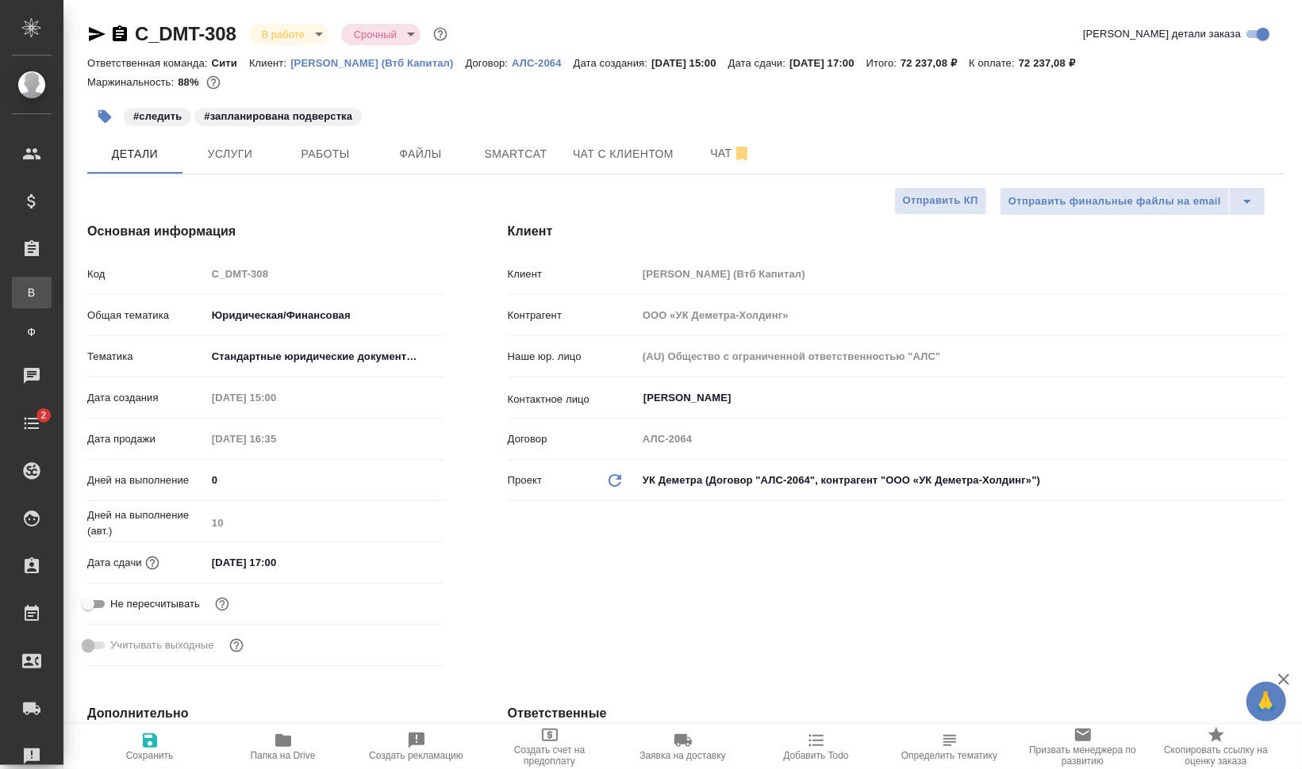
type textarea "x"
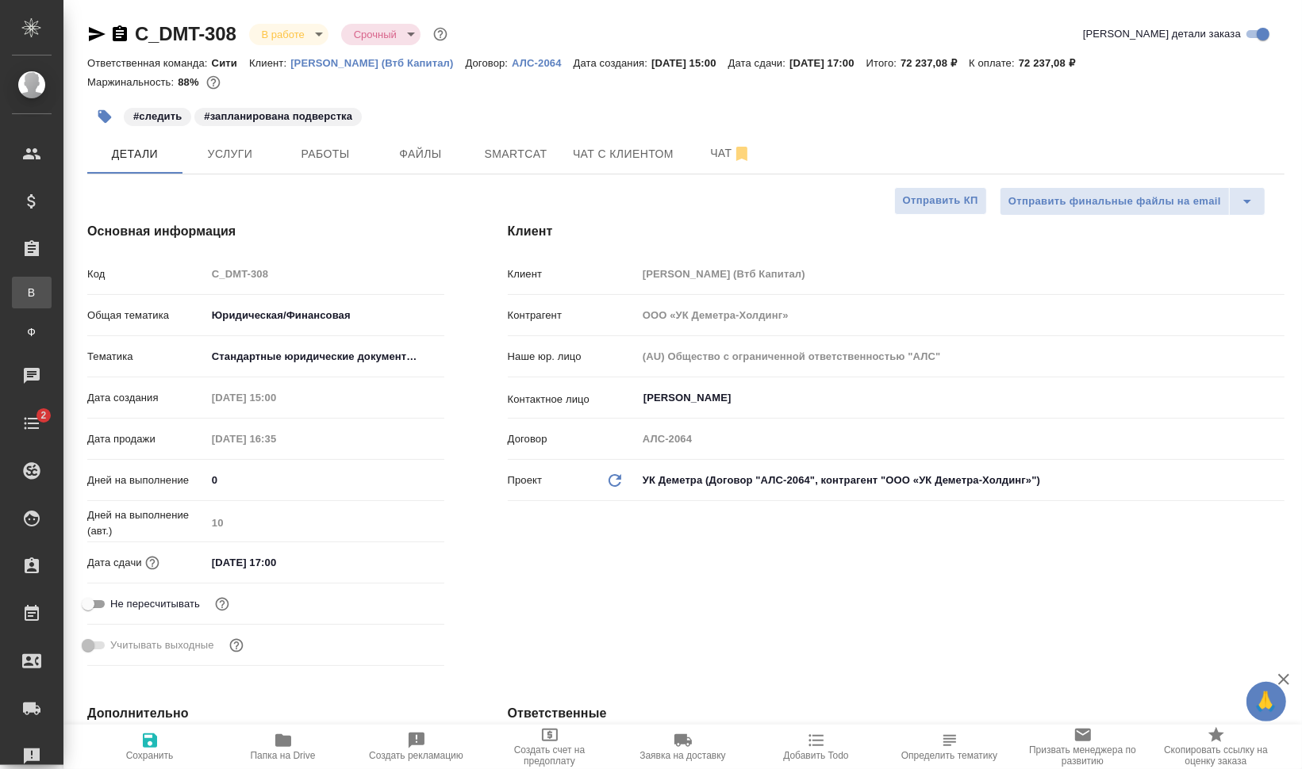
type textarea "x"
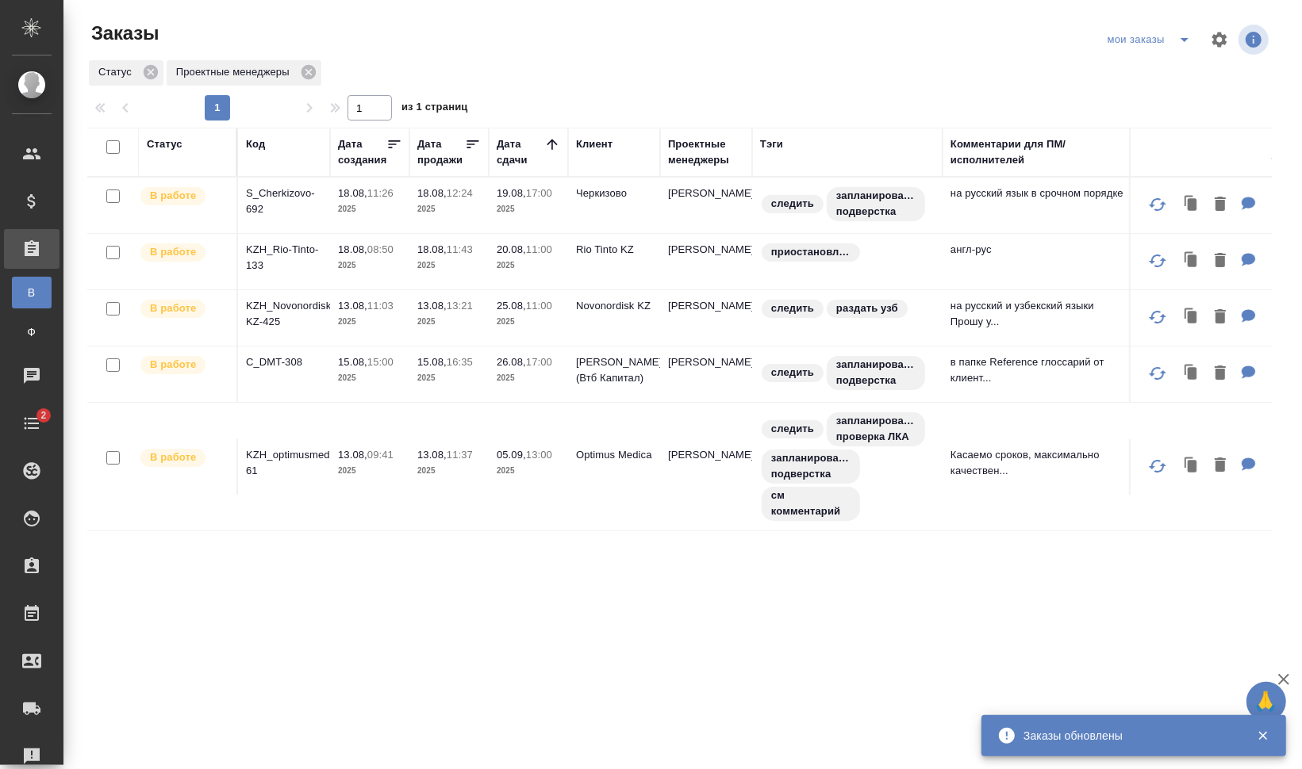
drag, startPoint x: 364, startPoint y: 149, endPoint x: 1028, endPoint y: 153, distance: 663.9
click at [363, 149] on div "Дата создания" at bounding box center [362, 152] width 48 height 32
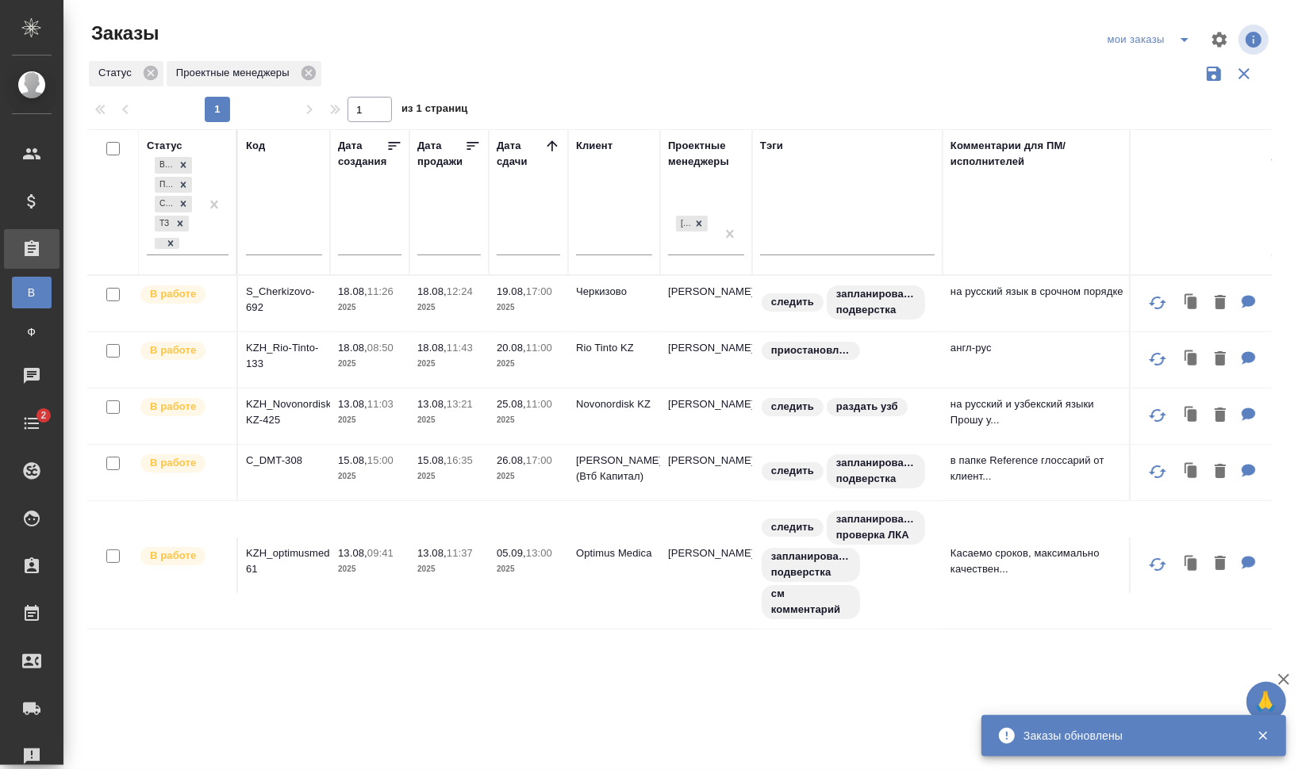
drag, startPoint x: 1245, startPoint y: 76, endPoint x: 1135, endPoint y: 181, distance: 152.0
click at [1245, 76] on icon "button" at bounding box center [1243, 73] width 19 height 19
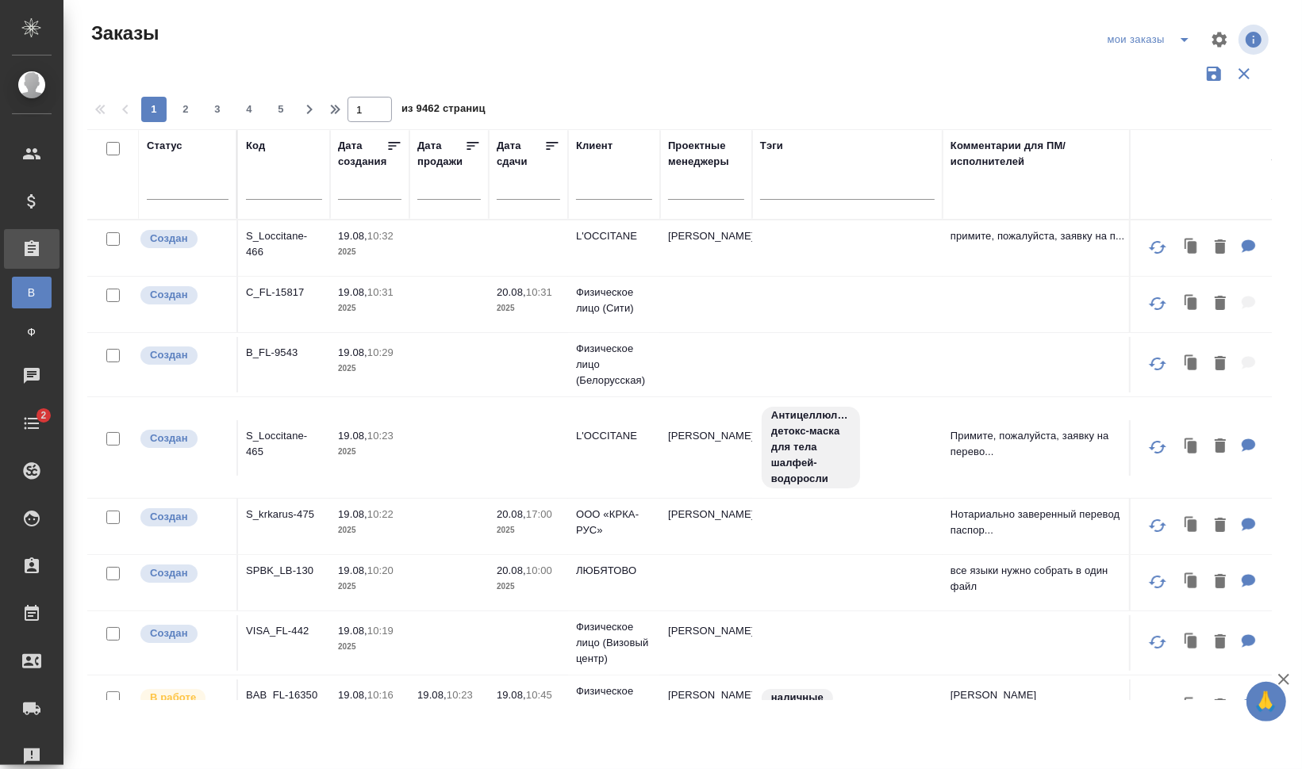
click at [546, 191] on input "text" at bounding box center [533, 187] width 54 height 22
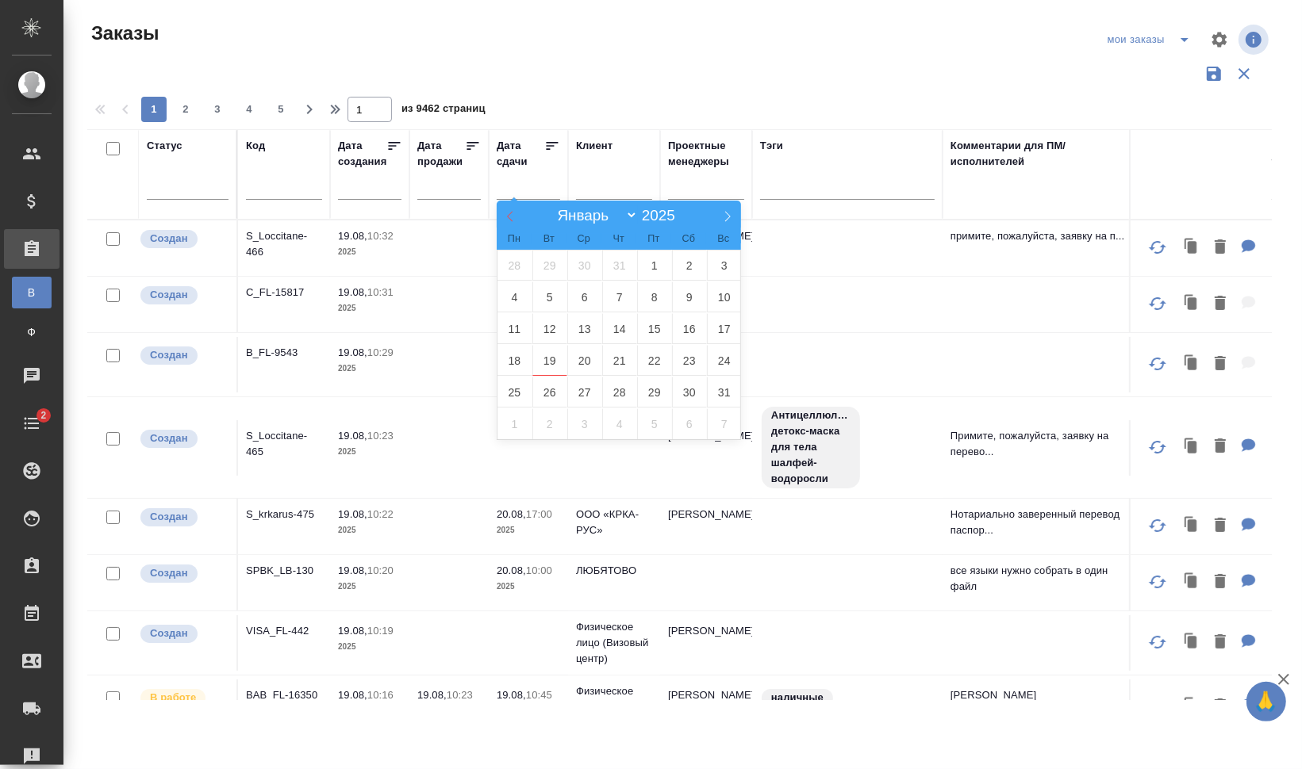
click at [508, 215] on icon at bounding box center [510, 217] width 6 height 10
click at [508, 220] on icon at bounding box center [509, 216] width 11 height 11
select select "3"
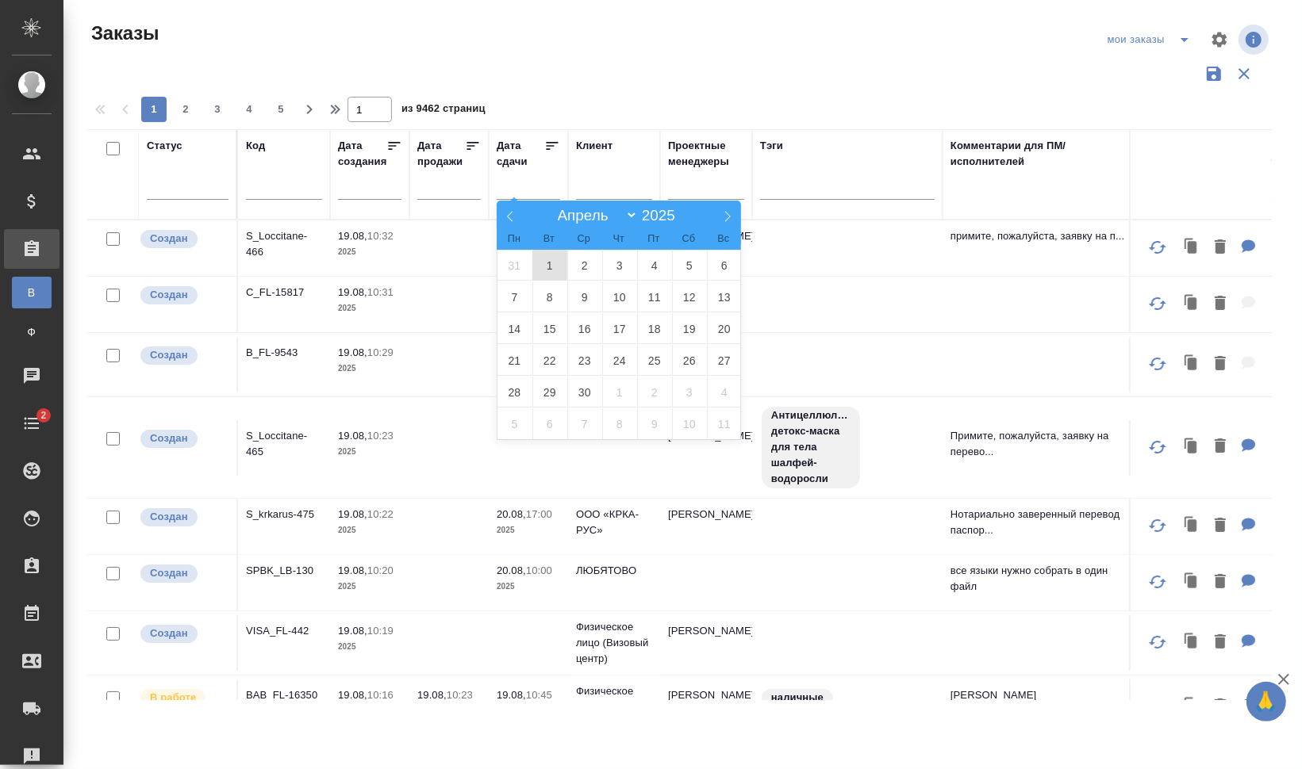
click at [544, 264] on span "1" at bounding box center [549, 265] width 35 height 31
type div "2025-03-31T21:00:00.000Z"
click at [728, 212] on icon at bounding box center [727, 216] width 11 height 11
click at [725, 216] on icon at bounding box center [727, 216] width 11 height 11
select select "5"
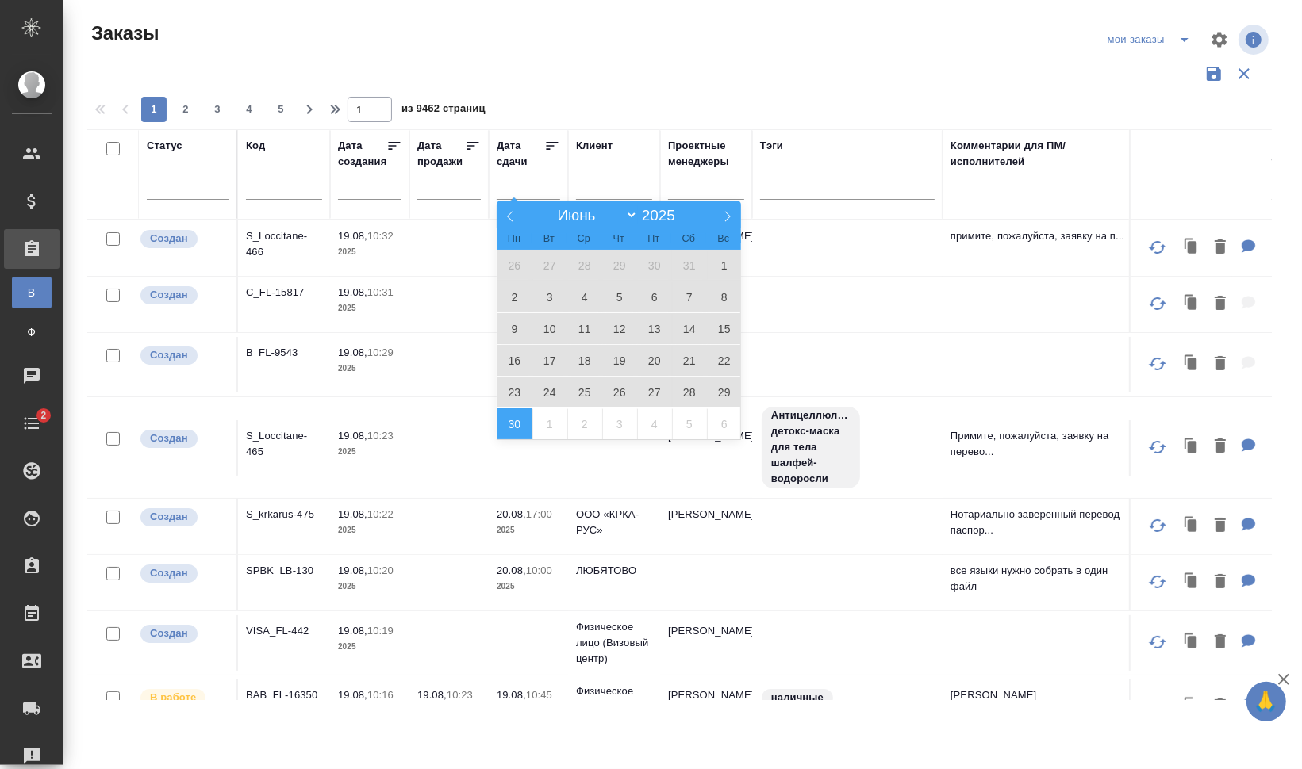
drag, startPoint x: 507, startPoint y: 424, endPoint x: 549, endPoint y: 397, distance: 49.9
click at [507, 424] on span "30" at bounding box center [514, 423] width 35 height 31
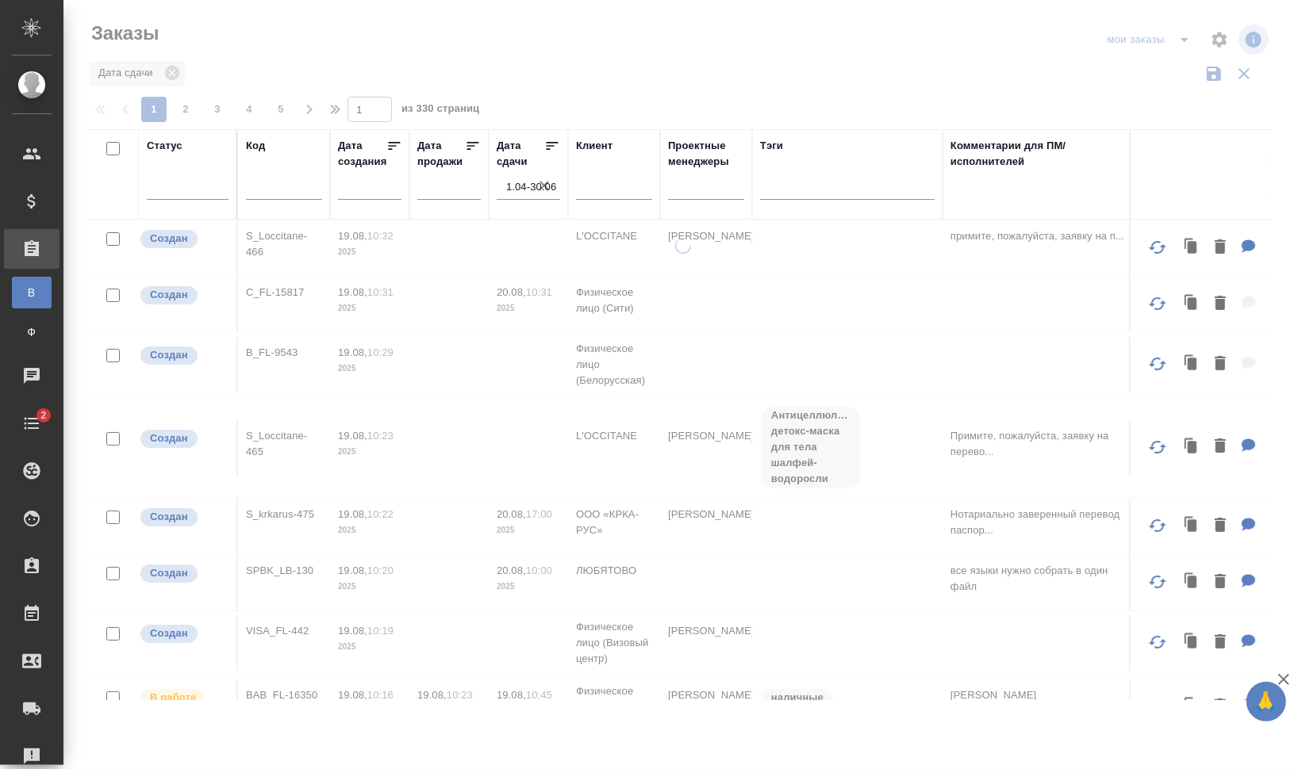
click at [622, 192] on input "text" at bounding box center [614, 190] width 76 height 20
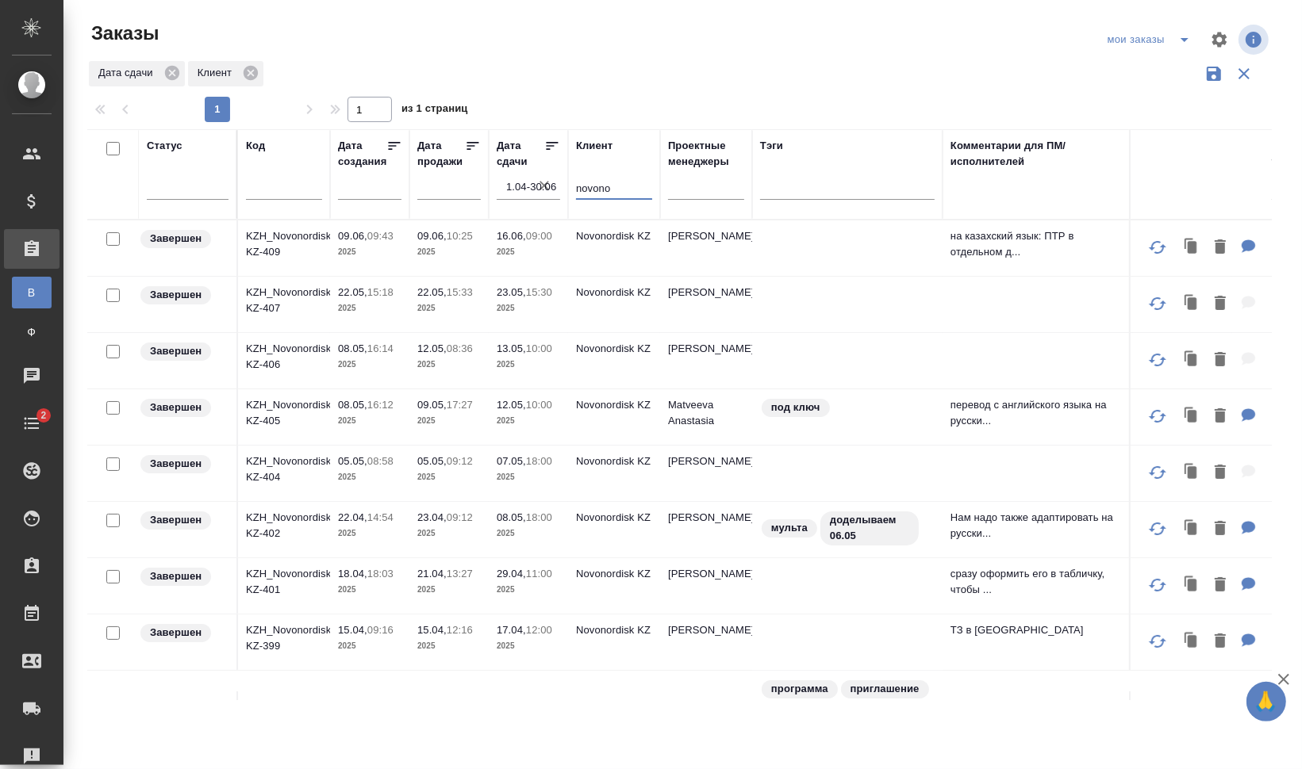
type input "novono"
click at [111, 236] on input "checkbox" at bounding box center [112, 238] width 13 height 13
checkbox input "true"
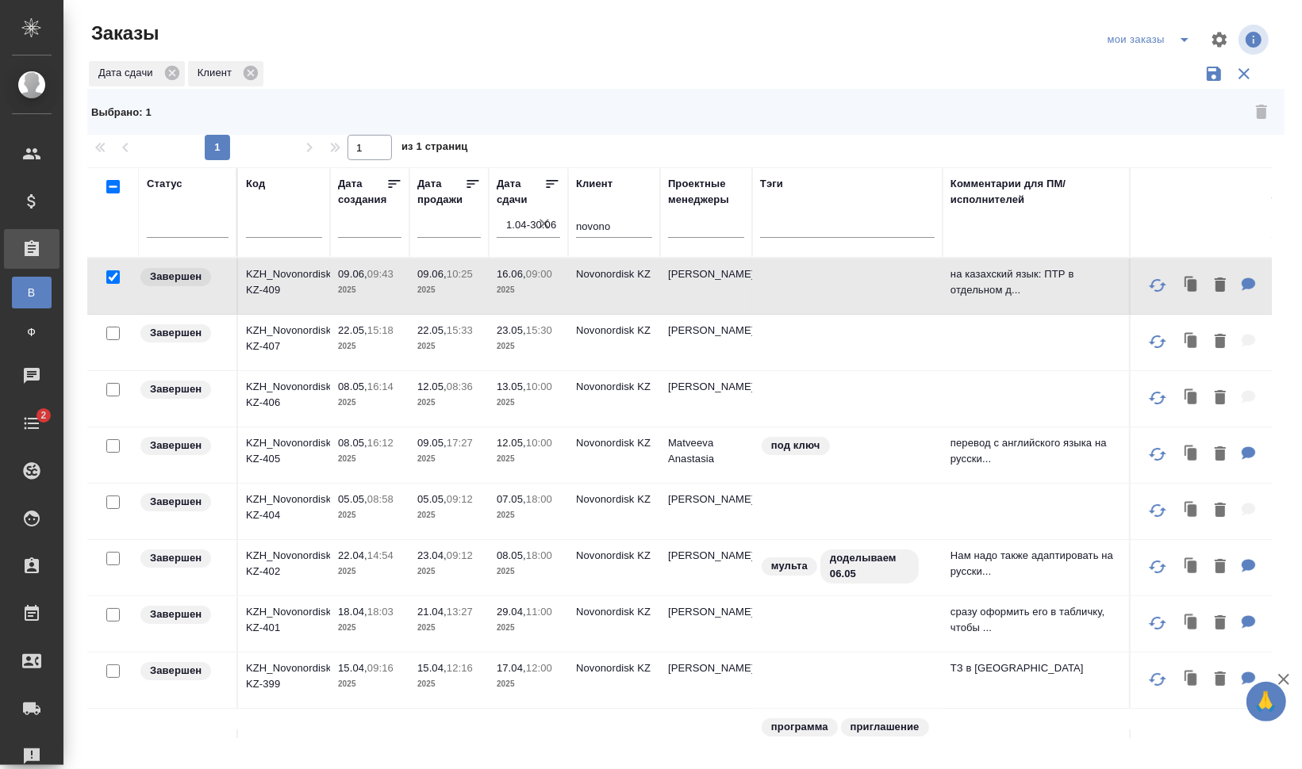
click at [112, 183] on input "checkbox" at bounding box center [112, 186] width 13 height 13
checkbox input "true"
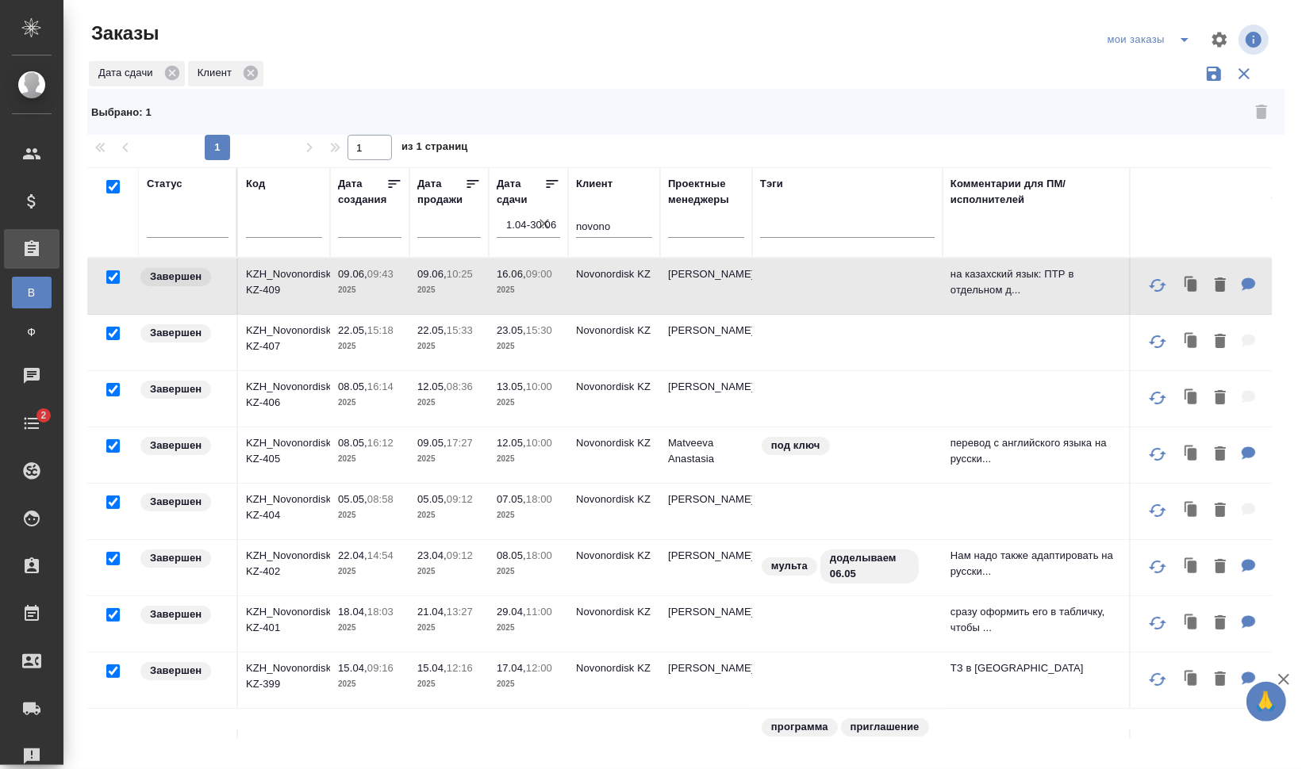
checkbox input "true"
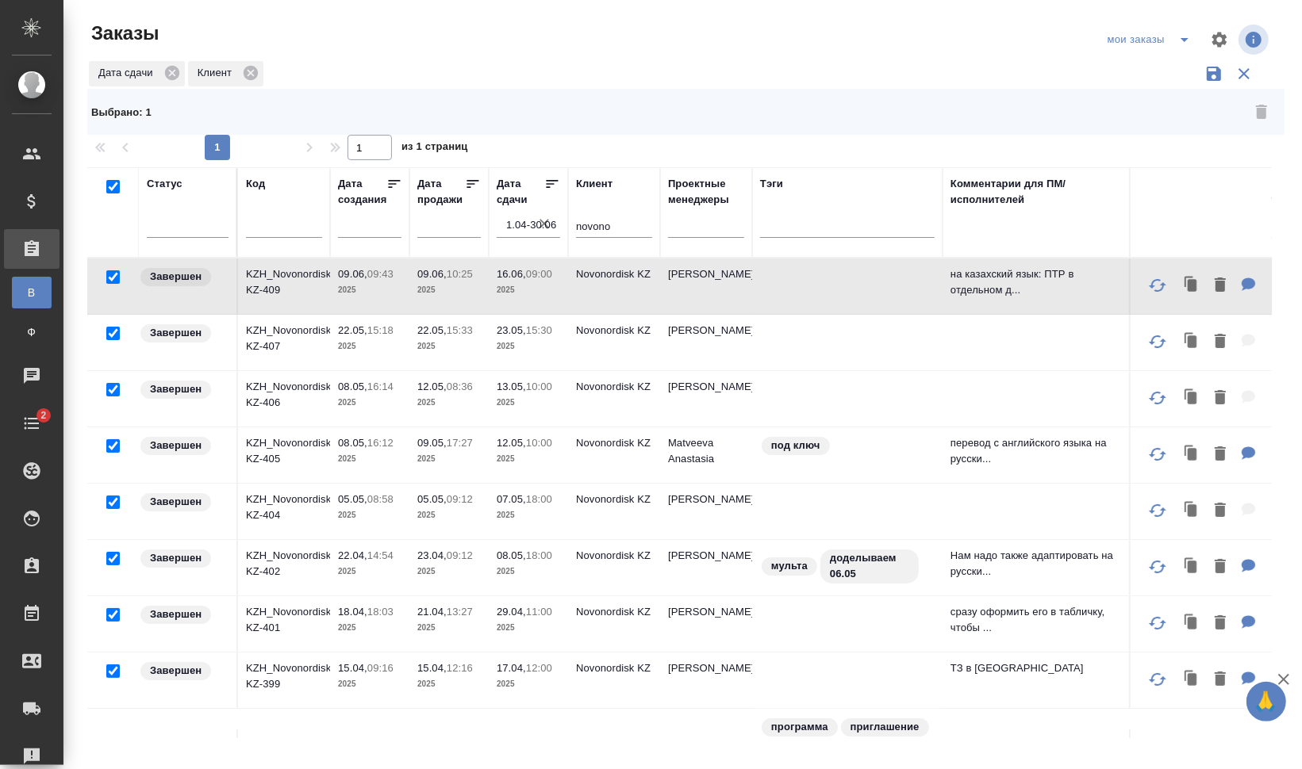
checkbox input "true"
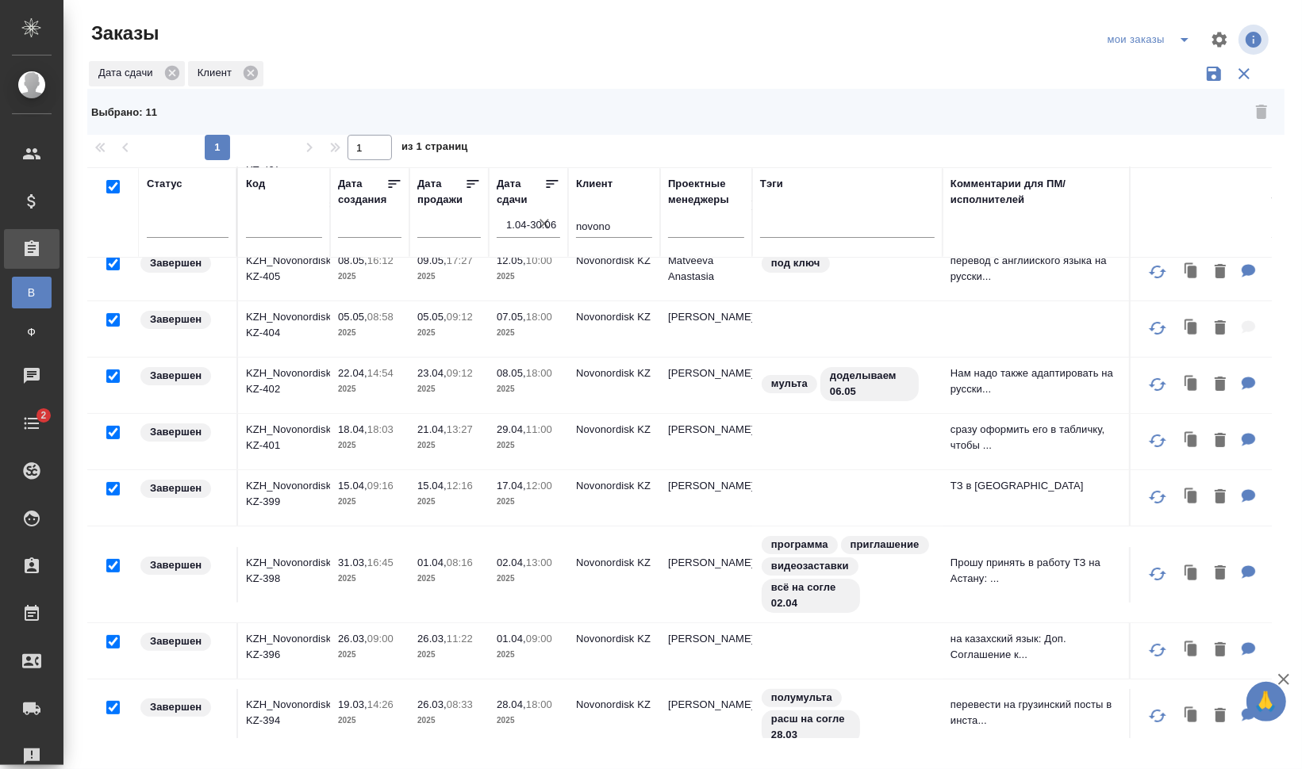
scroll to position [209, 0]
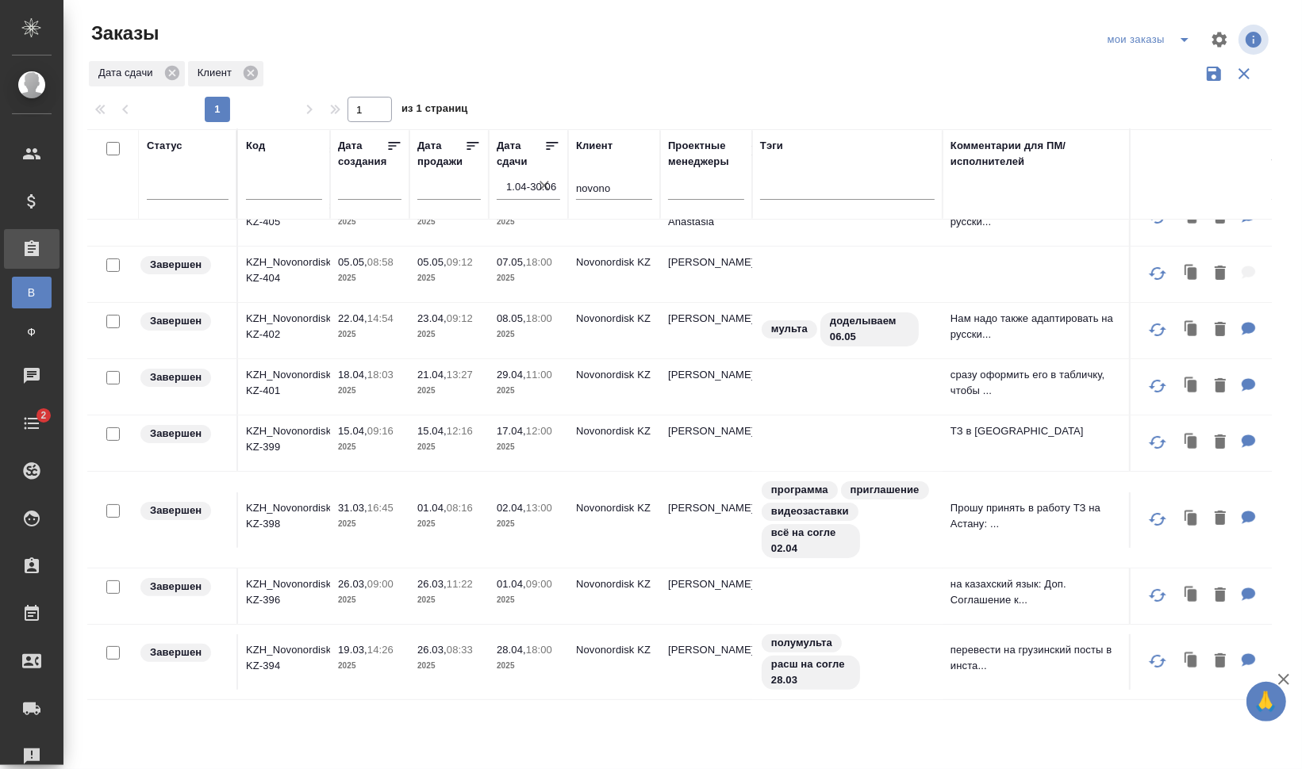
checkbox input "false"
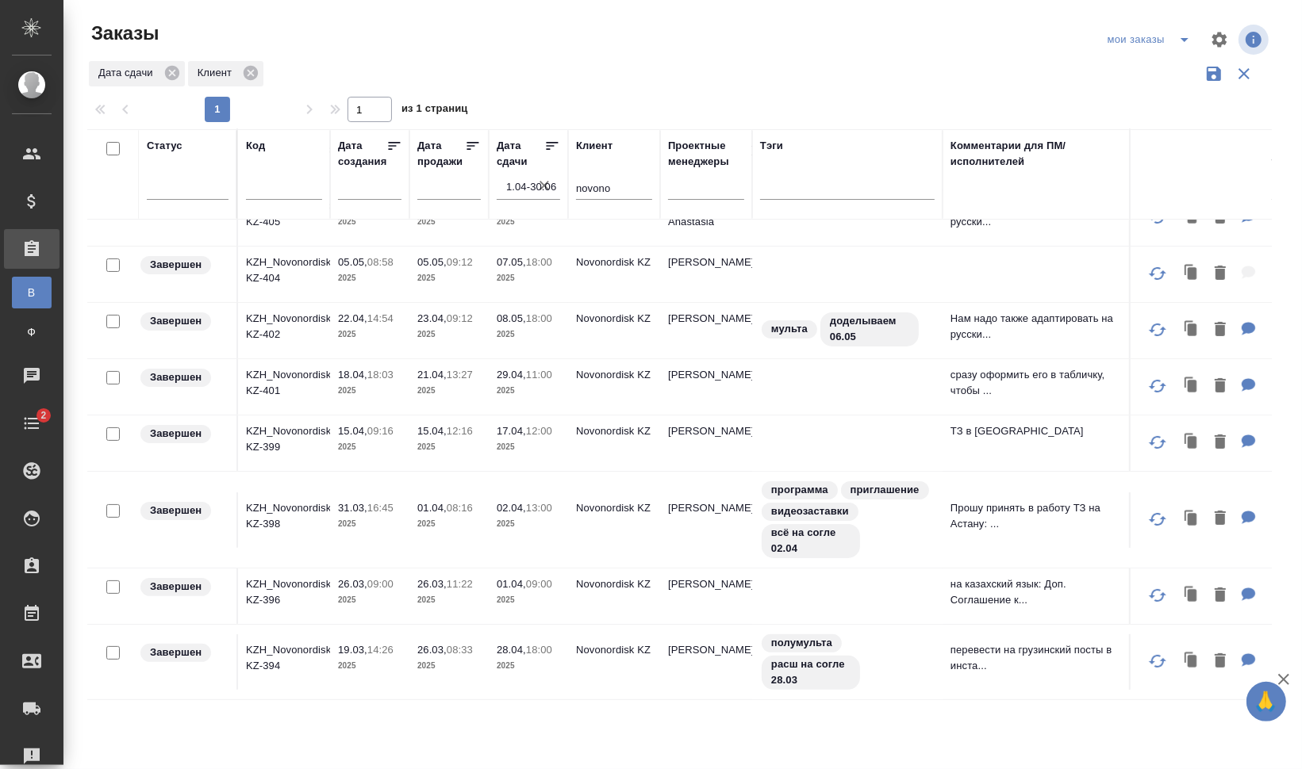
checkbox input "false"
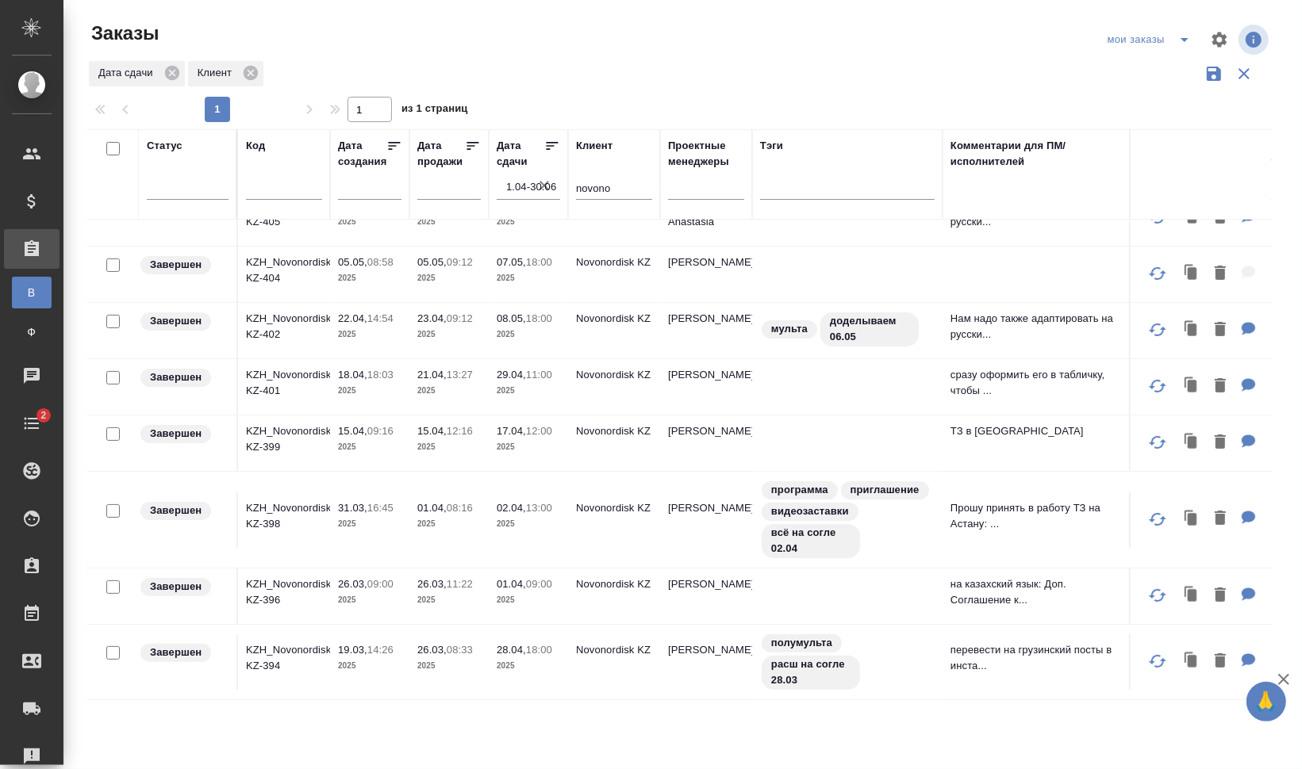
checkbox input "false"
click at [137, 754] on div ".cls-1 fill:#fff; AWATERA Валеев Динар Клиенты Спецификации Заказы В Все заказы…" at bounding box center [651, 384] width 1302 height 769
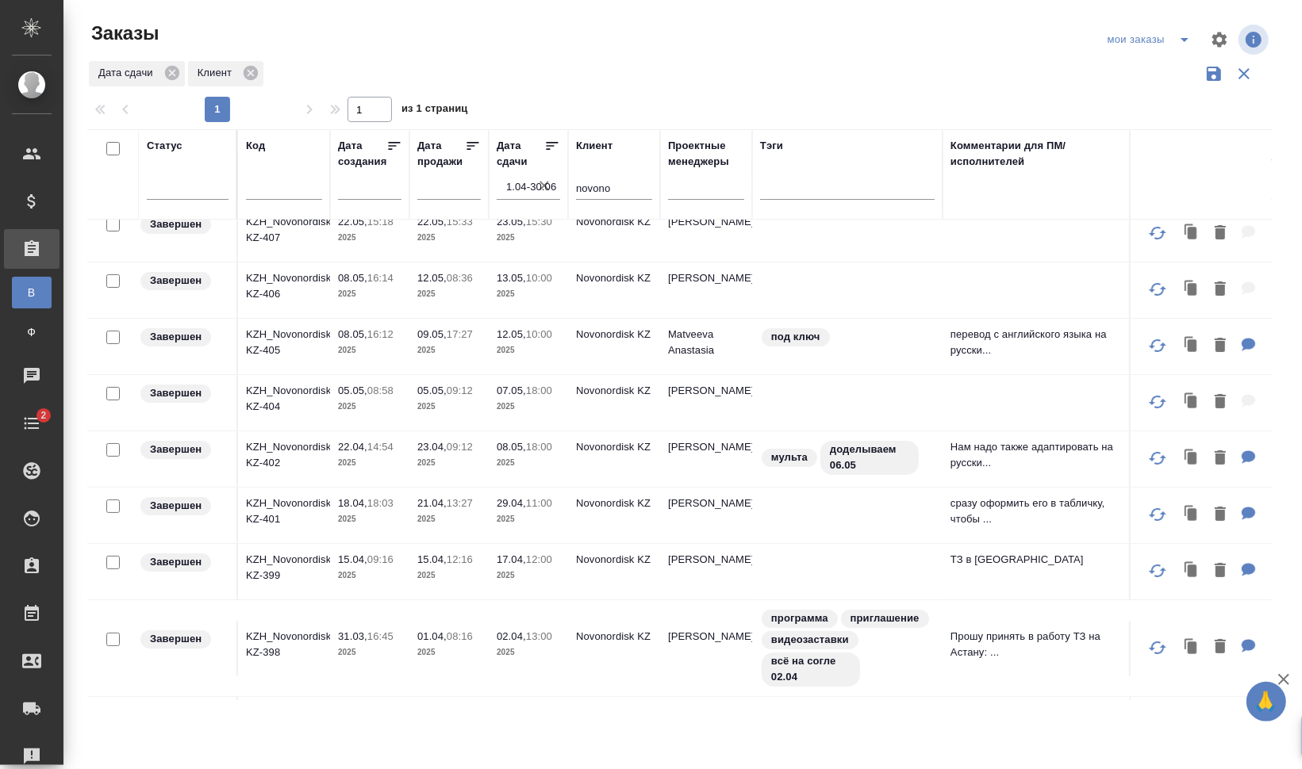
scroll to position [0, 0]
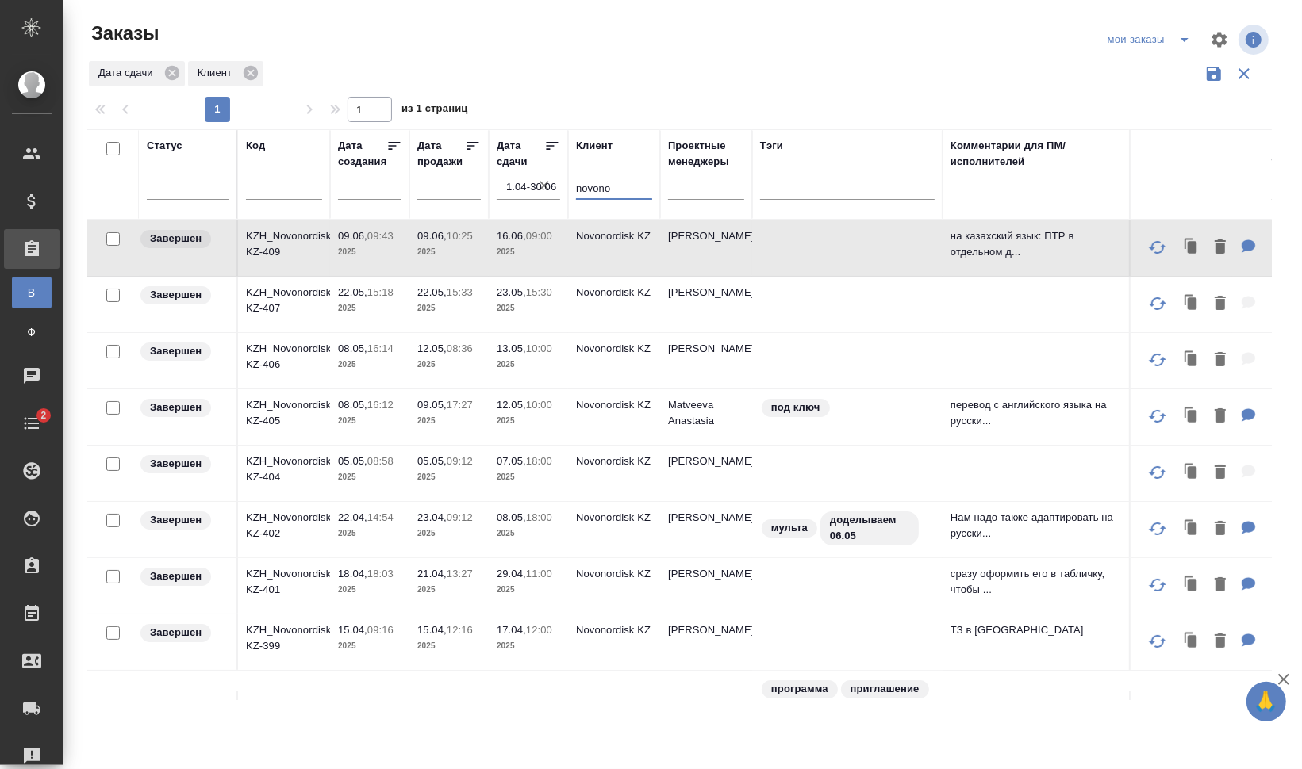
drag, startPoint x: 631, startPoint y: 186, endPoint x: 563, endPoint y: 191, distance: 67.6
click at [564, 191] on tr "Статус Код Дата создания Дата продажи Дата сдачи 1.04-30.06 Клиент novono Проек…" at bounding box center [911, 174] width 1649 height 90
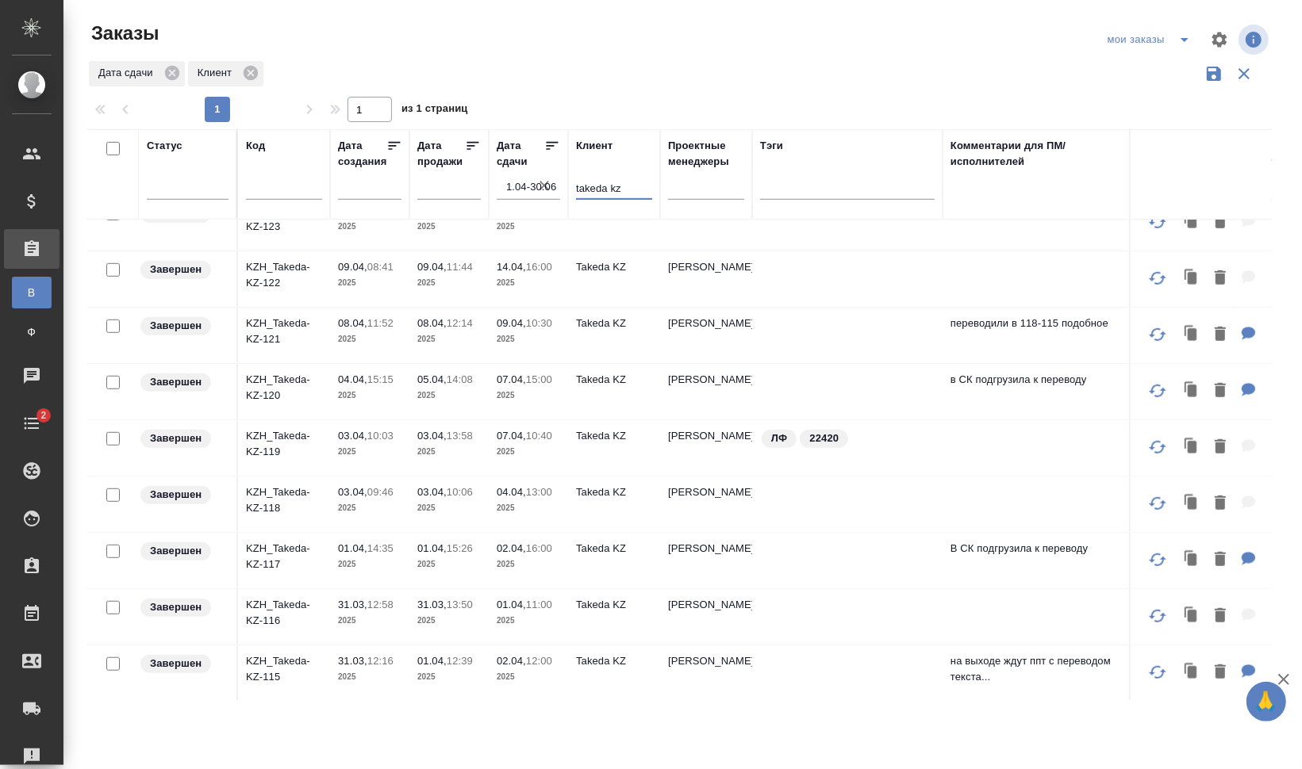
scroll to position [822, 0]
type input "takeda kz"
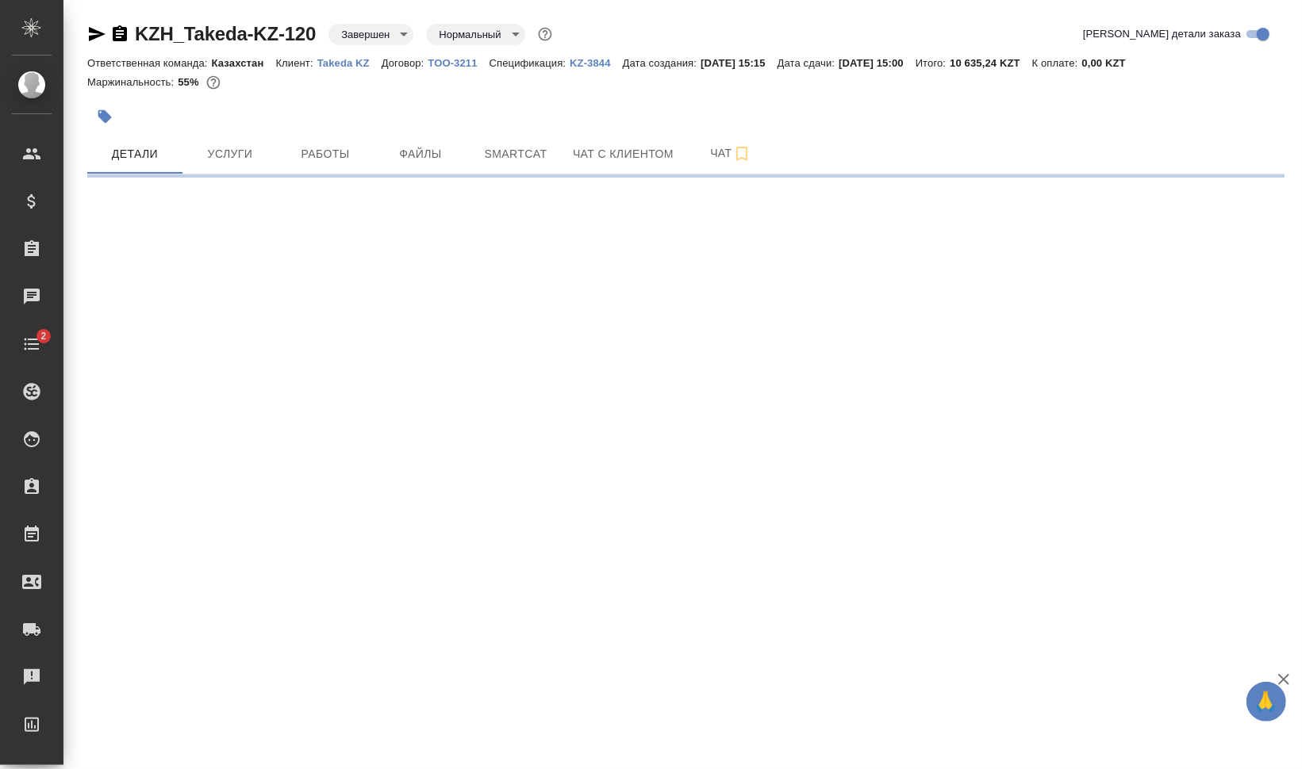
select select "RU"
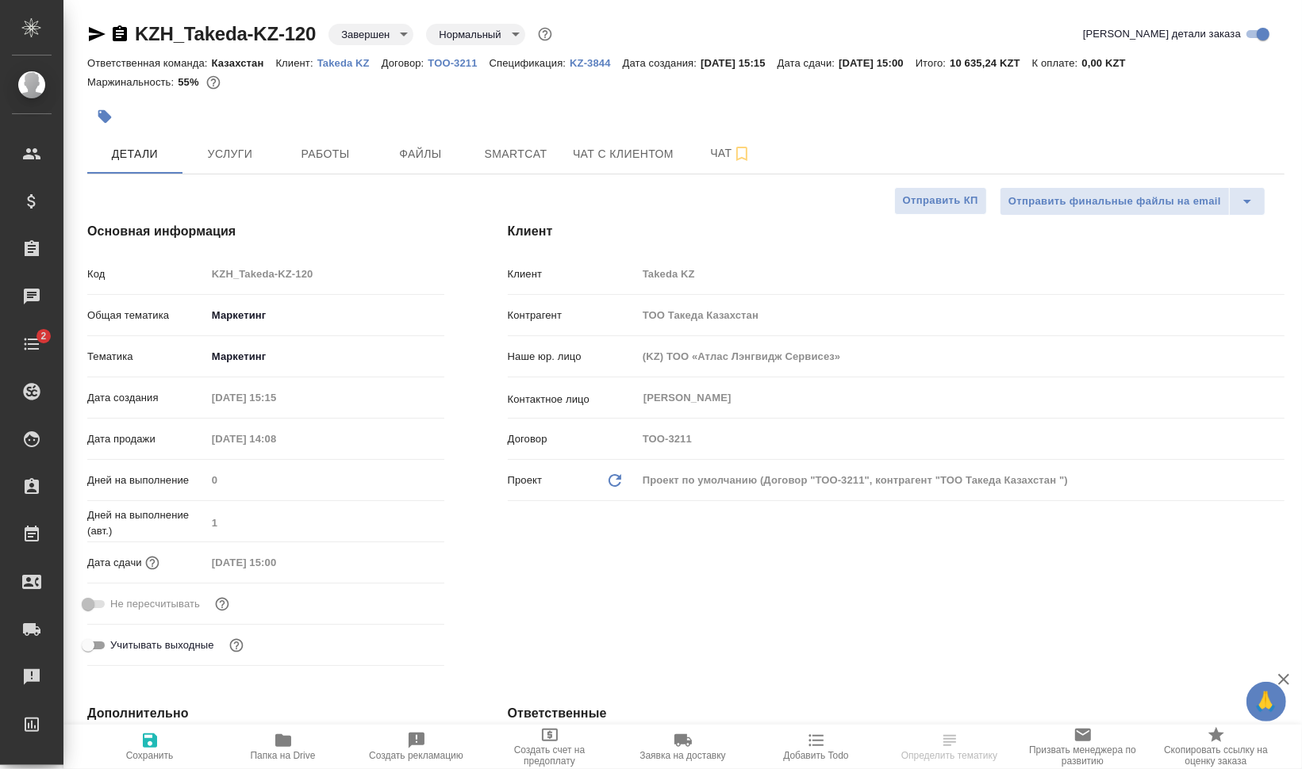
type textarea "x"
click at [265, 145] on span "Услуги" at bounding box center [230, 154] width 76 height 20
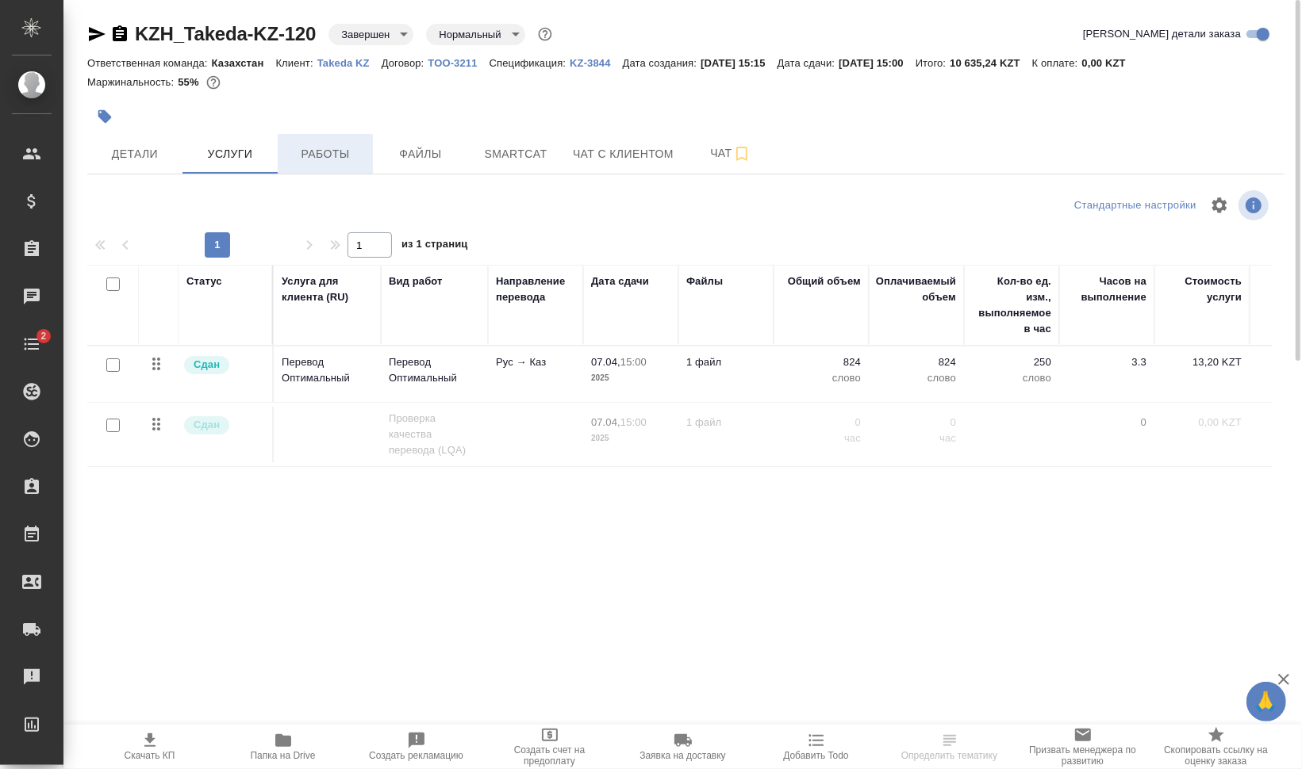
click at [312, 138] on button "Работы" at bounding box center [325, 154] width 95 height 40
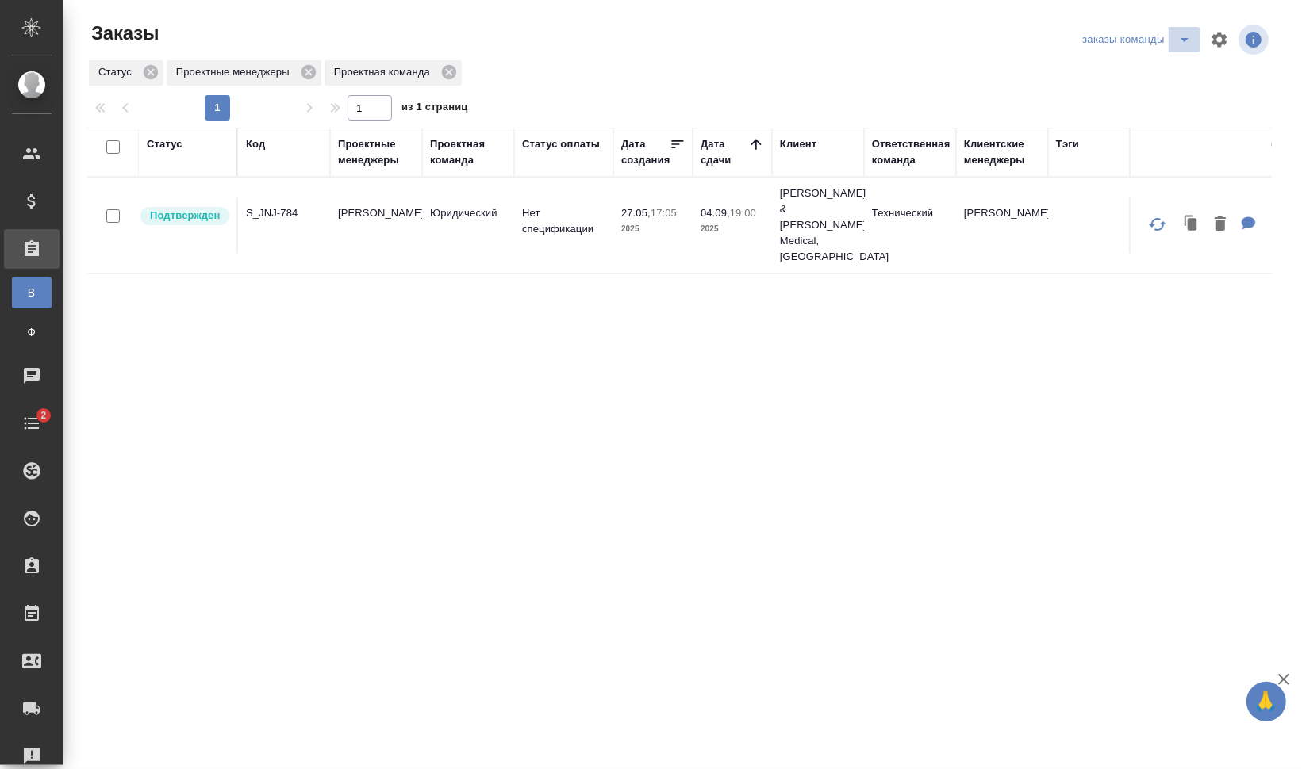
click at [1179, 47] on icon "split button" at bounding box center [1184, 39] width 19 height 19
click at [1176, 101] on li "для раздачи" at bounding box center [1139, 96] width 122 height 25
